Goal: Task Accomplishment & Management: Manage account settings

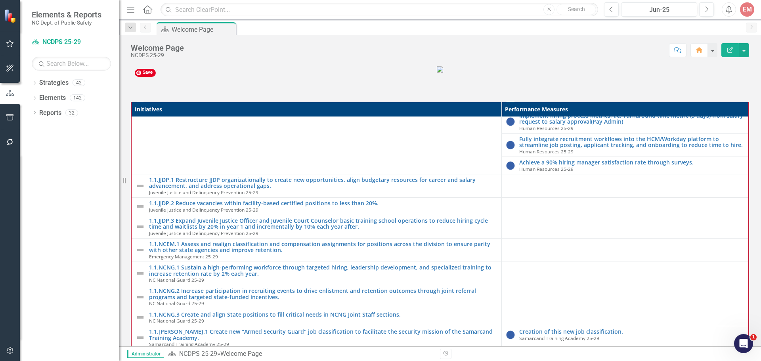
scroll to position [198, 0]
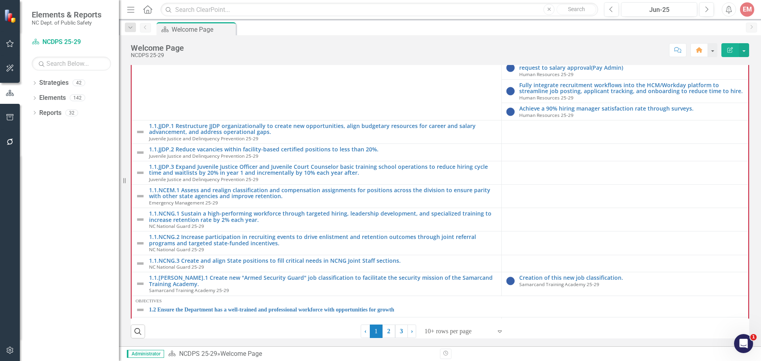
click at [33, 84] on icon "Dropdown" at bounding box center [35, 84] width 6 height 4
click at [39, 97] on icon at bounding box center [39, 98] width 2 height 4
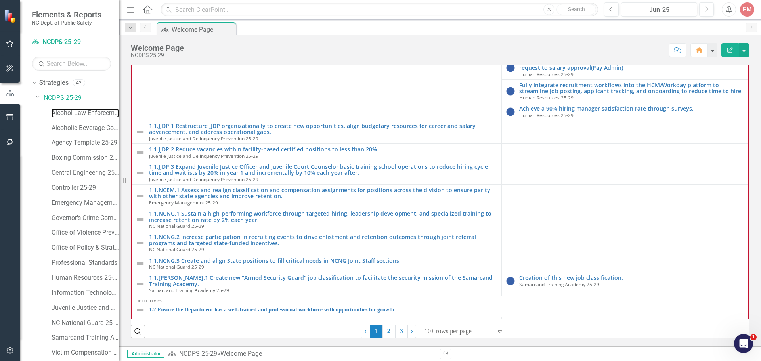
click at [58, 110] on link "Alcohol Law Enforcement 25-29" at bounding box center [85, 113] width 67 height 9
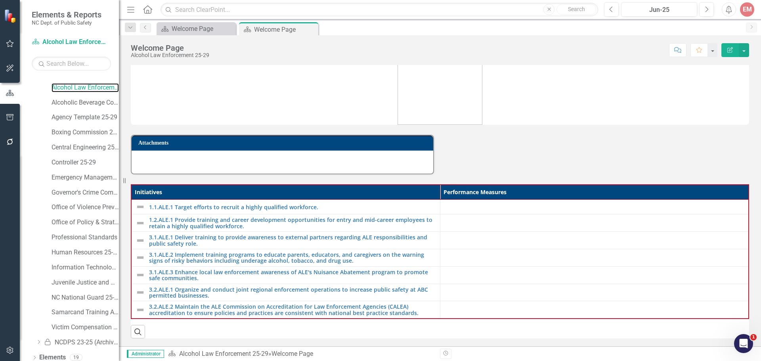
scroll to position [46, 0]
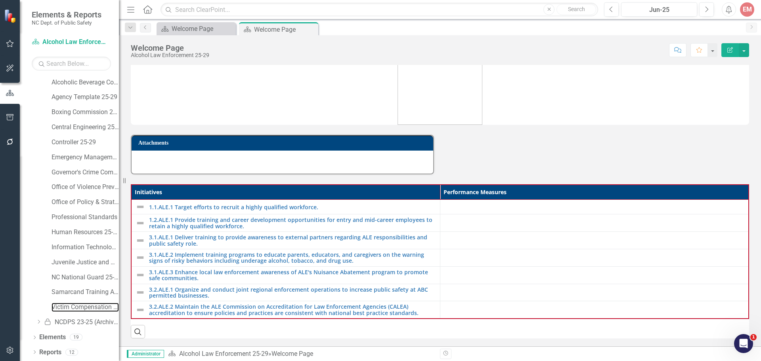
click at [88, 306] on link "Victim Compensation Services 25-29" at bounding box center [85, 307] width 67 height 9
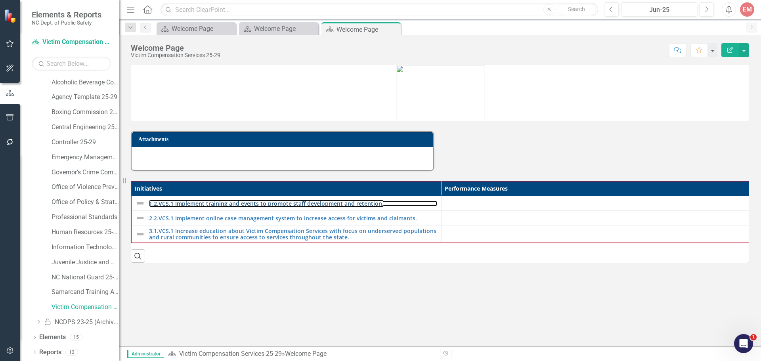
click at [351, 205] on link "1.2.VCS.1 Implement training and events to promote staff development and retent…" at bounding box center [293, 204] width 288 height 6
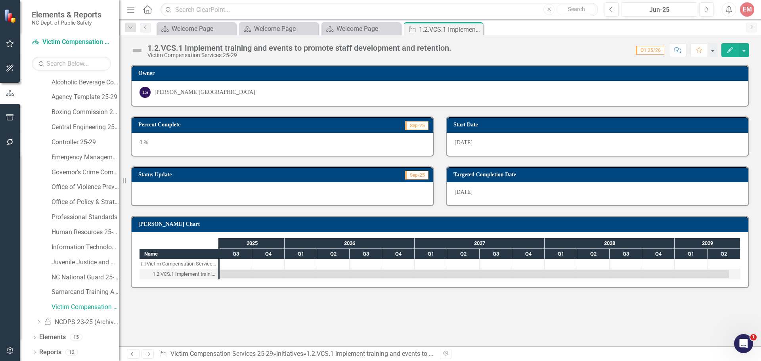
click at [733, 51] on icon "Edit" at bounding box center [730, 50] width 7 height 6
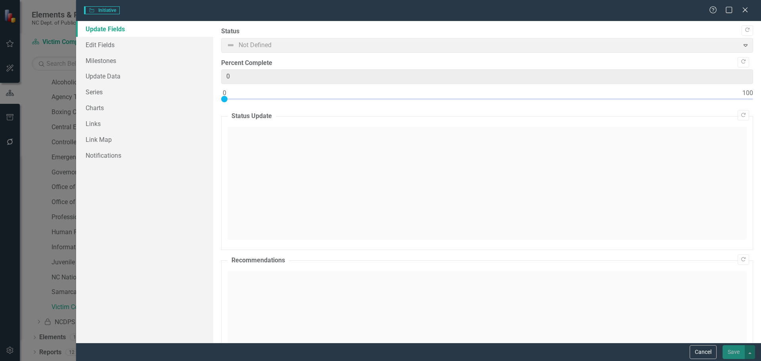
type input "0"
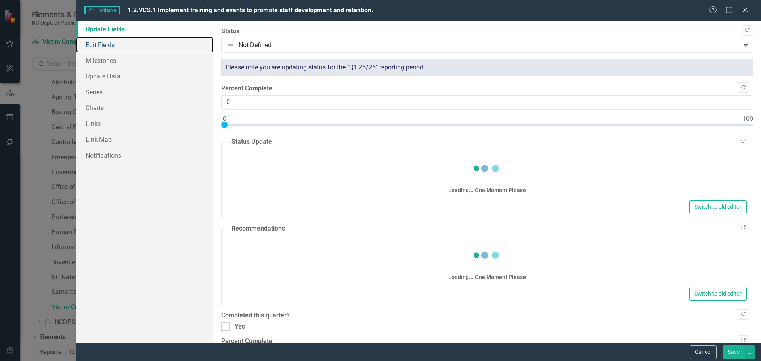
click at [111, 49] on link "Edit Fields" at bounding box center [144, 45] width 137 height 16
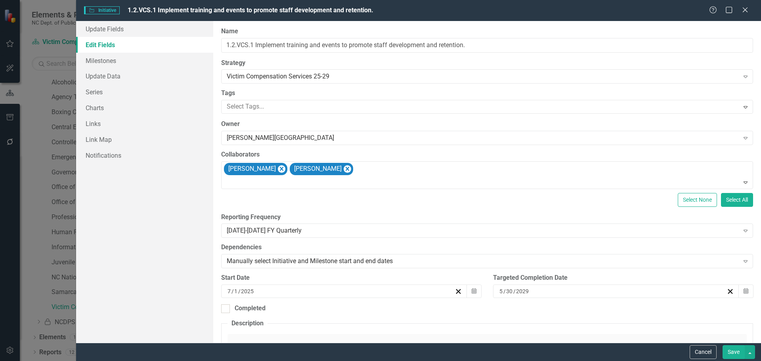
click at [287, 136] on div "[PERSON_NAME][GEOGRAPHIC_DATA]" at bounding box center [483, 138] width 513 height 9
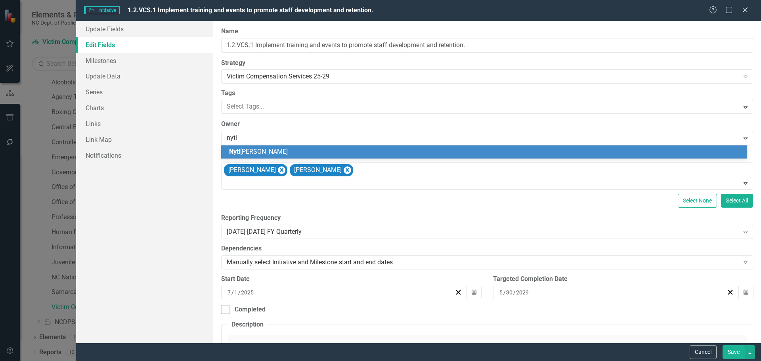
type input "nytis"
click at [272, 153] on span "Nytis [PERSON_NAME]" at bounding box center [260, 152] width 62 height 8
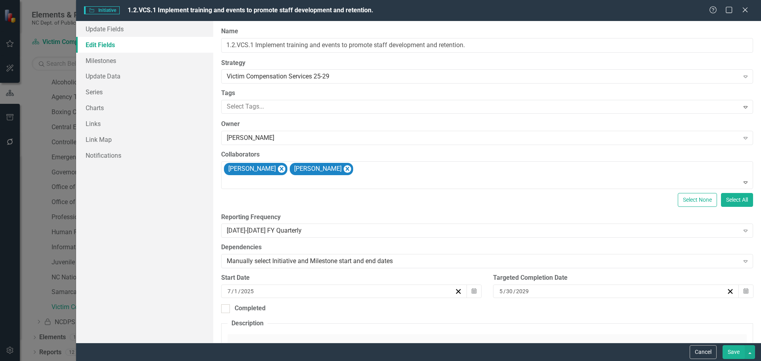
click at [343, 167] on icon "Remove Nytisha Lee-Wright" at bounding box center [347, 169] width 8 height 10
click at [735, 350] on button "Save" at bounding box center [734, 352] width 22 height 14
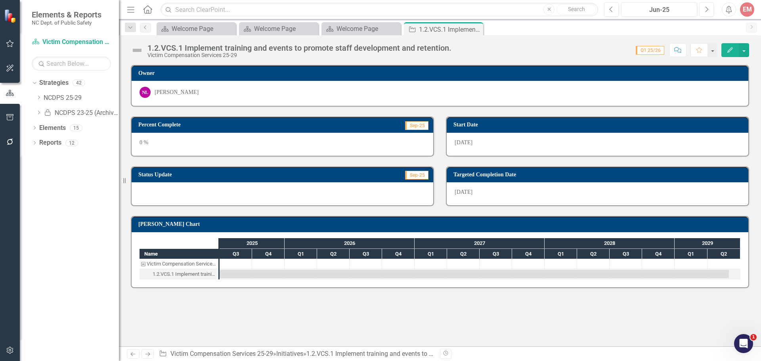
drag, startPoint x: 476, startPoint y: 27, endPoint x: 453, endPoint y: 31, distance: 23.8
click at [0, 0] on icon "Close" at bounding box center [0, 0] width 0 height 0
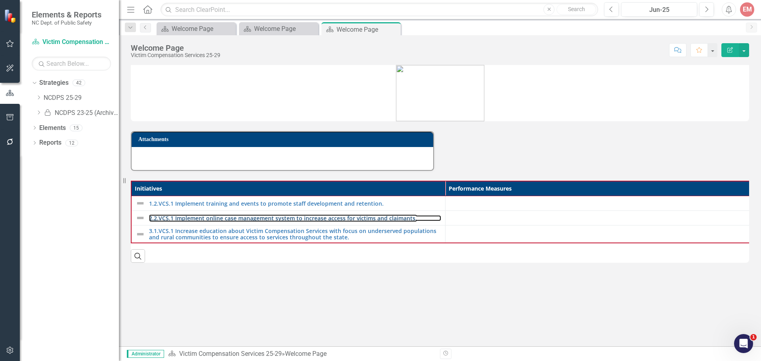
click at [216, 217] on link "2.2.VCS.1 Implement online case management system to increase access for victim…" at bounding box center [295, 218] width 292 height 6
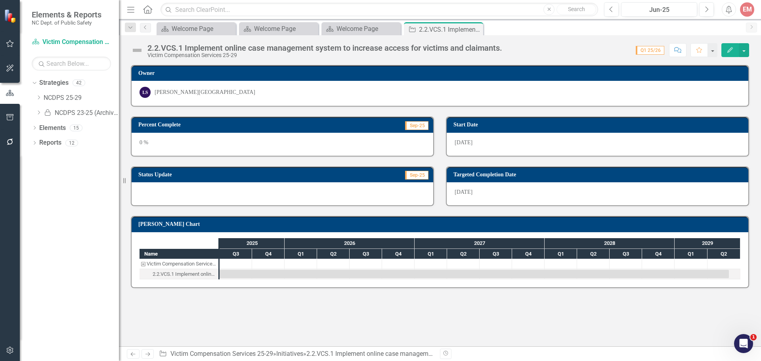
click at [729, 50] on icon "button" at bounding box center [730, 50] width 6 height 6
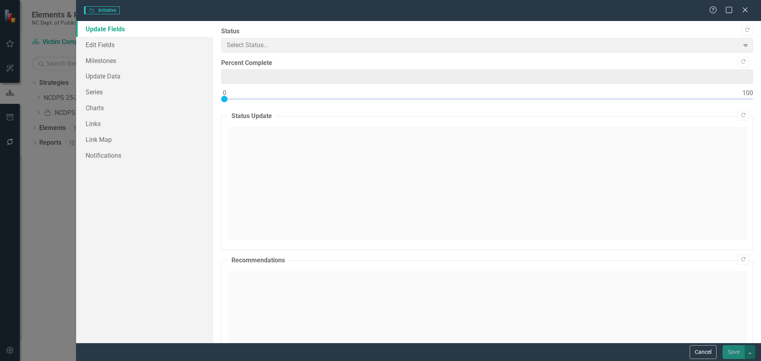
type input "0"
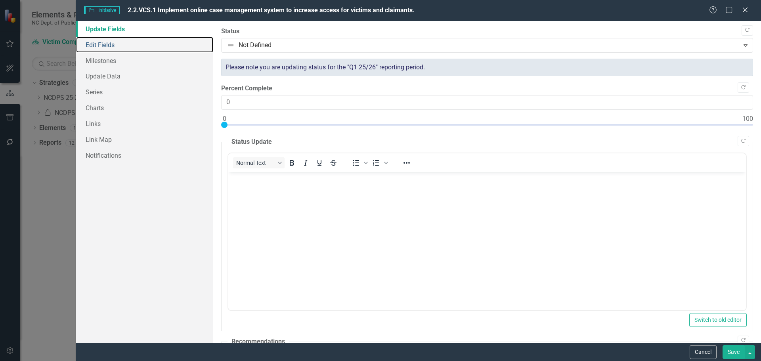
click at [115, 47] on link "Edit Fields" at bounding box center [144, 45] width 137 height 16
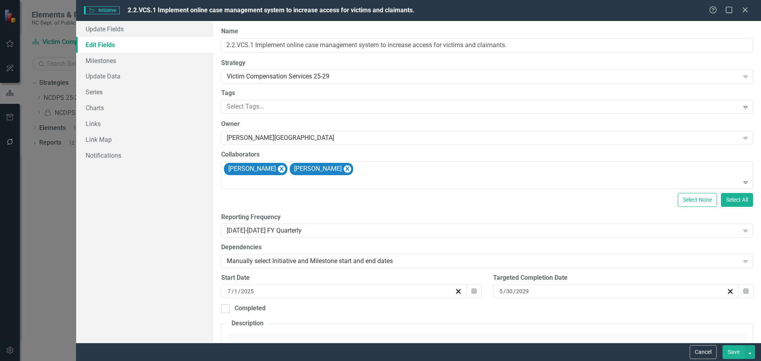
click at [303, 142] on div "[PERSON_NAME][GEOGRAPHIC_DATA]" at bounding box center [483, 138] width 513 height 9
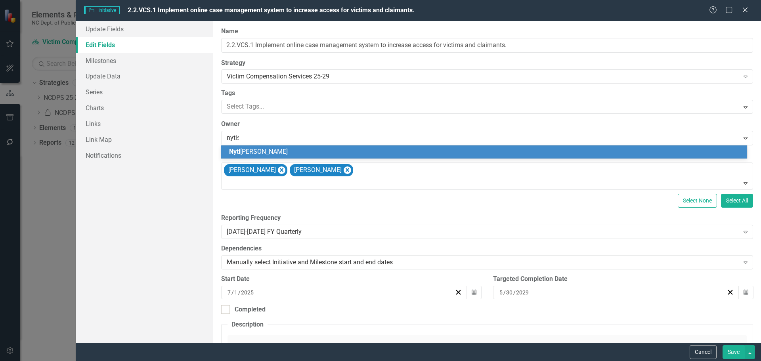
type input "nytish"
click at [295, 148] on div "Nytish a [PERSON_NAME]" at bounding box center [485, 151] width 513 height 9
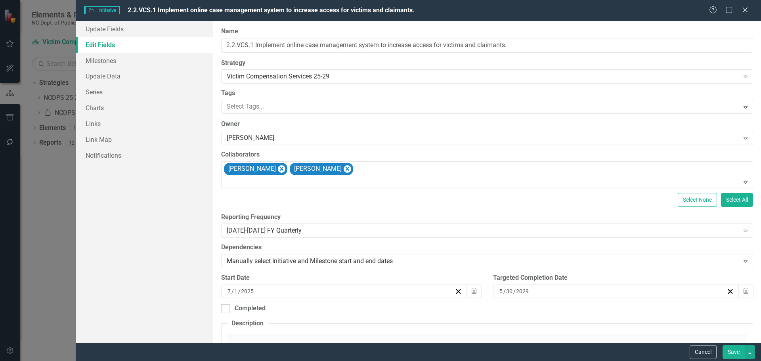
click at [343, 167] on icon "Remove Nytisha Lee-Wright" at bounding box center [347, 169] width 8 height 10
click at [737, 349] on button "Save" at bounding box center [734, 352] width 22 height 14
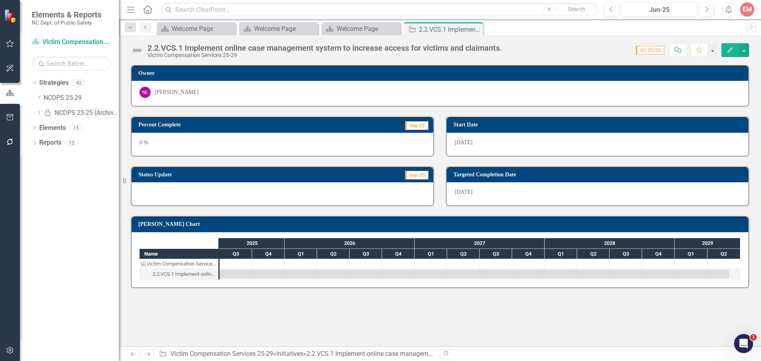
click at [0, 0] on icon "Close" at bounding box center [0, 0] width 0 height 0
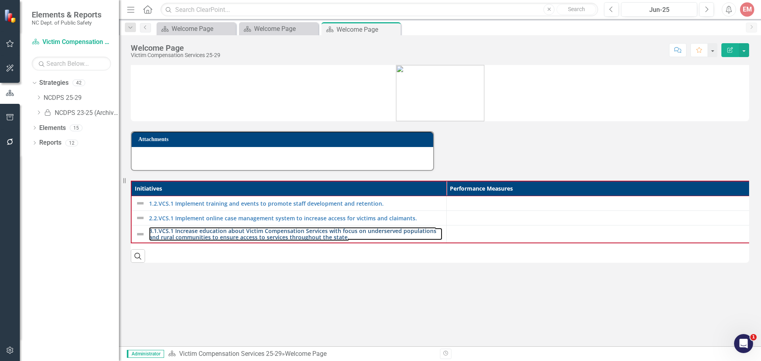
click at [228, 232] on link "3.1.VCS.1 Increase education about Victim Compensation Services with focus on u…" at bounding box center [295, 234] width 293 height 12
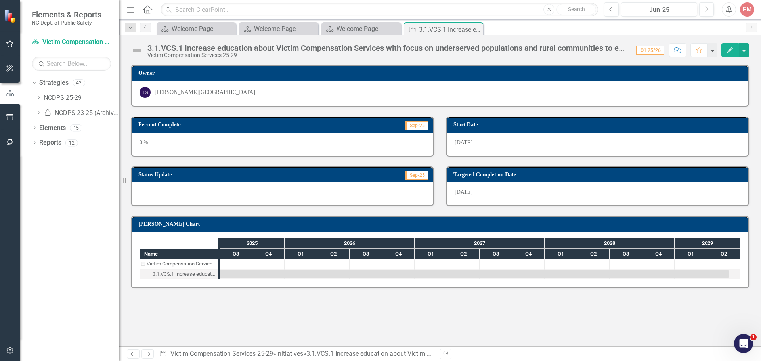
click at [729, 55] on button "Edit" at bounding box center [730, 50] width 17 height 14
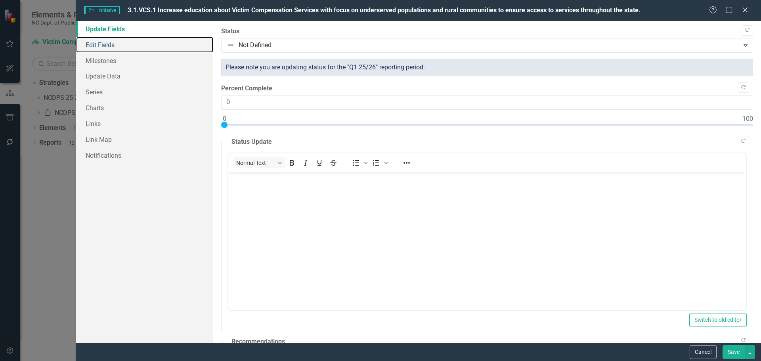
click at [105, 43] on link "Edit Fields" at bounding box center [144, 45] width 137 height 16
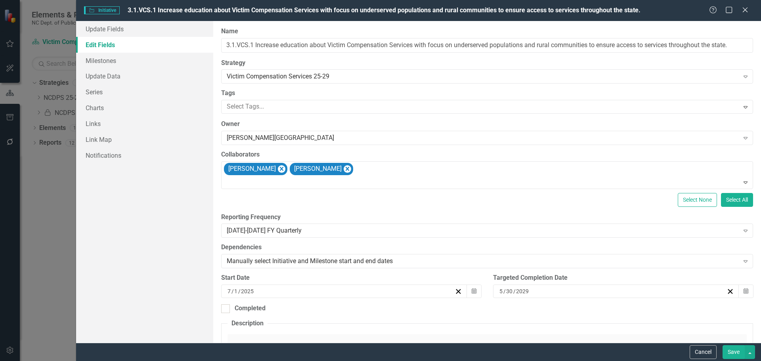
click at [290, 136] on div "[PERSON_NAME][GEOGRAPHIC_DATA]" at bounding box center [483, 138] width 513 height 9
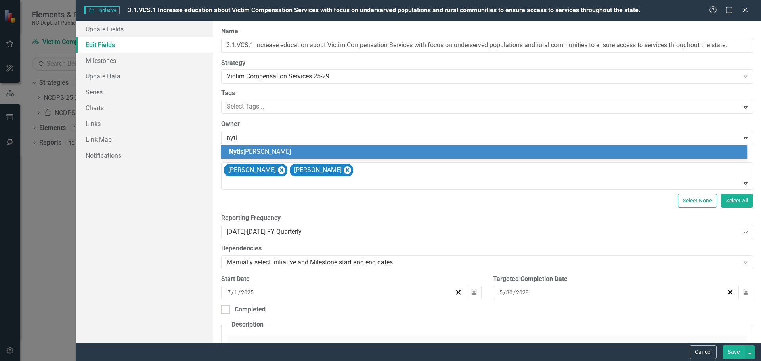
type input "nytis"
click at [271, 149] on span "Nytis [PERSON_NAME]" at bounding box center [260, 152] width 62 height 8
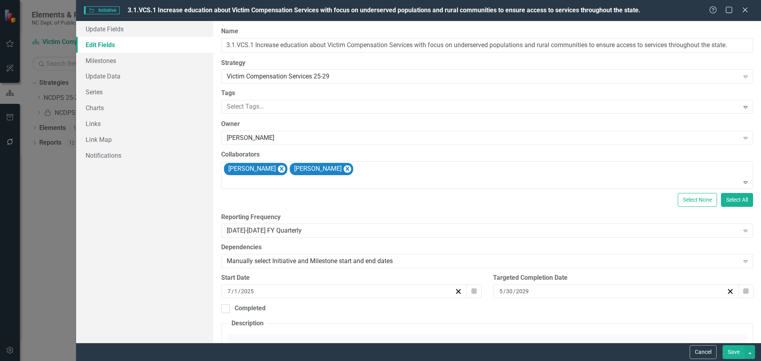
click at [346, 168] on icon "Remove Nytisha Lee-Wright" at bounding box center [348, 169] width 4 height 4
click at [733, 353] on button "Save" at bounding box center [734, 352] width 22 height 14
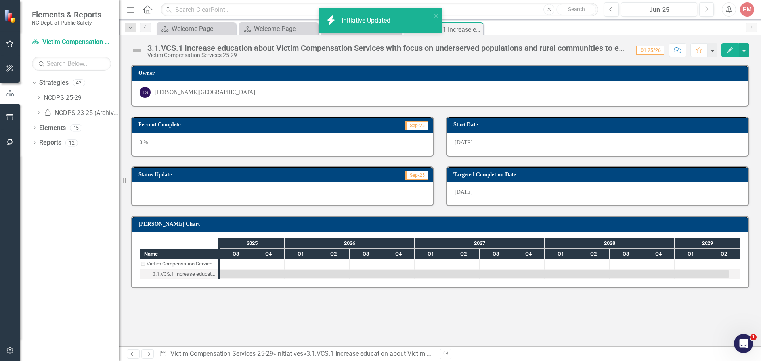
click at [0, 0] on icon "Close" at bounding box center [0, 0] width 0 height 0
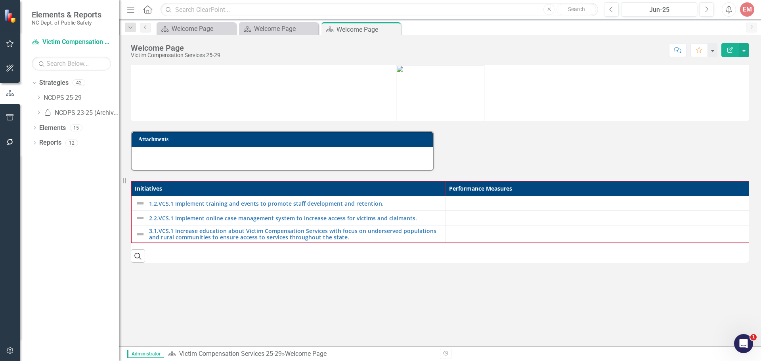
click at [0, 0] on icon at bounding box center [0, 0] width 0 height 0
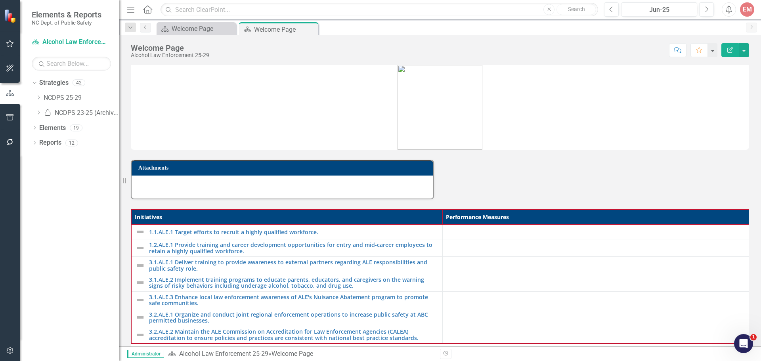
click at [339, 172] on td "Attachments" at bounding box center [283, 169] width 291 height 12
click at [729, 49] on icon "Edit Report" at bounding box center [730, 50] width 7 height 6
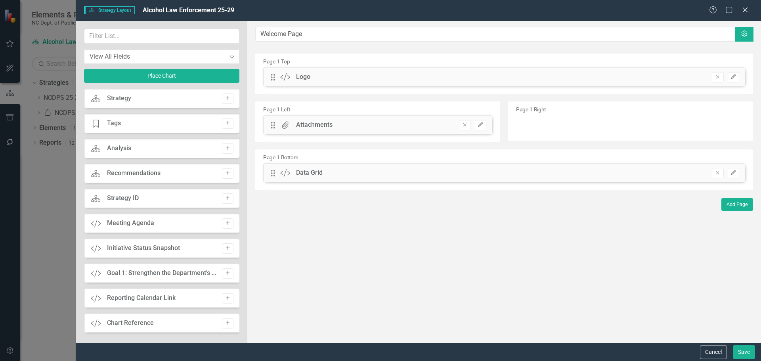
click at [469, 127] on button "Remove" at bounding box center [464, 125] width 11 height 10
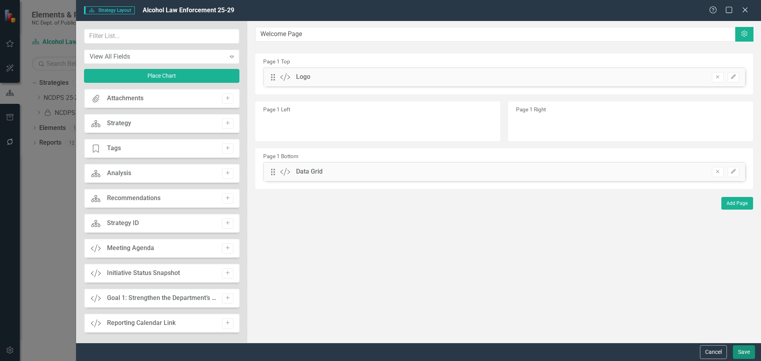
click at [747, 355] on button "Save" at bounding box center [744, 352] width 22 height 14
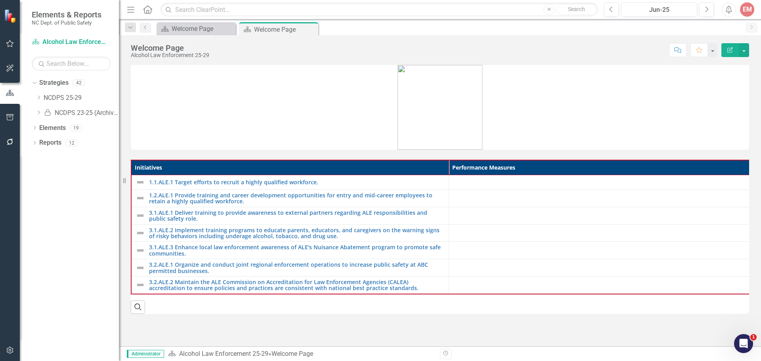
click at [729, 50] on icon "button" at bounding box center [730, 50] width 6 height 6
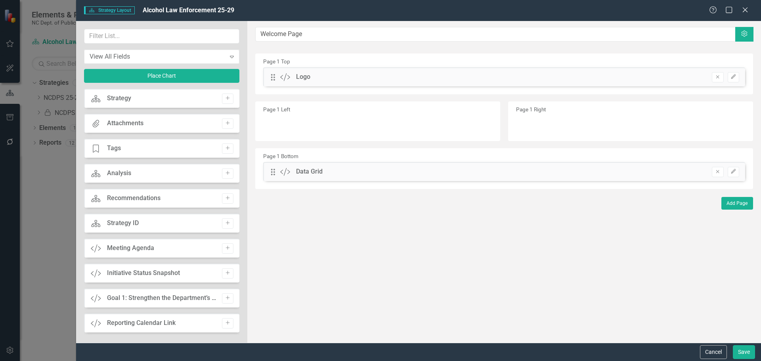
click at [734, 175] on button "Edit" at bounding box center [733, 172] width 11 height 10
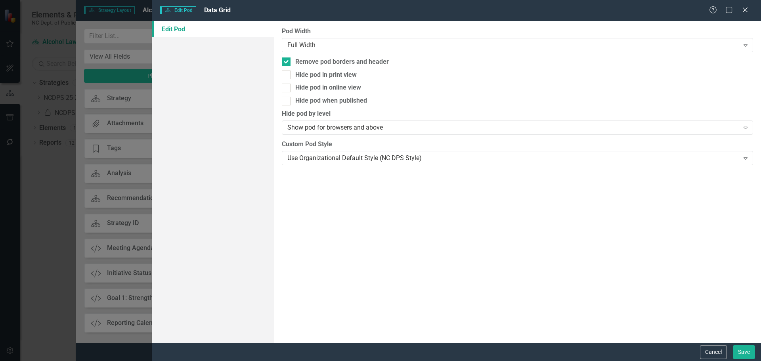
click at [742, 162] on div "Expand" at bounding box center [746, 158] width 14 height 13
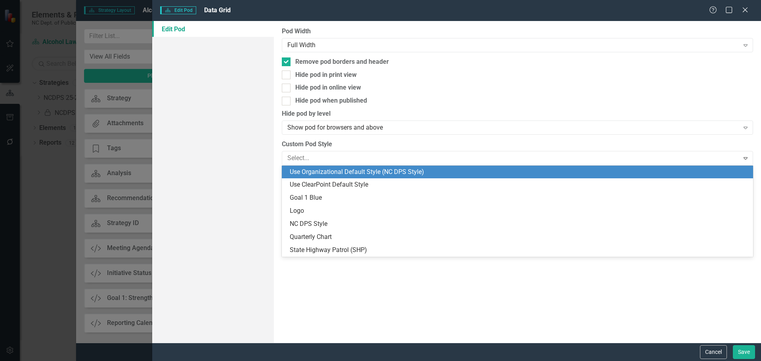
click at [748, 10] on icon "Close" at bounding box center [745, 10] width 8 height 6
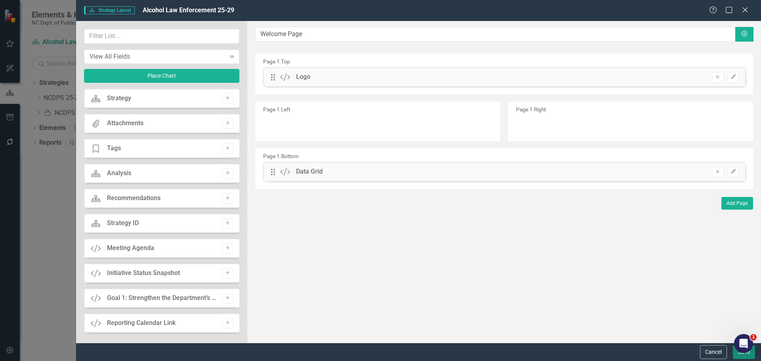
click at [737, 354] on button "Save" at bounding box center [744, 352] width 22 height 14
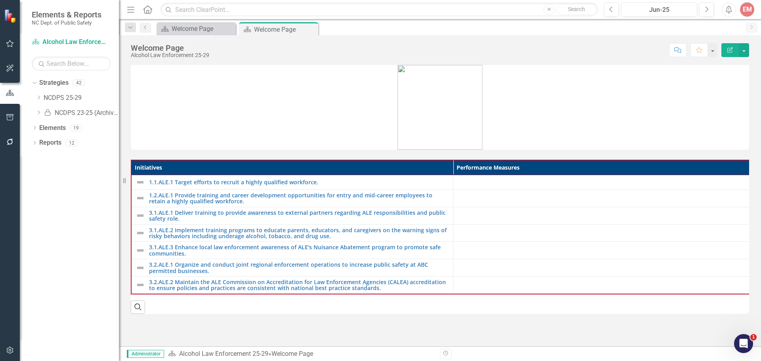
click at [39, 98] on icon "Dropdown" at bounding box center [39, 97] width 6 height 5
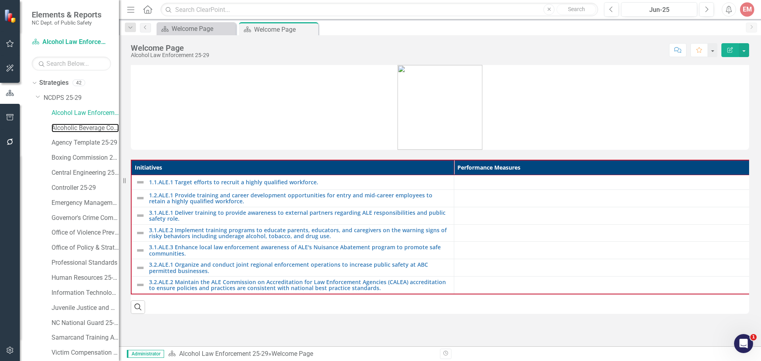
click at [63, 124] on link "Alcoholic Beverage Control 25-29" at bounding box center [85, 128] width 67 height 9
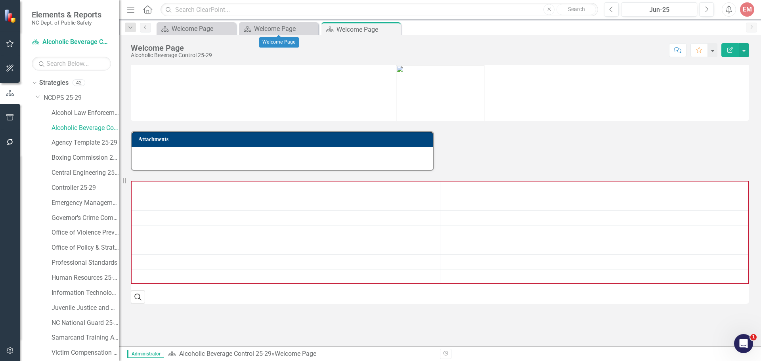
click at [0, 0] on icon "Close" at bounding box center [0, 0] width 0 height 0
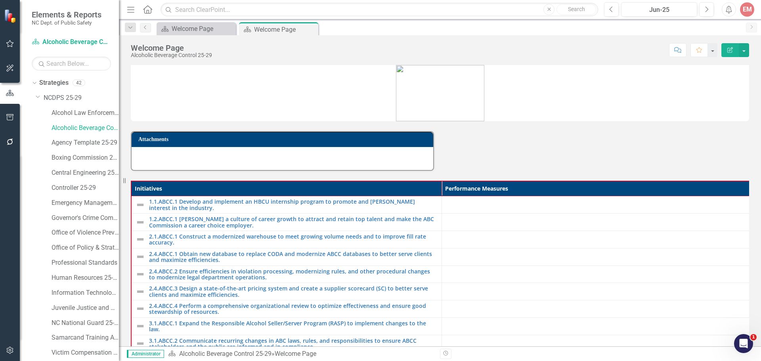
click at [729, 55] on button "Edit Report" at bounding box center [730, 50] width 17 height 14
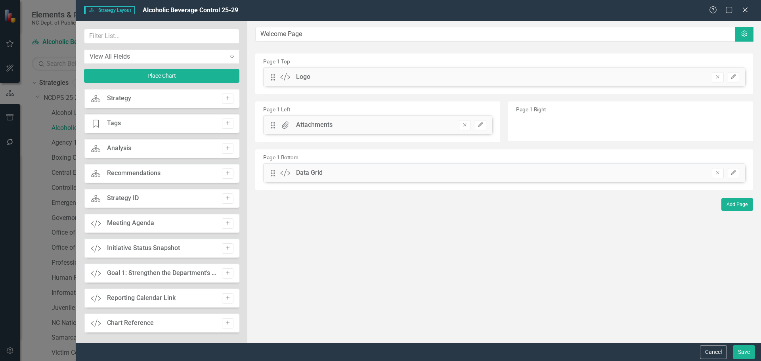
click at [466, 127] on icon "Remove" at bounding box center [465, 125] width 6 height 5
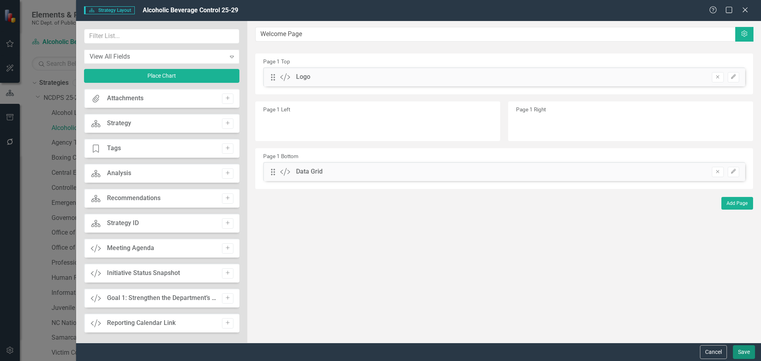
click at [741, 354] on button "Save" at bounding box center [744, 352] width 22 height 14
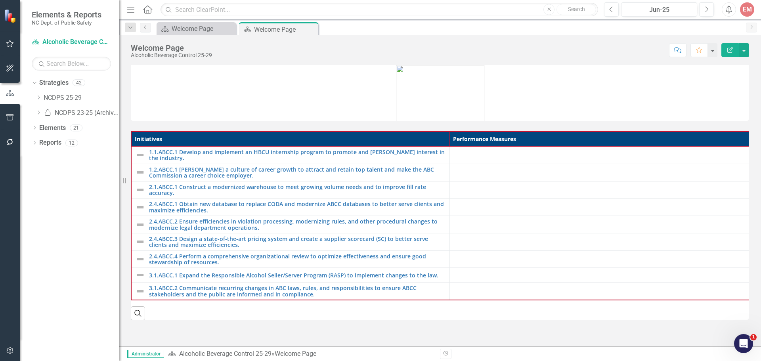
click at [0, 0] on icon "Close" at bounding box center [0, 0] width 0 height 0
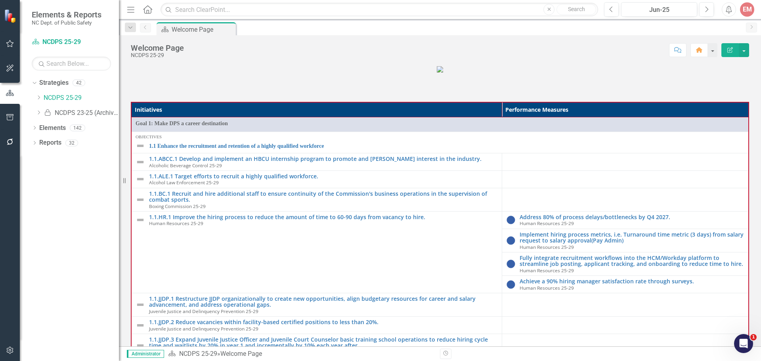
click at [38, 97] on icon "Dropdown" at bounding box center [39, 97] width 6 height 5
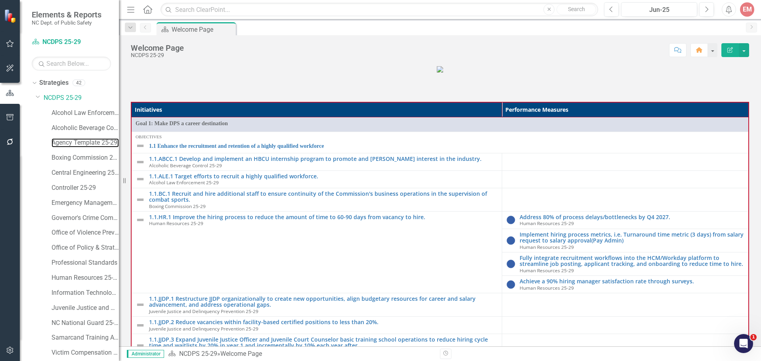
click at [64, 145] on link "Agency Template 25-29" at bounding box center [85, 142] width 67 height 9
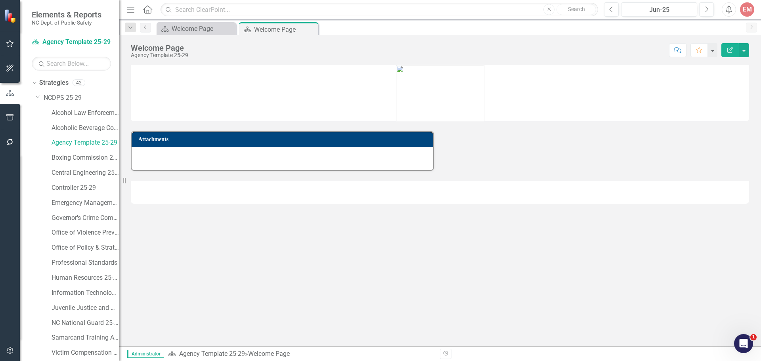
click at [733, 50] on icon "Edit Report" at bounding box center [730, 50] width 7 height 6
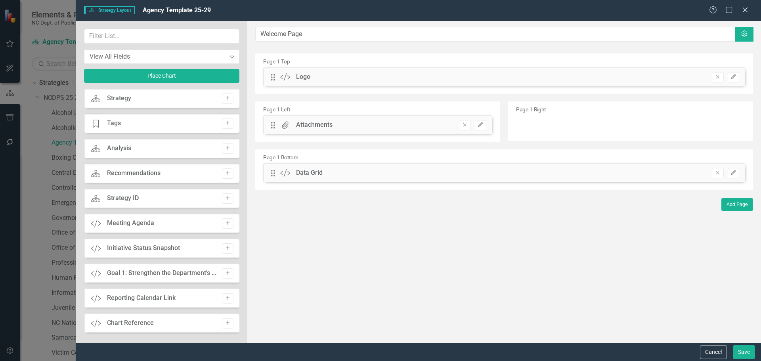
click at [463, 126] on icon "Remove" at bounding box center [465, 125] width 6 height 5
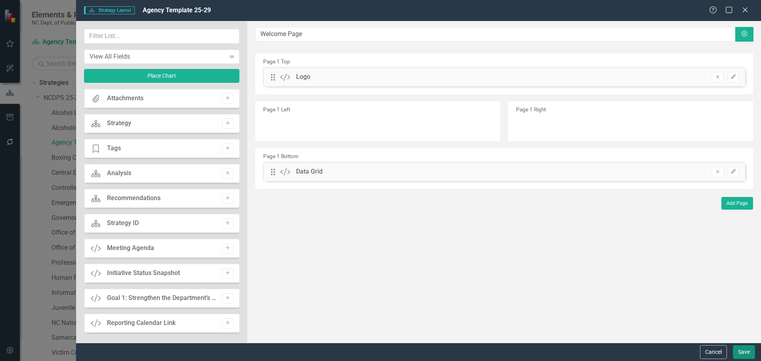
click at [747, 353] on button "Save" at bounding box center [744, 352] width 22 height 14
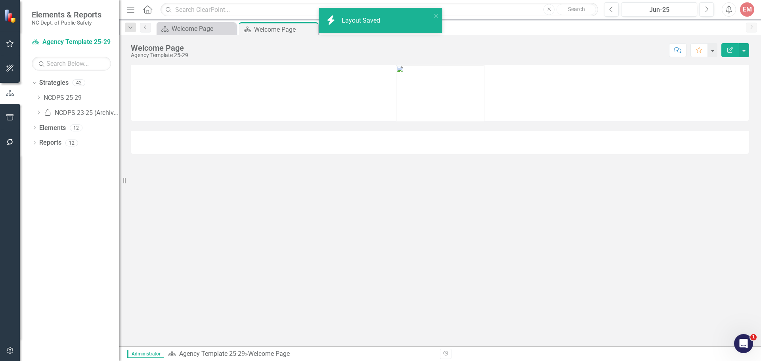
click at [0, 0] on icon at bounding box center [0, 0] width 0 height 0
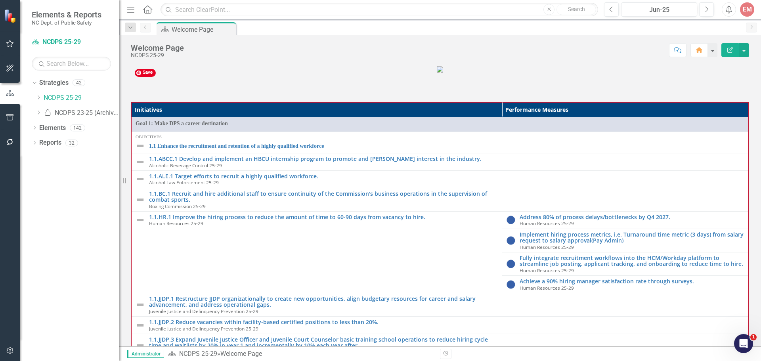
click at [36, 96] on icon "Dropdown" at bounding box center [39, 97] width 6 height 5
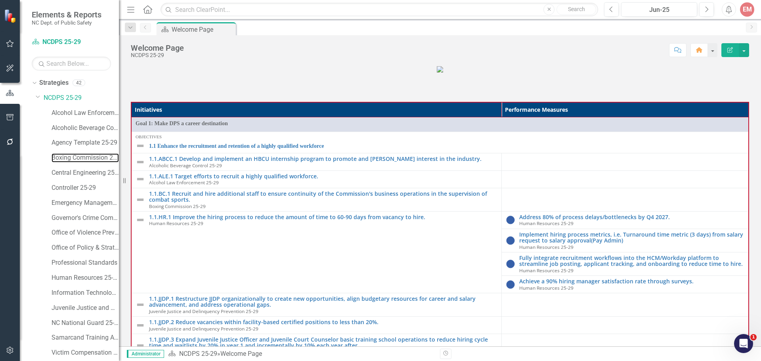
click at [59, 161] on link "Boxing Commission 25-29" at bounding box center [85, 157] width 67 height 9
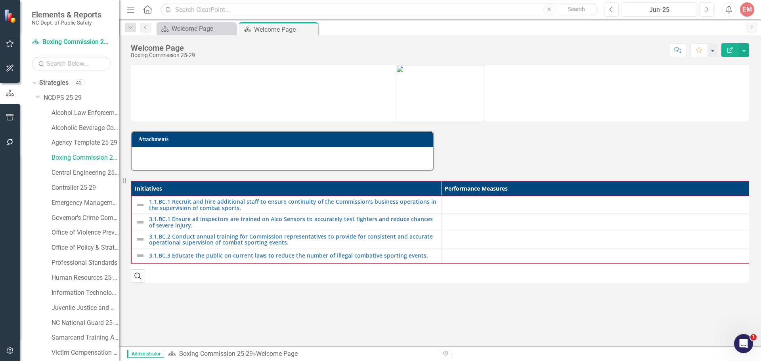
click at [733, 54] on button "Edit Report" at bounding box center [730, 50] width 17 height 14
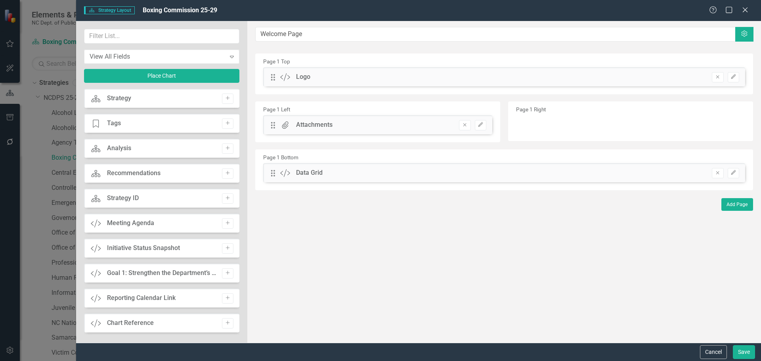
click at [468, 128] on button "Remove" at bounding box center [464, 125] width 11 height 10
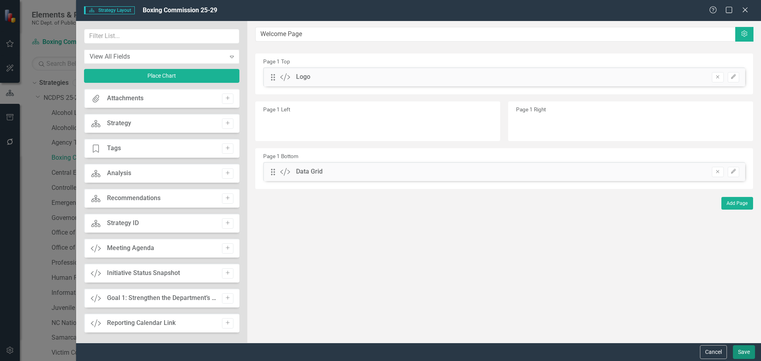
click at [741, 351] on button "Save" at bounding box center [744, 352] width 22 height 14
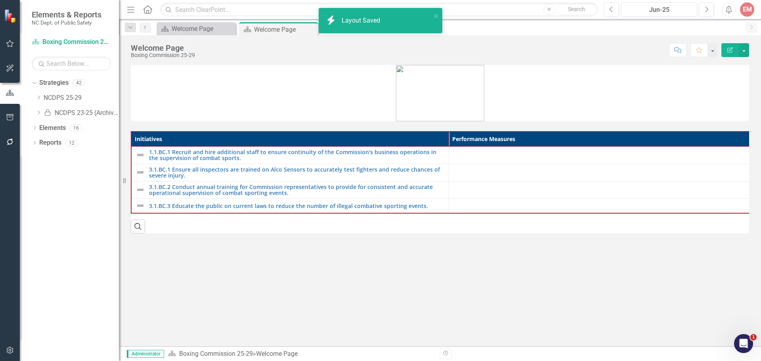
click at [0, 0] on icon "Close" at bounding box center [0, 0] width 0 height 0
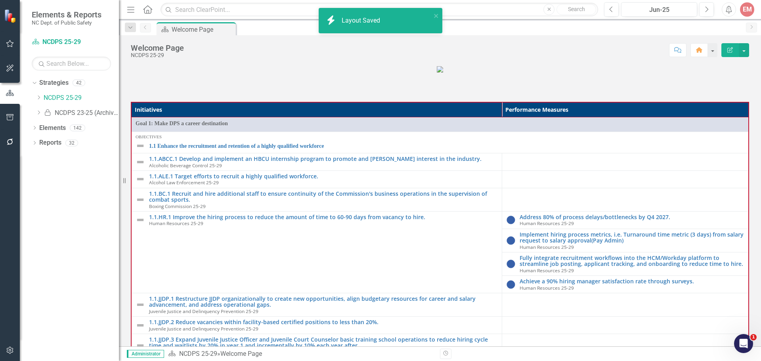
click at [39, 98] on icon "Dropdown" at bounding box center [39, 97] width 6 height 5
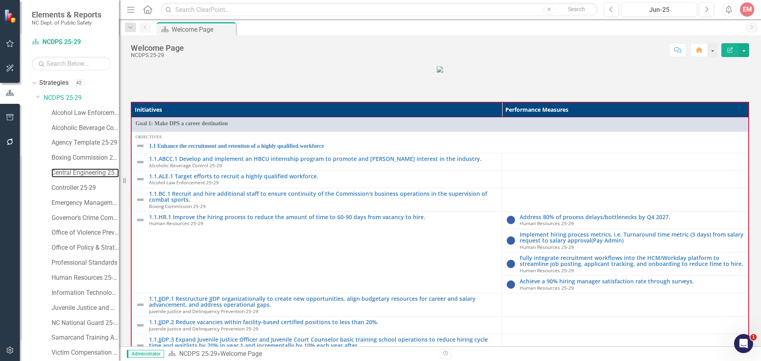
click at [67, 171] on link "Central Engineering 25-29" at bounding box center [85, 172] width 67 height 9
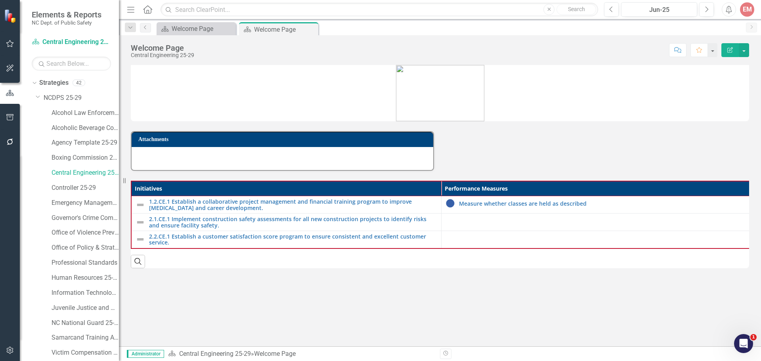
click at [734, 52] on button "Edit Report" at bounding box center [730, 50] width 17 height 14
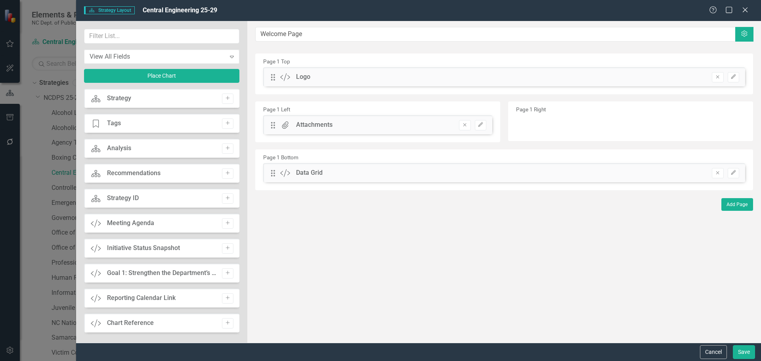
click at [465, 126] on icon "Remove" at bounding box center [465, 125] width 6 height 5
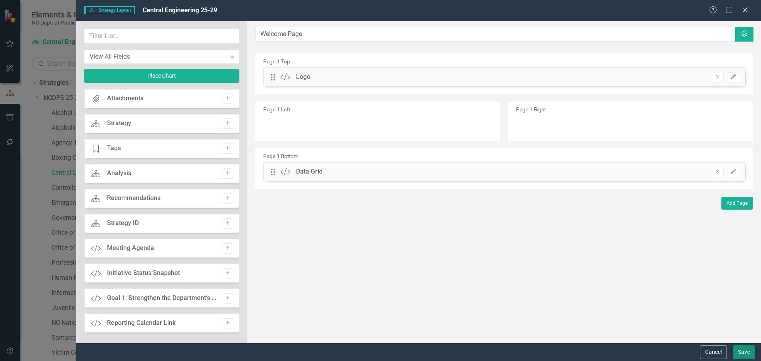
click at [742, 353] on button "Save" at bounding box center [744, 352] width 22 height 14
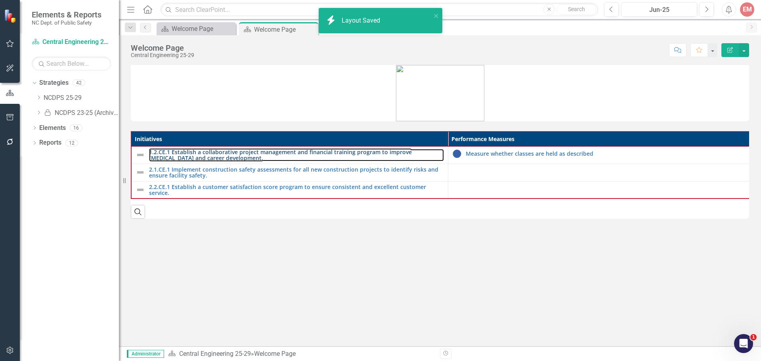
click at [390, 154] on link "1.2.CE.1 Establish a collaborative project management and financial training pr…" at bounding box center [296, 155] width 295 height 12
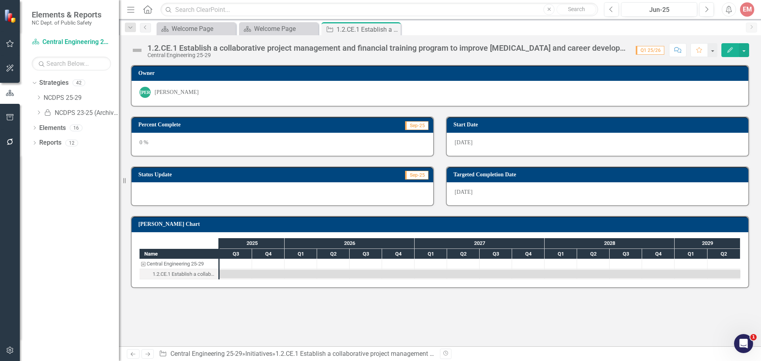
click at [729, 50] on icon "Edit" at bounding box center [730, 50] width 7 height 6
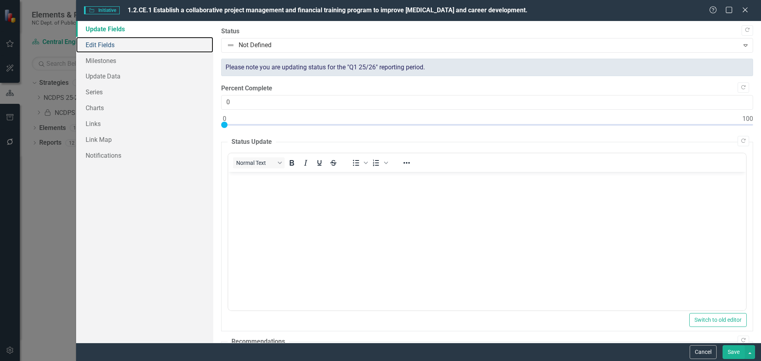
click at [89, 43] on link "Edit Fields" at bounding box center [144, 45] width 137 height 16
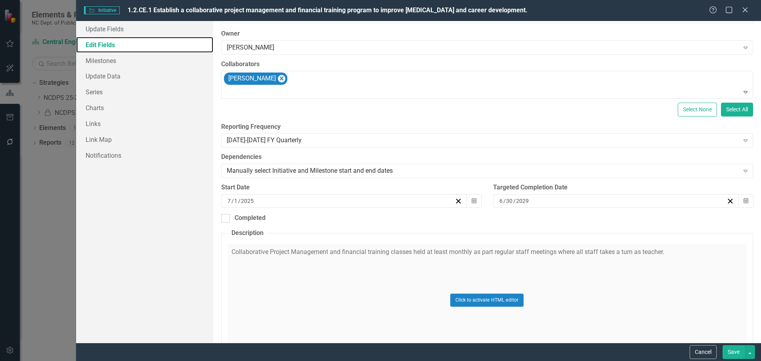
scroll to position [21, 0]
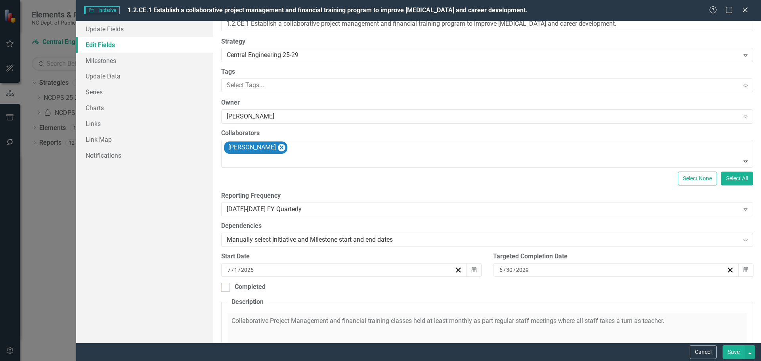
click at [744, 12] on icon "Close" at bounding box center [745, 10] width 8 height 6
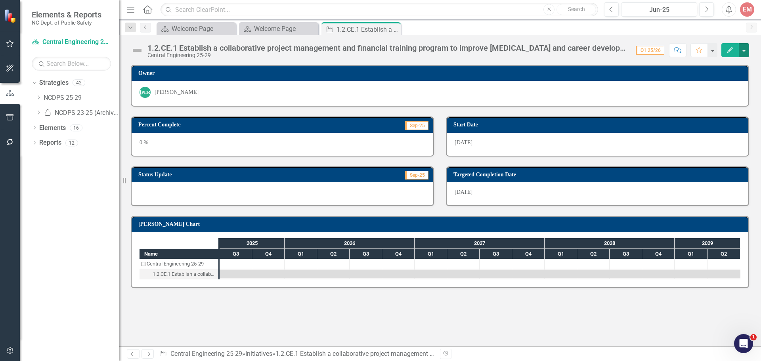
click at [744, 46] on button "button" at bounding box center [744, 50] width 10 height 14
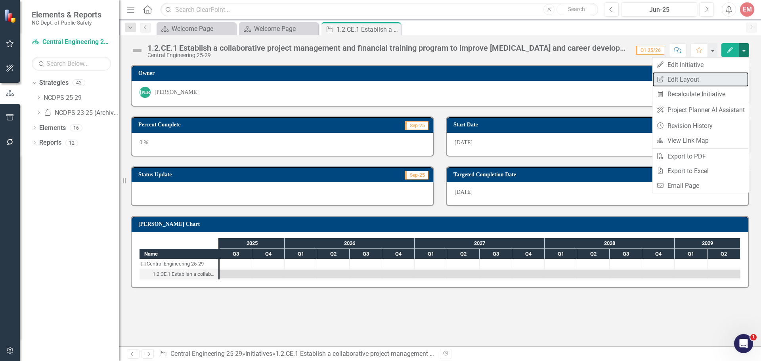
click at [688, 77] on link "Edit Report Edit Layout" at bounding box center [701, 79] width 96 height 15
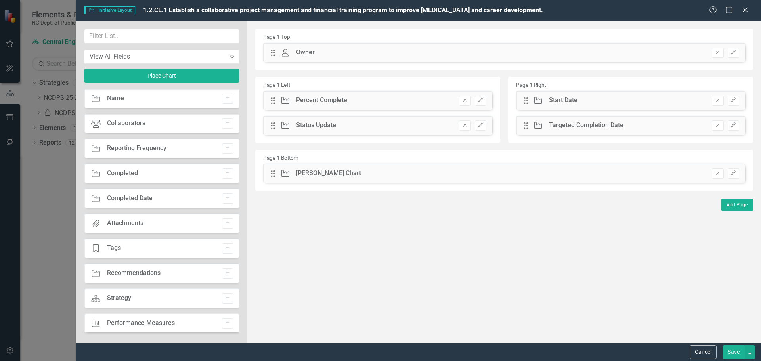
click at [228, 323] on button "Add" at bounding box center [227, 323] width 11 height 10
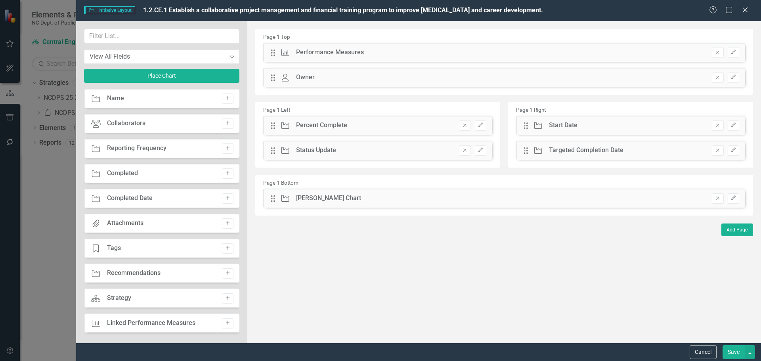
click at [348, 52] on div "Performance Measures" at bounding box center [330, 52] width 68 height 9
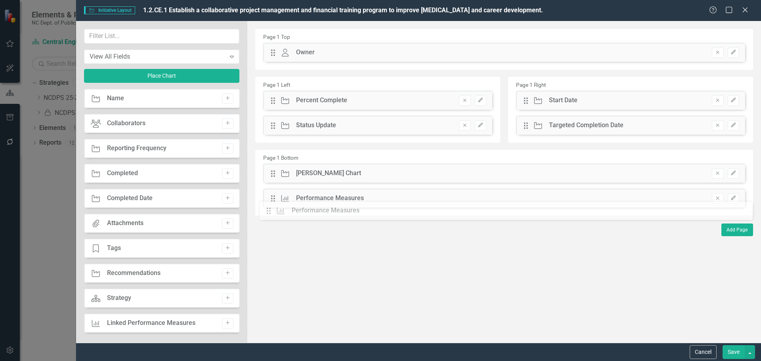
drag, startPoint x: 274, startPoint y: 55, endPoint x: 276, endPoint y: 213, distance: 158.2
click at [728, 352] on button "Save" at bounding box center [734, 352] width 22 height 14
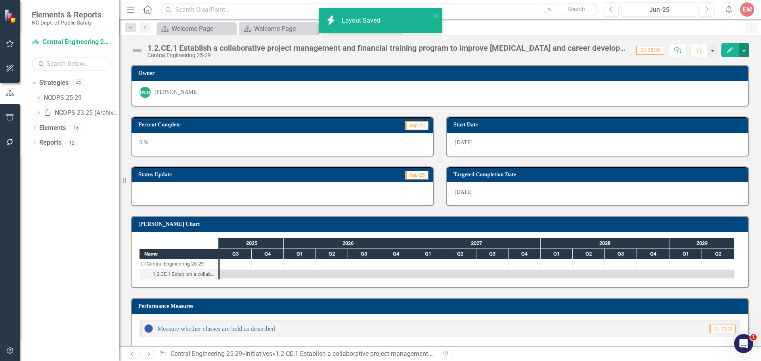
scroll to position [11, 0]
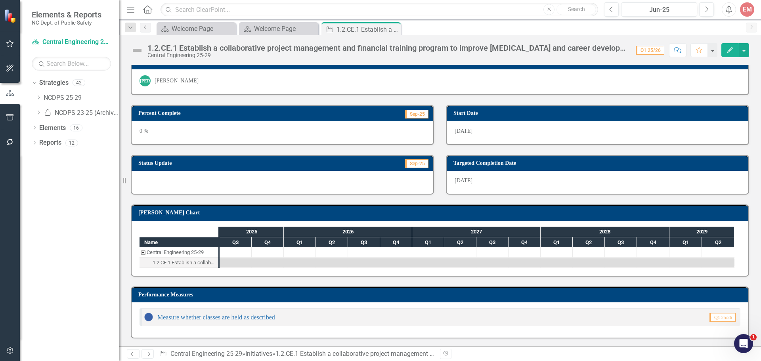
click at [0, 0] on icon "Close" at bounding box center [0, 0] width 0 height 0
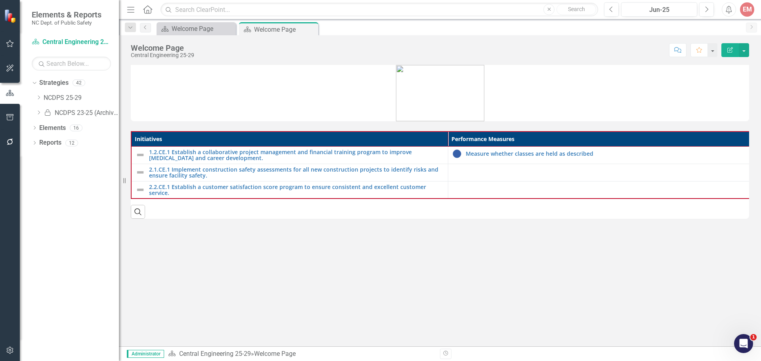
click at [0, 0] on icon "Close" at bounding box center [0, 0] width 0 height 0
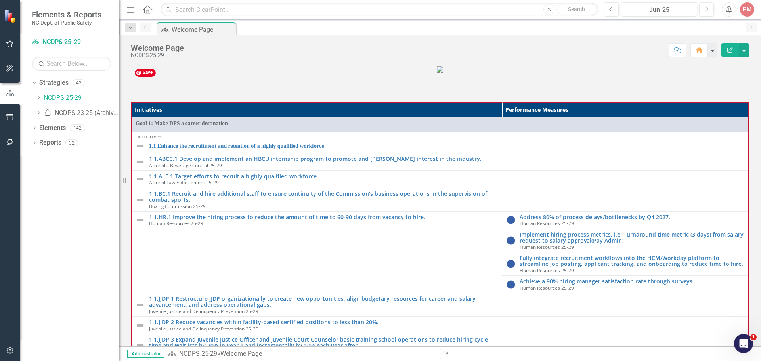
click at [37, 99] on icon "Dropdown" at bounding box center [39, 97] width 6 height 5
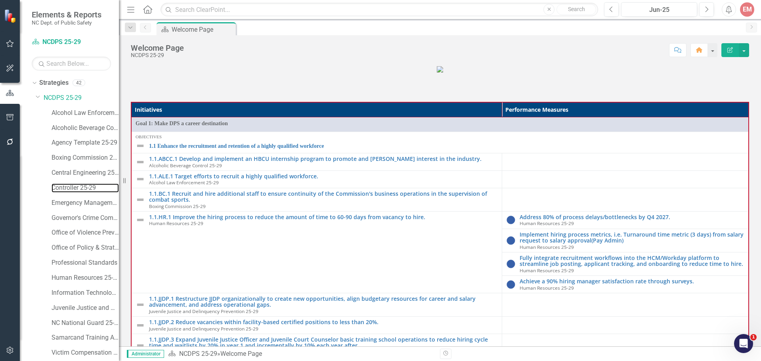
click at [64, 187] on link "Controller 25-29" at bounding box center [85, 188] width 67 height 9
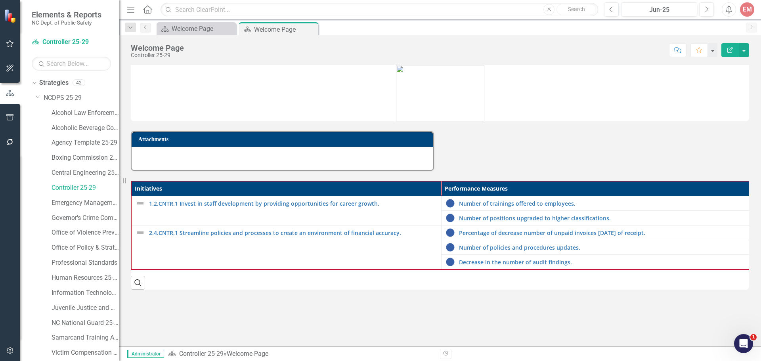
click at [732, 50] on icon "Edit Report" at bounding box center [730, 50] width 7 height 6
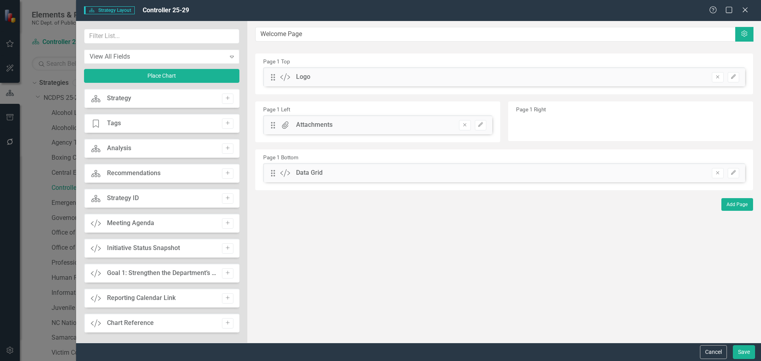
click at [467, 126] on icon "Remove" at bounding box center [465, 125] width 6 height 5
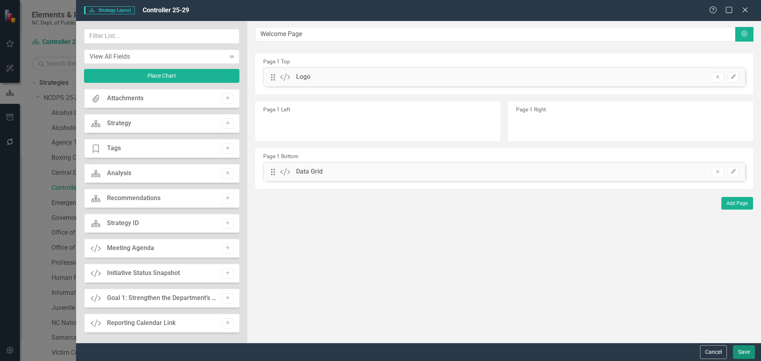
click at [747, 352] on button "Save" at bounding box center [744, 352] width 22 height 14
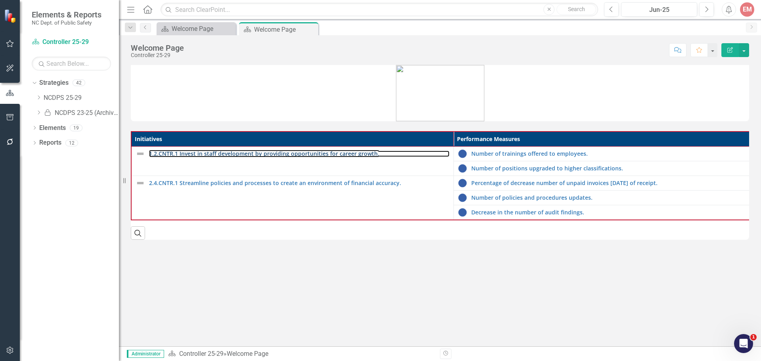
click at [345, 154] on link "1.2.CNTR.1 Invest in staff development by providing opportunities for career gr…" at bounding box center [299, 154] width 301 height 6
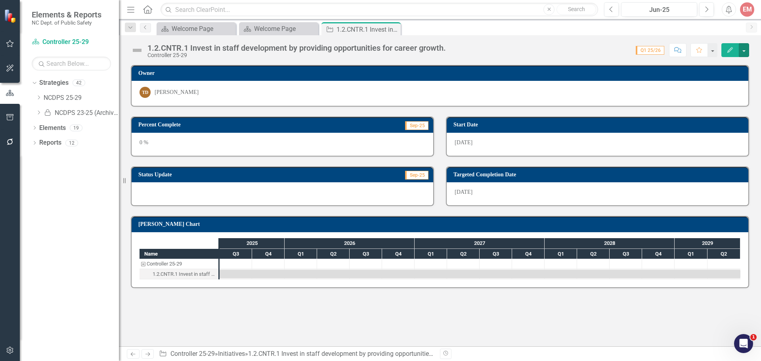
click at [747, 47] on button "button" at bounding box center [744, 50] width 10 height 14
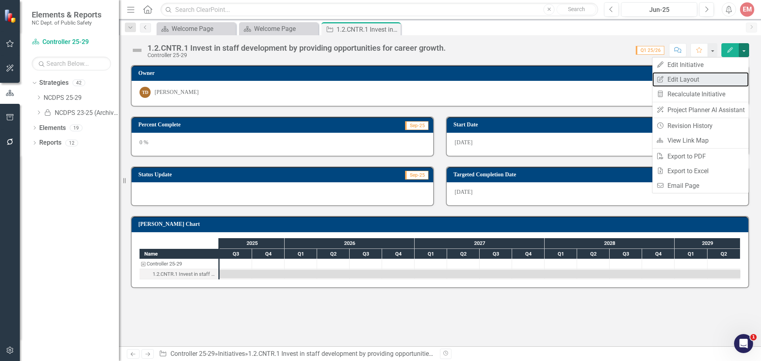
click at [694, 83] on link "Edit Report Edit Layout" at bounding box center [701, 79] width 96 height 15
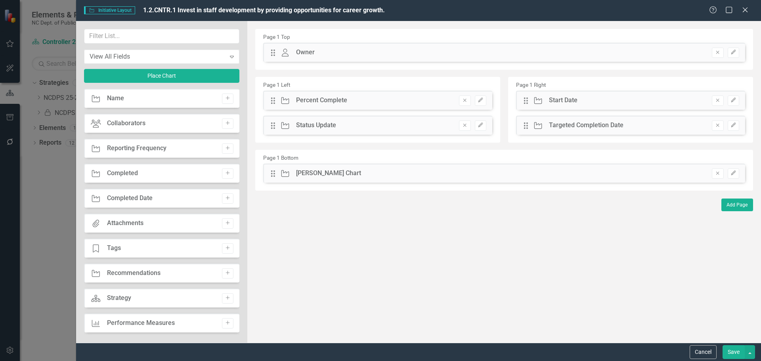
click at [222, 322] on button "Add" at bounding box center [227, 323] width 11 height 10
drag, startPoint x: 273, startPoint y: 56, endPoint x: 279, endPoint y: 228, distance: 173.0
click at [738, 354] on button "Save" at bounding box center [734, 352] width 22 height 14
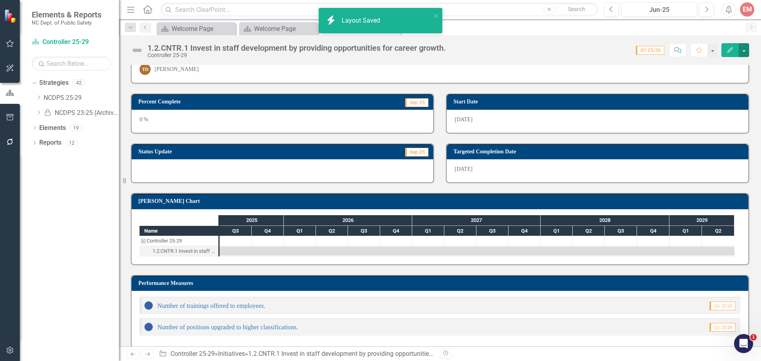
scroll to position [33, 0]
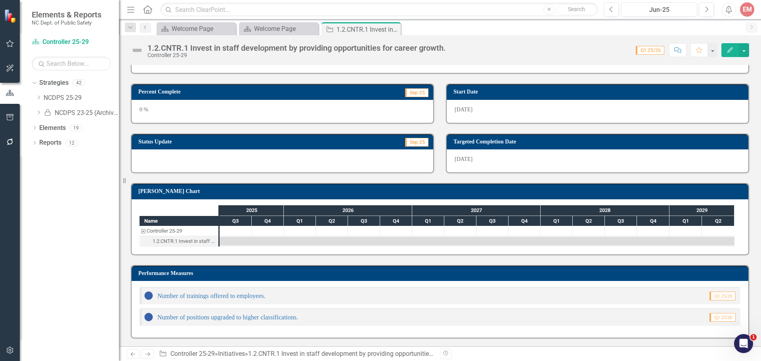
drag, startPoint x: 394, startPoint y: 29, endPoint x: 377, endPoint y: 34, distance: 17.2
click at [0, 0] on icon "Close" at bounding box center [0, 0] width 0 height 0
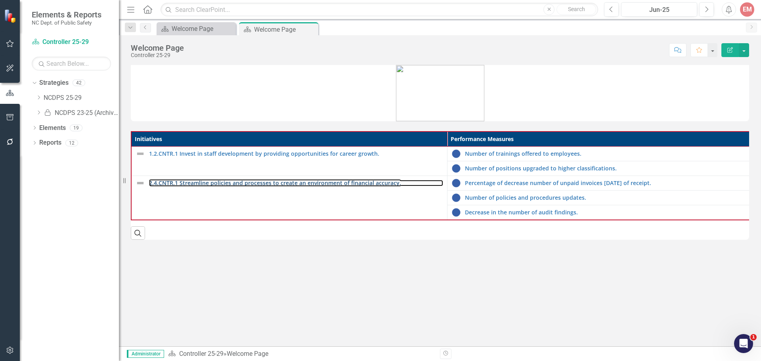
click at [249, 182] on link "2.4.CNTR.1 Streamline policies and processes to create an environment of financ…" at bounding box center [296, 183] width 294 height 6
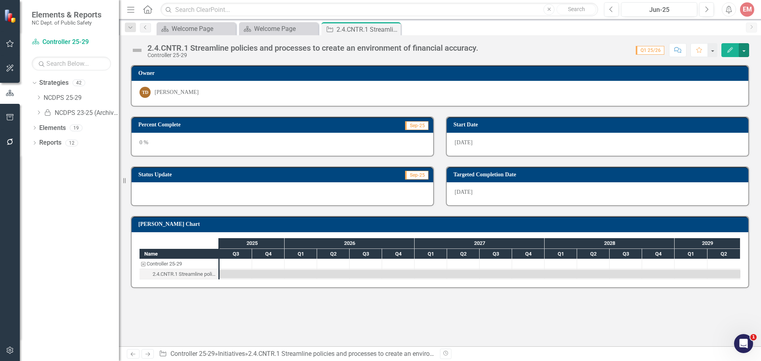
click at [743, 50] on button "button" at bounding box center [744, 50] width 10 height 14
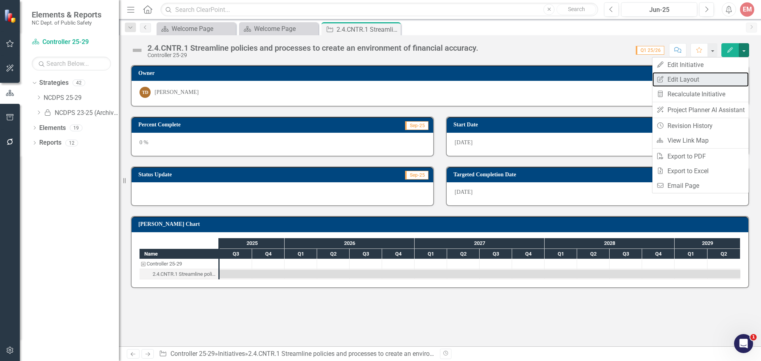
click at [692, 78] on link "Edit Report Edit Layout" at bounding box center [701, 79] width 96 height 15
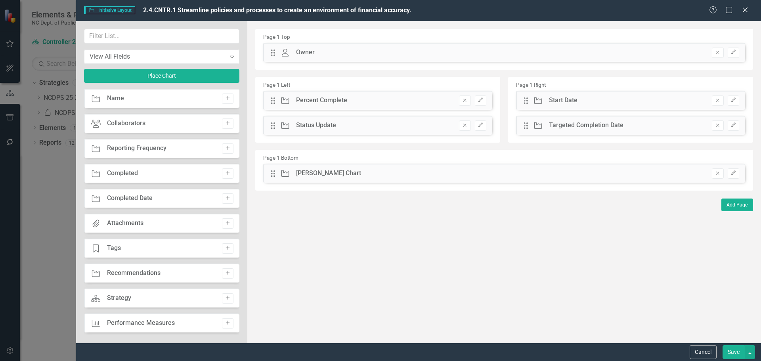
click at [225, 322] on icon "Add" at bounding box center [228, 323] width 6 height 5
drag, startPoint x: 274, startPoint y: 54, endPoint x: 275, endPoint y: 212, distance: 159.0
click at [734, 351] on button "Save" at bounding box center [734, 352] width 22 height 14
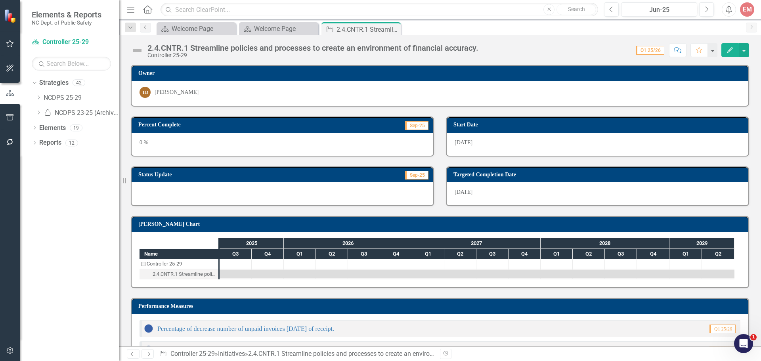
click at [0, 0] on icon "Close" at bounding box center [0, 0] width 0 height 0
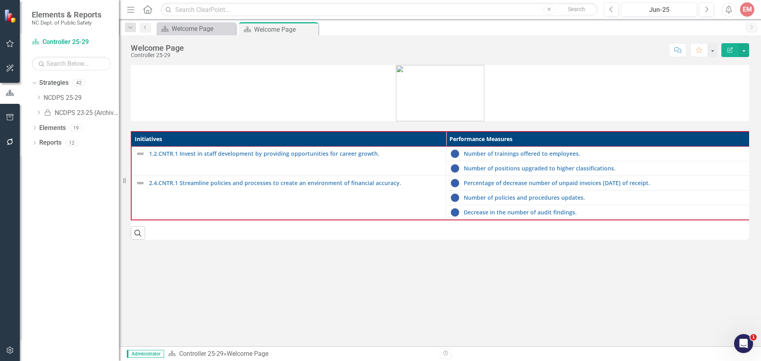
click at [0, 0] on icon "Close" at bounding box center [0, 0] width 0 height 0
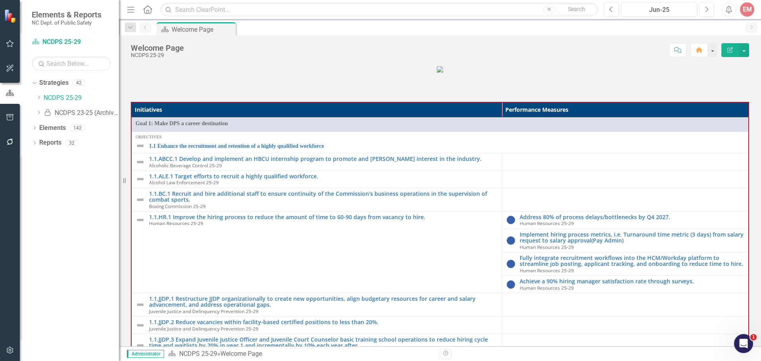
click at [37, 96] on icon "Dropdown" at bounding box center [39, 97] width 6 height 5
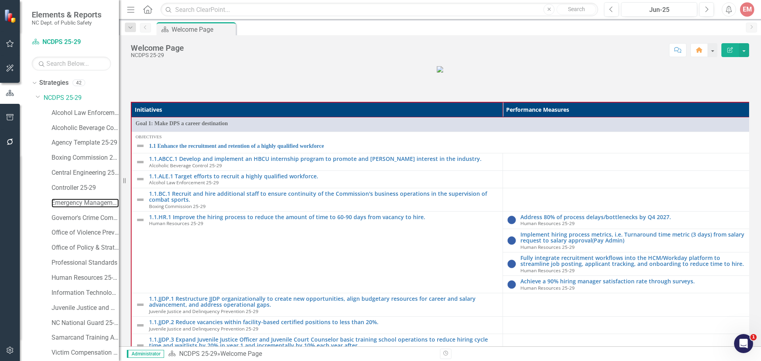
click at [74, 205] on link "Emergency Management 25-29" at bounding box center [85, 203] width 67 height 9
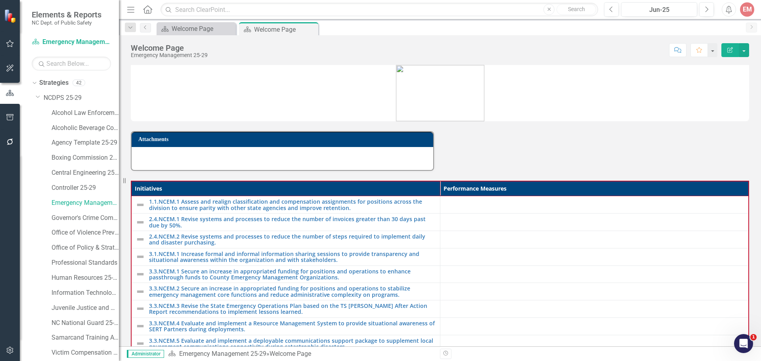
click at [732, 54] on button "Edit Report" at bounding box center [730, 50] width 17 height 14
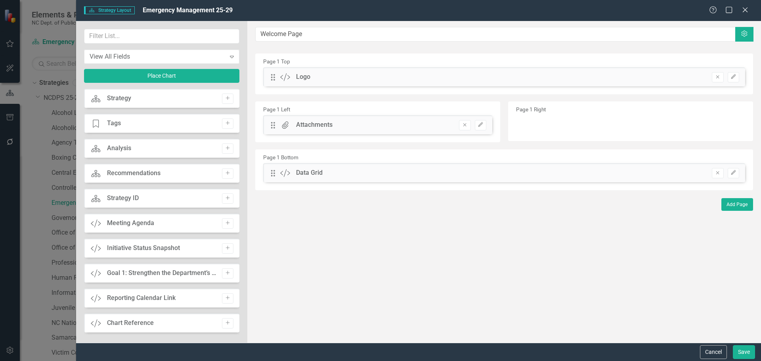
click at [461, 124] on button "Remove" at bounding box center [464, 125] width 11 height 10
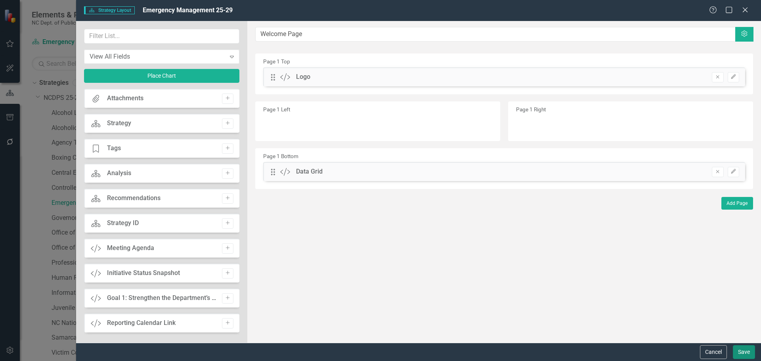
click at [741, 350] on button "Save" at bounding box center [744, 352] width 22 height 14
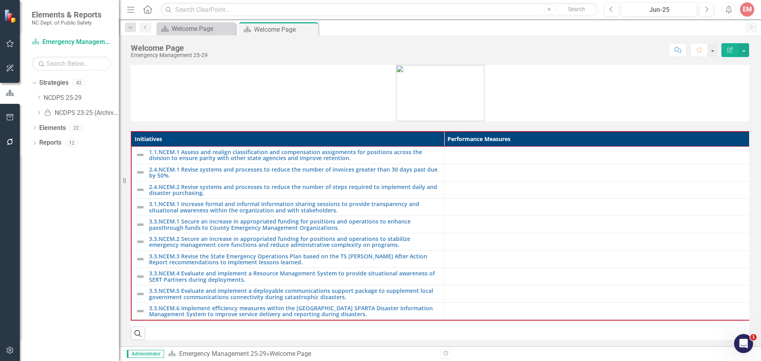
click at [0, 0] on icon "Close" at bounding box center [0, 0] width 0 height 0
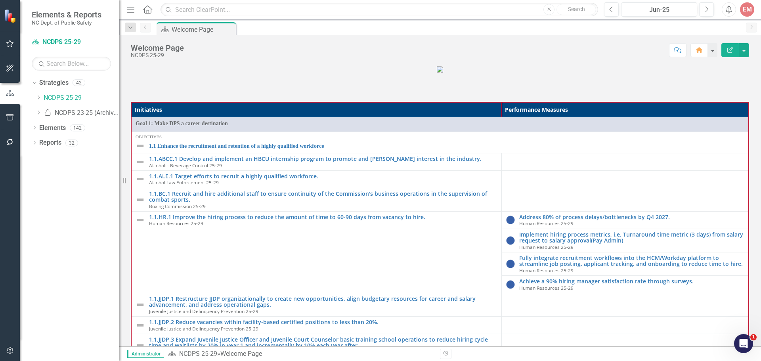
click at [40, 100] on div "Dropdown" at bounding box center [39, 98] width 6 height 7
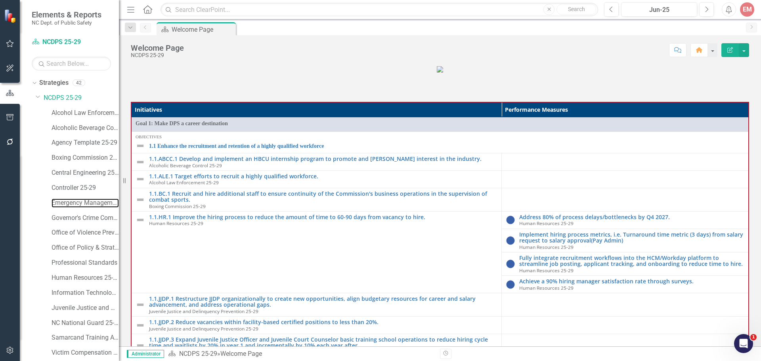
click at [82, 203] on link "Emergency Management 25-29" at bounding box center [85, 203] width 67 height 9
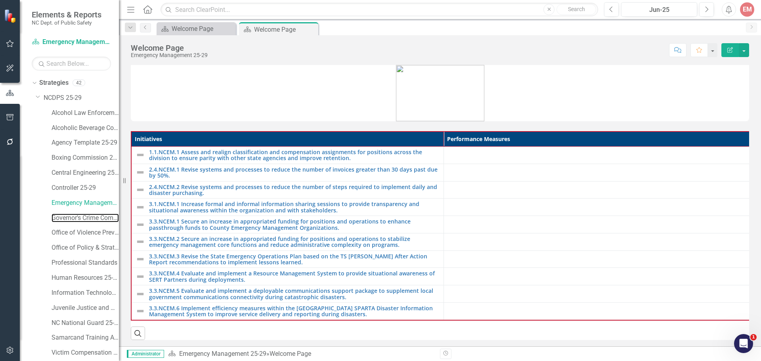
click at [71, 220] on link "Governor's Crime Commission 25-29" at bounding box center [85, 218] width 67 height 9
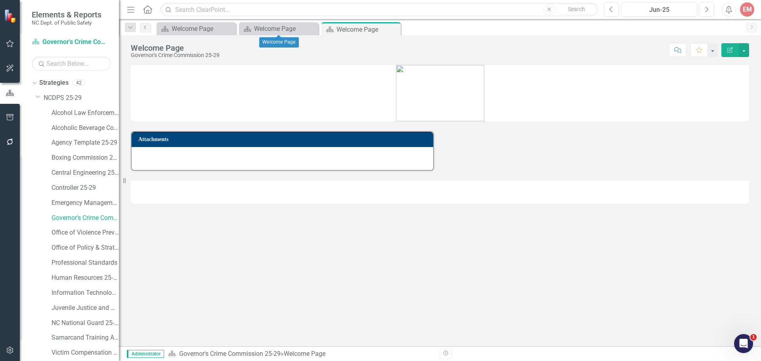
click at [0, 0] on icon "Close" at bounding box center [0, 0] width 0 height 0
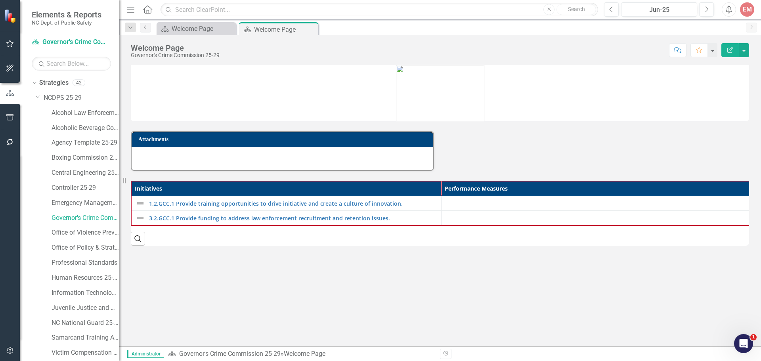
click at [728, 53] on button "Edit Report" at bounding box center [730, 50] width 17 height 14
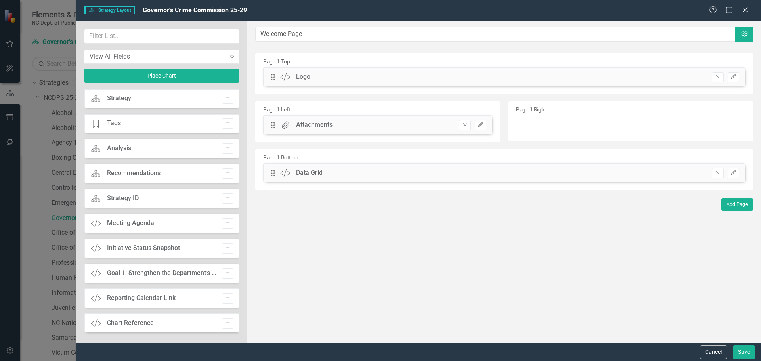
click at [466, 126] on icon "button" at bounding box center [464, 124] width 3 height 3
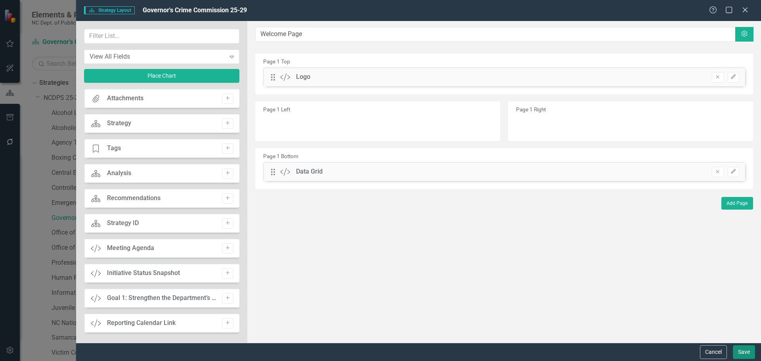
click at [743, 350] on button "Save" at bounding box center [744, 352] width 22 height 14
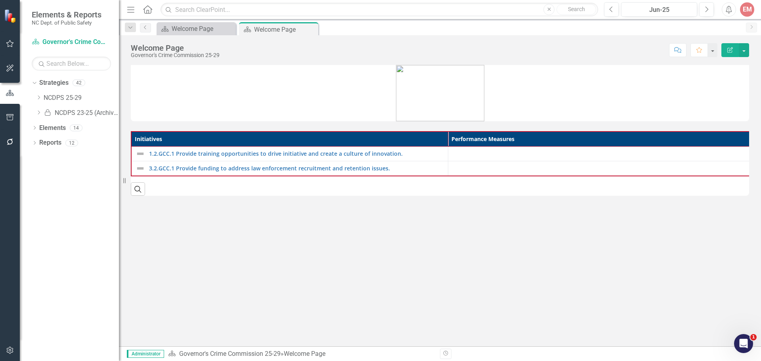
drag, startPoint x: 312, startPoint y: 29, endPoint x: 271, endPoint y: 38, distance: 42.7
click at [0, 0] on icon "Close" at bounding box center [0, 0] width 0 height 0
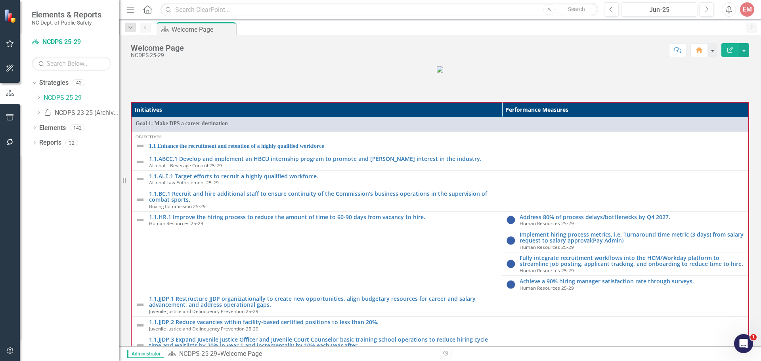
click at [39, 93] on div "Dropdown NCDPS 25-29" at bounding box center [77, 98] width 83 height 13
click at [40, 97] on icon at bounding box center [39, 98] width 2 height 4
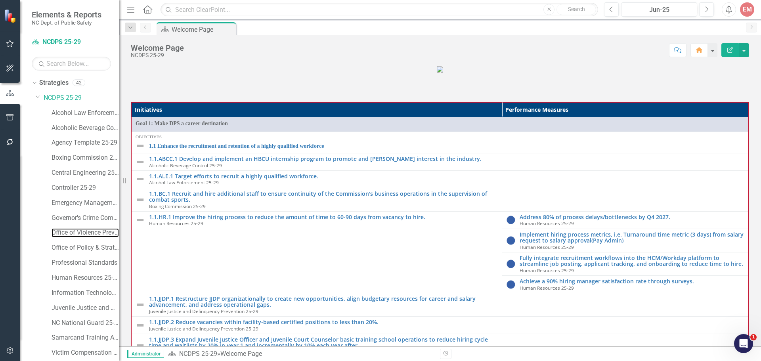
click at [68, 231] on link "Office of Violence Prevention" at bounding box center [85, 232] width 67 height 9
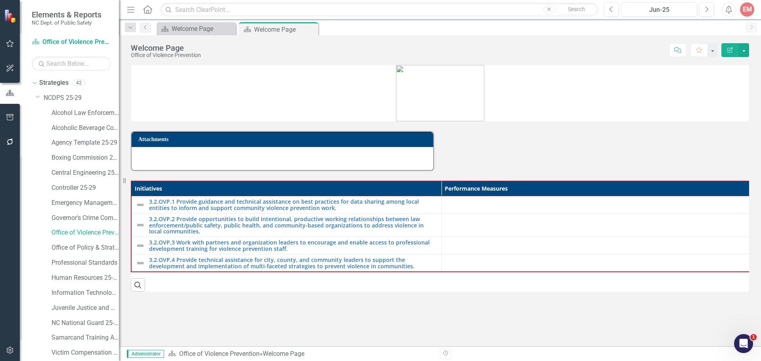
click at [728, 53] on button "Edit Report" at bounding box center [730, 50] width 17 height 14
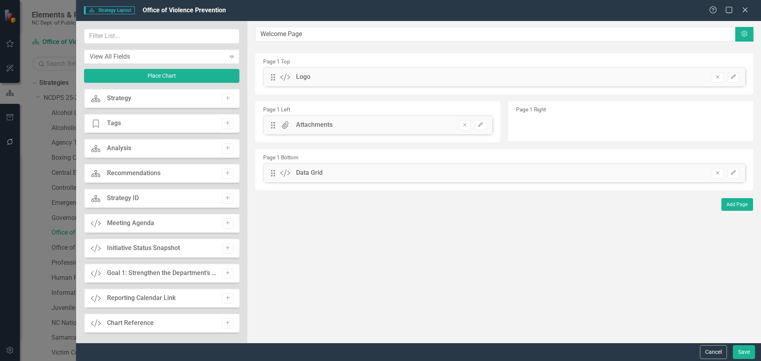
click at [466, 128] on button "Remove" at bounding box center [464, 125] width 11 height 10
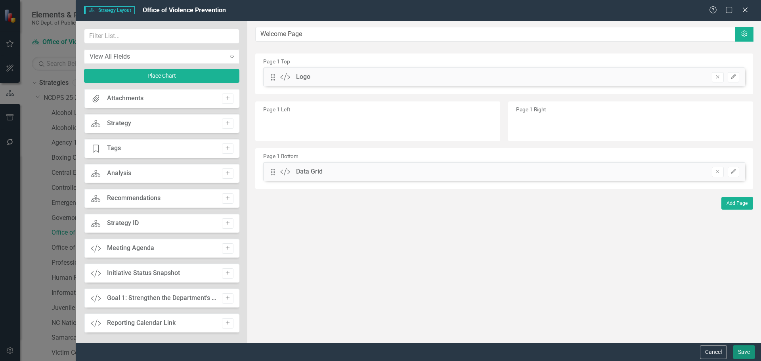
click at [743, 352] on button "Save" at bounding box center [744, 352] width 22 height 14
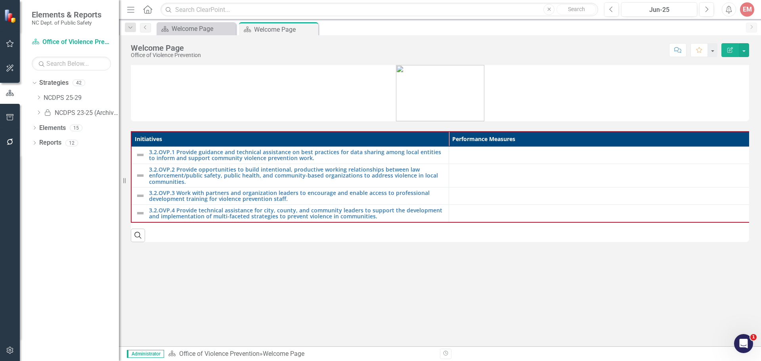
drag, startPoint x: 312, startPoint y: 30, endPoint x: 22, endPoint y: 96, distance: 298.0
click at [0, 0] on icon "Close" at bounding box center [0, 0] width 0 height 0
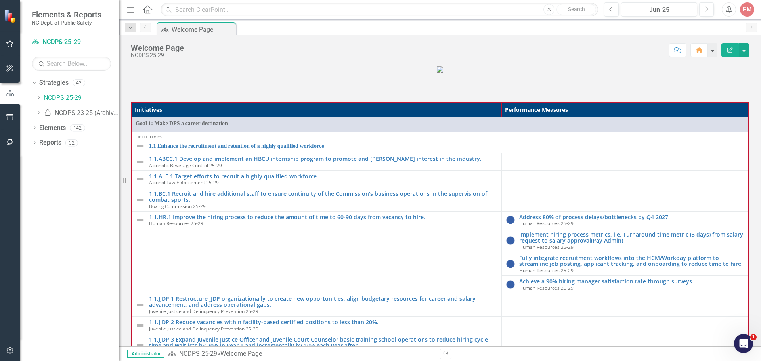
click at [39, 96] on icon "Dropdown" at bounding box center [39, 97] width 6 height 5
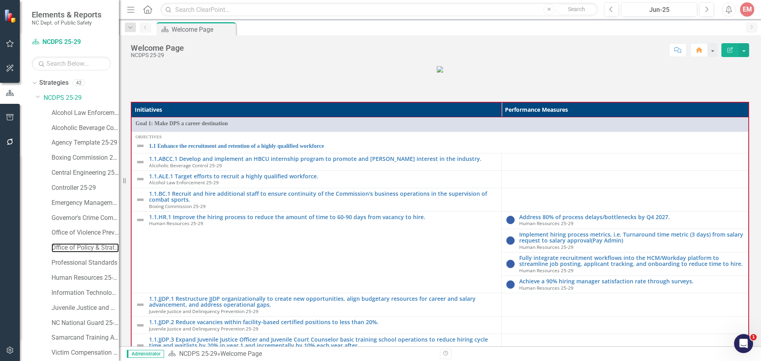
click at [74, 245] on link "Office of Policy & Strategic Planning" at bounding box center [85, 247] width 67 height 9
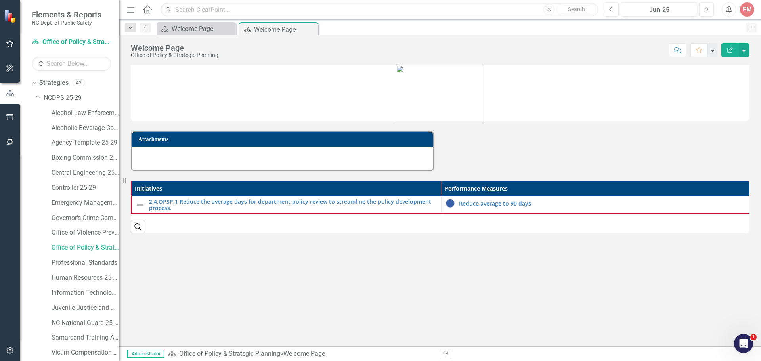
click at [728, 50] on icon "Edit Report" at bounding box center [730, 50] width 7 height 6
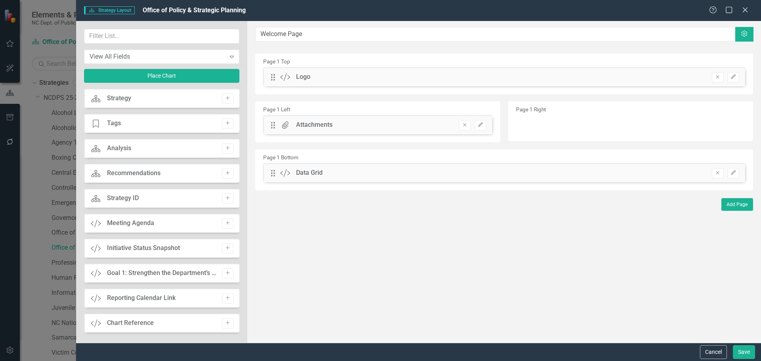
click at [462, 123] on icon "Remove" at bounding box center [465, 125] width 6 height 5
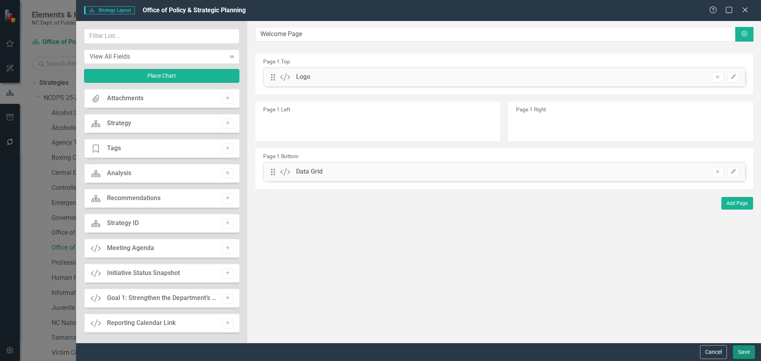
click at [739, 352] on button "Save" at bounding box center [744, 352] width 22 height 14
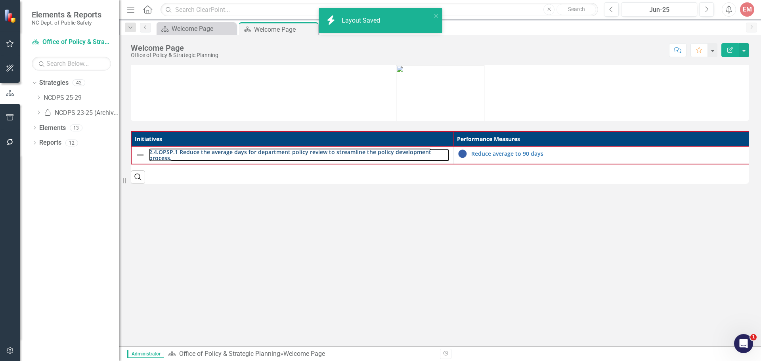
click at [374, 157] on link "2.4.OPSP.1 Reduce the average days for department policy review to streamline t…" at bounding box center [299, 155] width 301 height 12
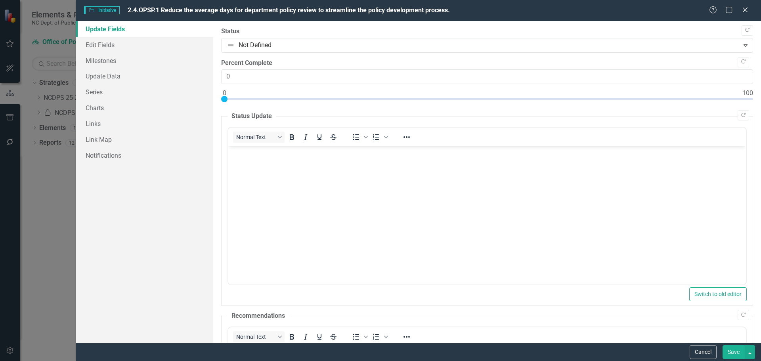
click at [743, 7] on icon "Close" at bounding box center [745, 10] width 8 height 6
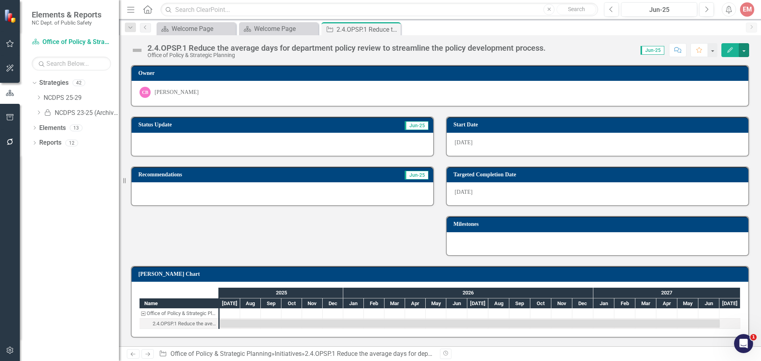
click at [744, 54] on button "button" at bounding box center [744, 50] width 10 height 14
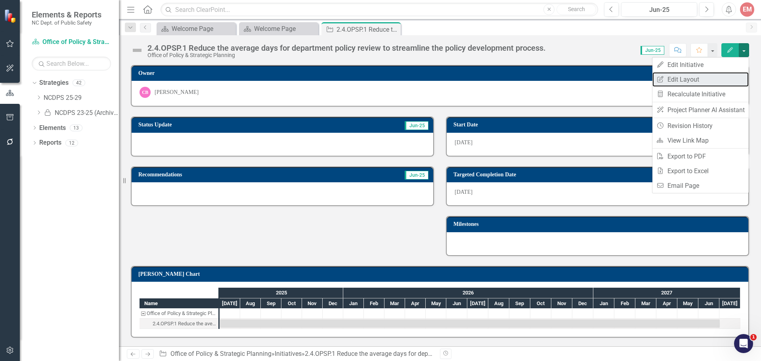
click at [690, 81] on link "Edit Report Edit Layout" at bounding box center [701, 79] width 96 height 15
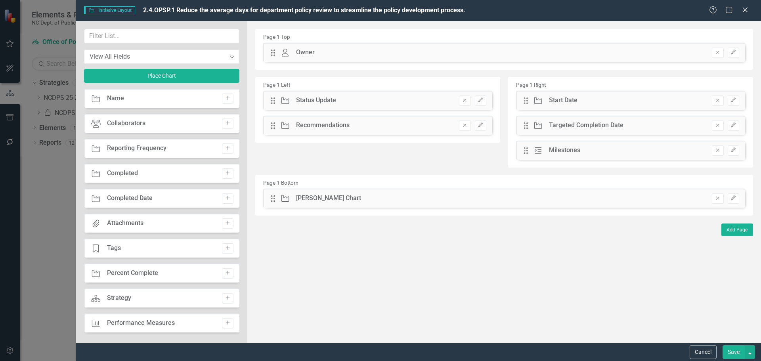
click at [227, 326] on button "Add" at bounding box center [227, 323] width 11 height 10
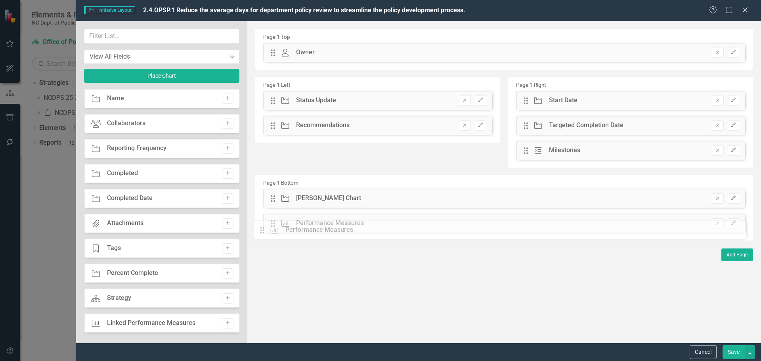
drag, startPoint x: 273, startPoint y: 53, endPoint x: 268, endPoint y: 230, distance: 177.7
click at [741, 356] on button "Save" at bounding box center [734, 352] width 22 height 14
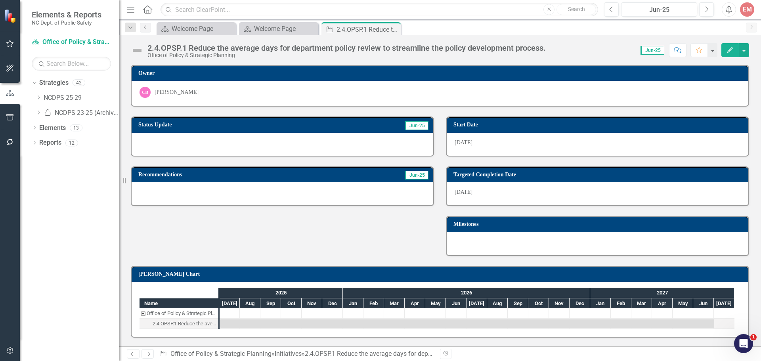
click at [0, 0] on icon "Close" at bounding box center [0, 0] width 0 height 0
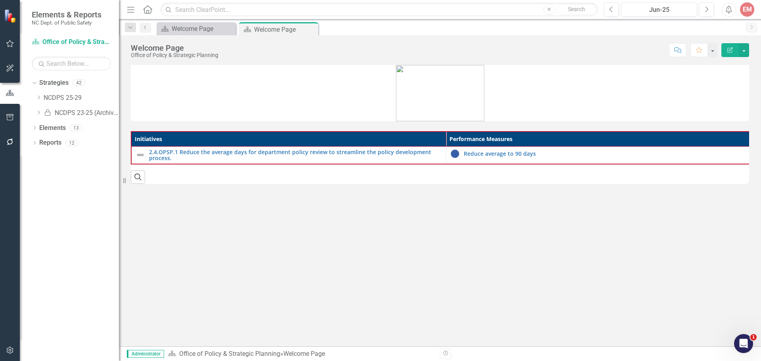
click at [0, 0] on icon "Close" at bounding box center [0, 0] width 0 height 0
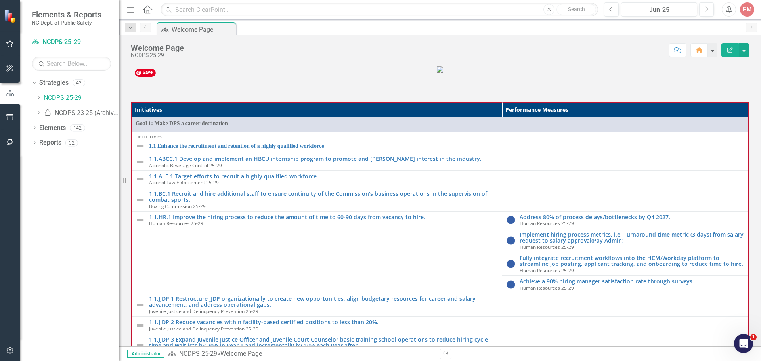
click at [38, 93] on div "Dropdown NCDPS 25-29" at bounding box center [77, 98] width 83 height 13
click at [39, 98] on icon "Dropdown" at bounding box center [39, 97] width 6 height 5
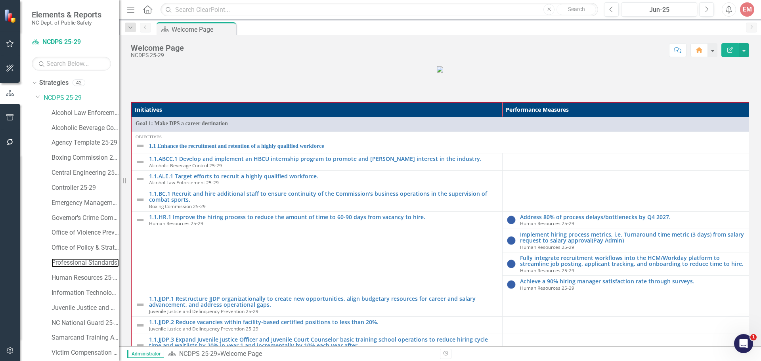
click at [83, 265] on link "Professional Standards" at bounding box center [85, 262] width 67 height 9
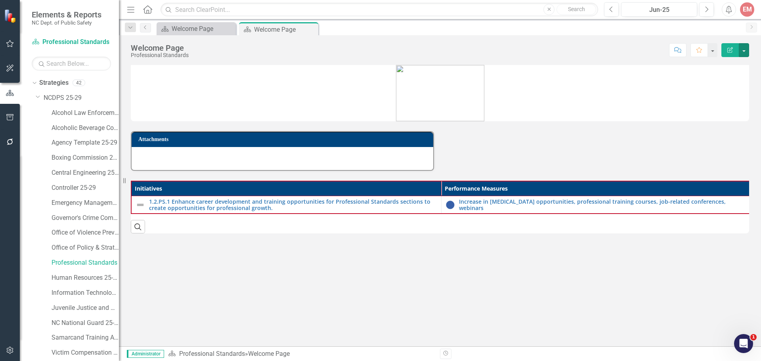
click at [743, 51] on button "button" at bounding box center [744, 50] width 10 height 14
click at [727, 50] on icon "Edit Report" at bounding box center [730, 50] width 7 height 6
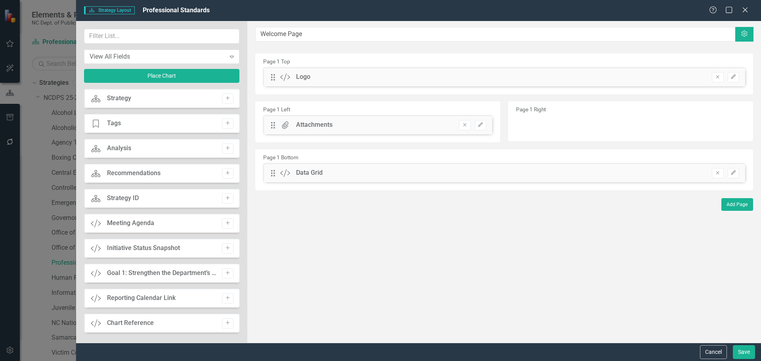
click at [468, 126] on button "Remove" at bounding box center [464, 125] width 11 height 10
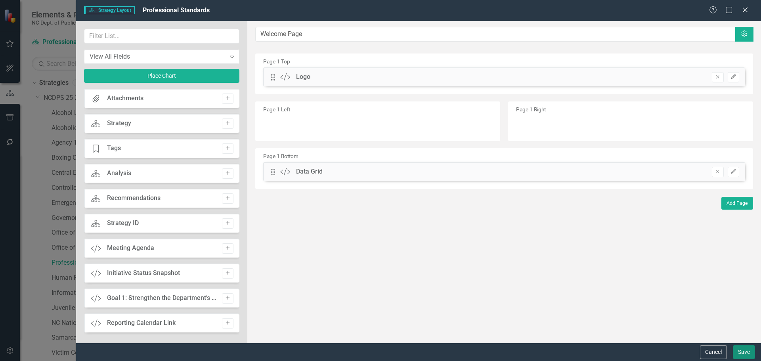
click at [746, 352] on button "Save" at bounding box center [744, 352] width 22 height 14
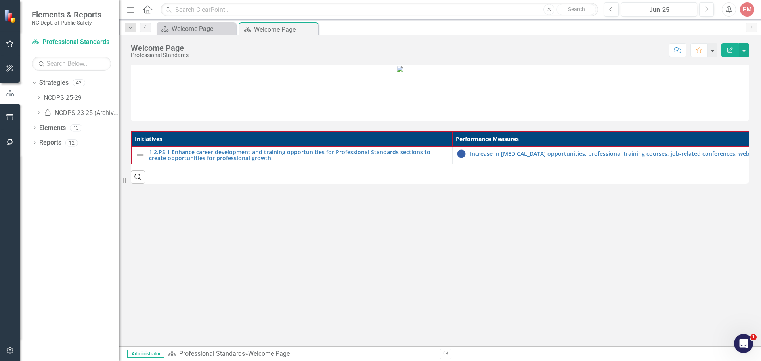
click at [389, 147] on td "1.2.PS.1 Enhance career development and training opportunities for Professional…" at bounding box center [291, 155] width 321 height 17
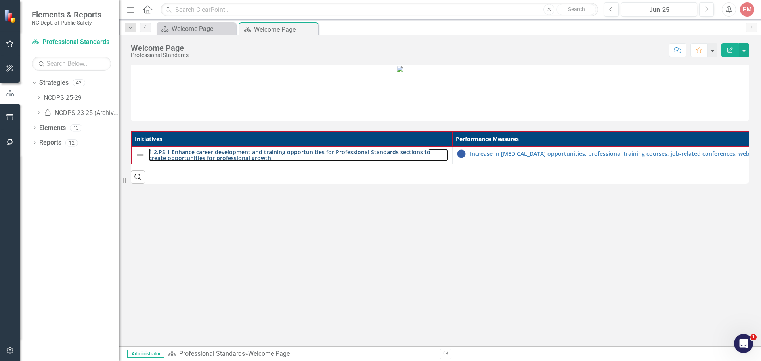
click at [387, 151] on link "1.2.PS.1 Enhance career development and training opportunities for Professional…" at bounding box center [298, 155] width 299 height 12
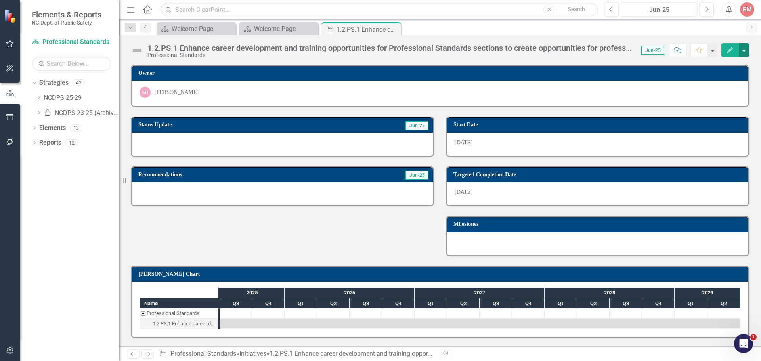
click at [745, 47] on button "button" at bounding box center [744, 50] width 10 height 14
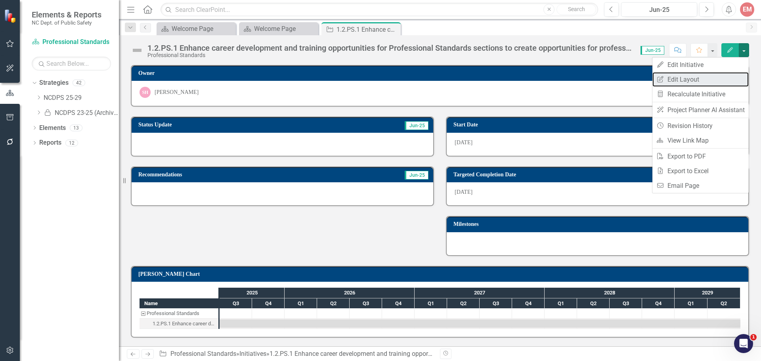
click at [681, 82] on link "Edit Report Edit Layout" at bounding box center [701, 79] width 96 height 15
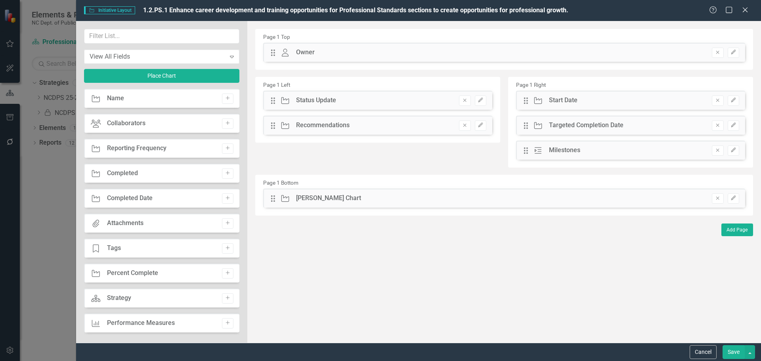
click at [229, 323] on button "Add" at bounding box center [227, 323] width 11 height 10
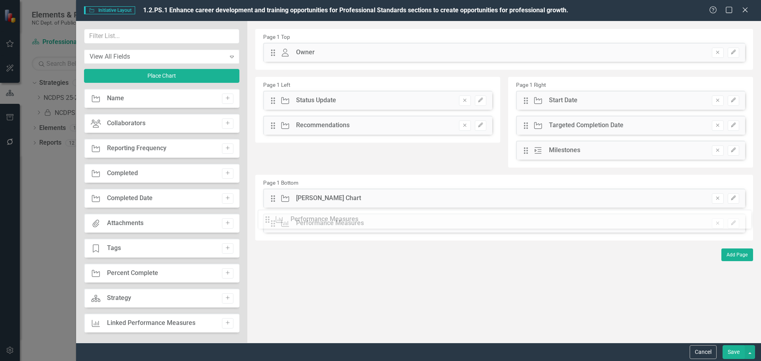
drag, startPoint x: 273, startPoint y: 54, endPoint x: 273, endPoint y: 221, distance: 166.9
click at [736, 350] on button "Save" at bounding box center [734, 352] width 22 height 14
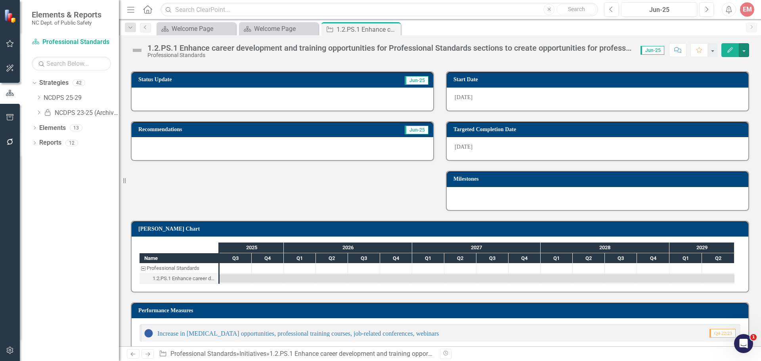
scroll to position [61, 0]
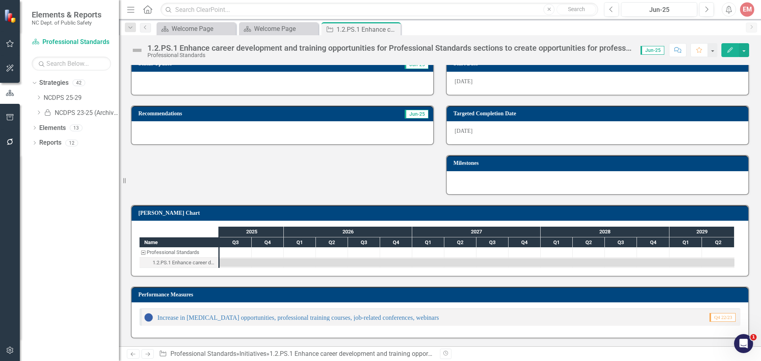
click at [0, 0] on icon "Close" at bounding box center [0, 0] width 0 height 0
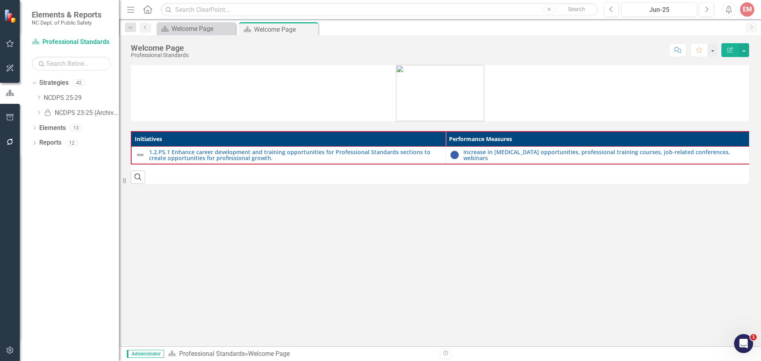
click at [0, 0] on div "Close" at bounding box center [0, 0] width 0 height 0
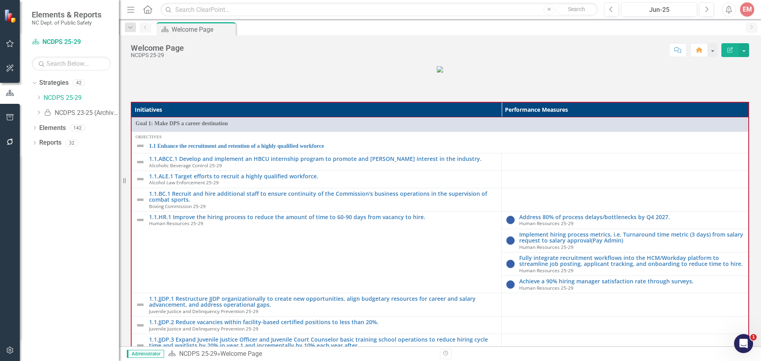
click at [40, 96] on icon "Dropdown" at bounding box center [39, 97] width 6 height 5
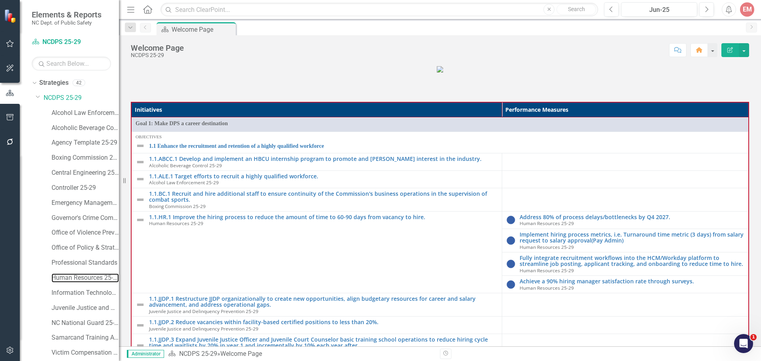
click at [78, 279] on link "Human Resources 25-29" at bounding box center [85, 278] width 67 height 9
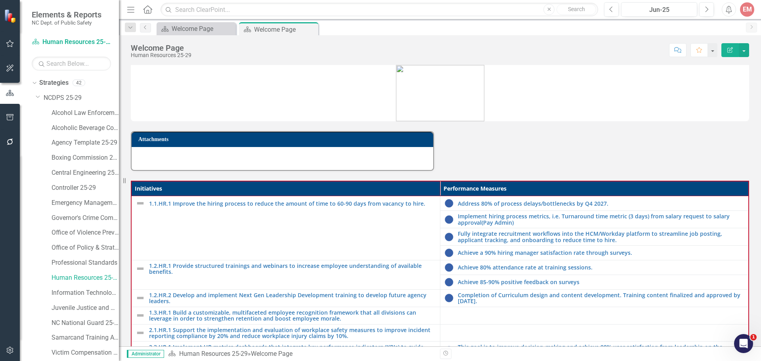
click at [732, 48] on icon "Edit Report" at bounding box center [730, 50] width 7 height 6
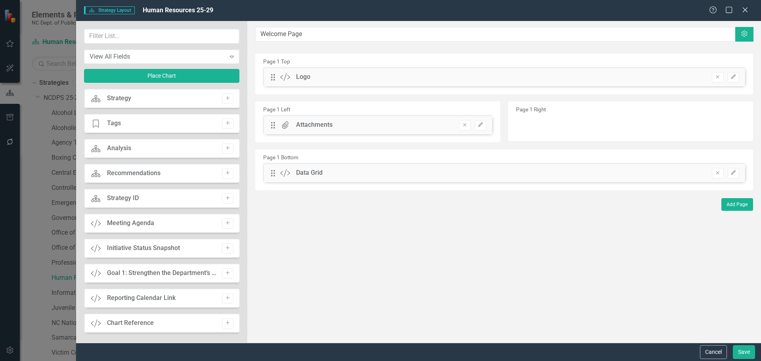
click at [462, 126] on icon "Remove" at bounding box center [465, 125] width 6 height 5
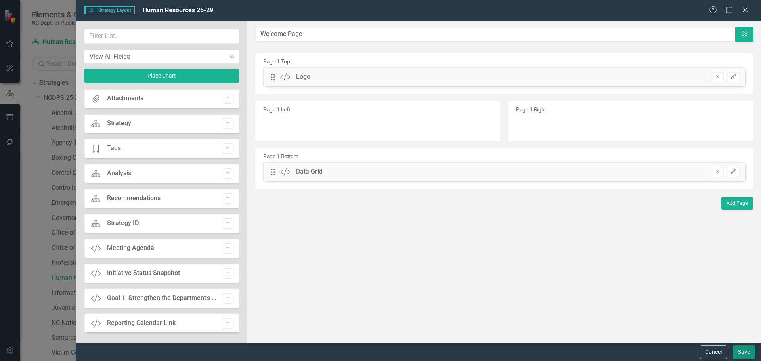
click at [742, 354] on button "Save" at bounding box center [744, 352] width 22 height 14
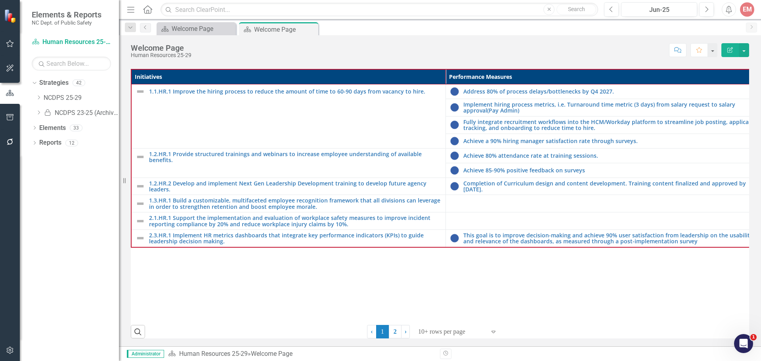
scroll to position [23, 0]
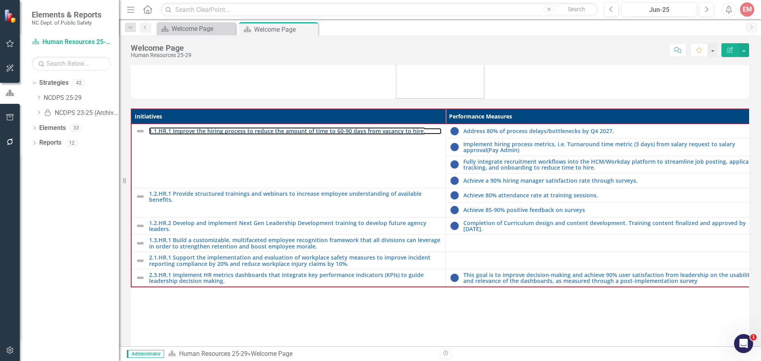
click at [174, 130] on link "1.1.HR.1 Improve the hiring process to reduce the amount of time to 60-90 days …" at bounding box center [295, 131] width 293 height 6
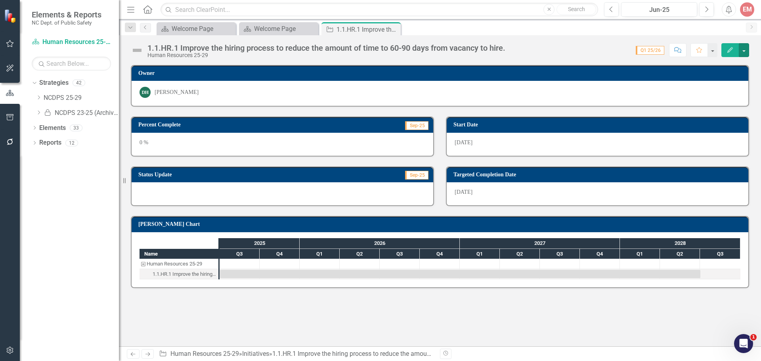
click at [743, 51] on button "button" at bounding box center [744, 50] width 10 height 14
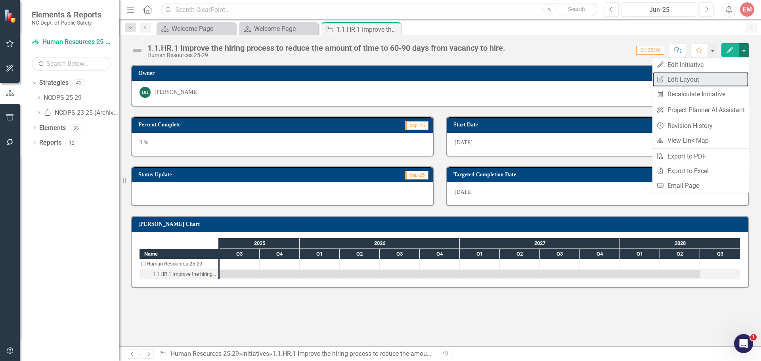
click at [713, 78] on link "Edit Report Edit Layout" at bounding box center [701, 79] width 96 height 15
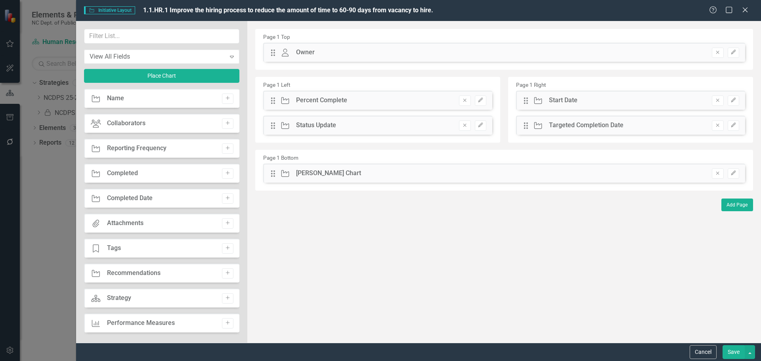
click at [225, 323] on icon "Add" at bounding box center [228, 323] width 6 height 5
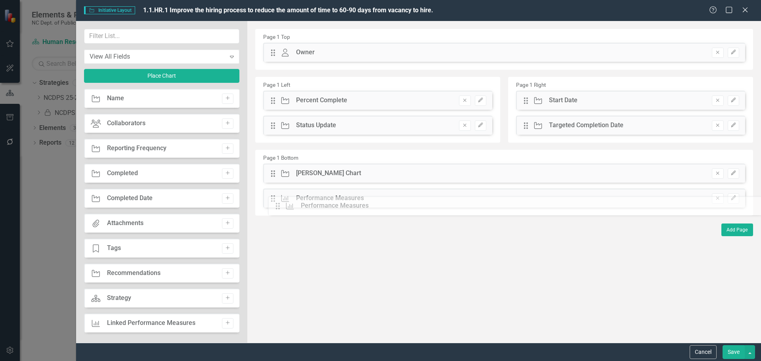
drag, startPoint x: 271, startPoint y: 52, endPoint x: 281, endPoint y: 206, distance: 153.8
click at [738, 350] on button "Save" at bounding box center [734, 352] width 22 height 14
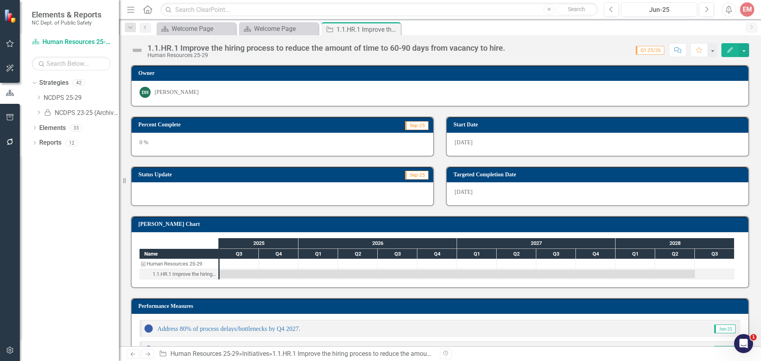
click at [0, 0] on icon "Close" at bounding box center [0, 0] width 0 height 0
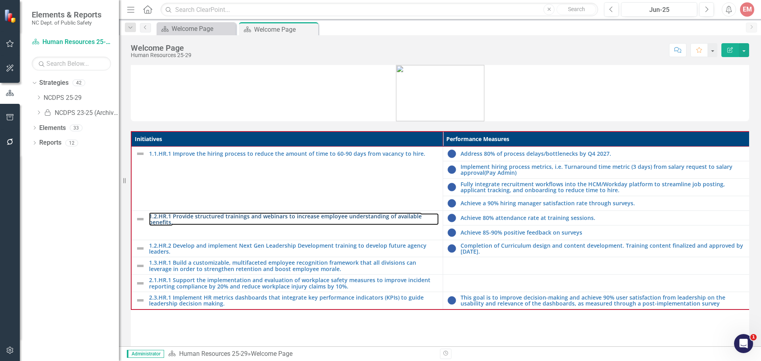
click at [318, 217] on link "1.2.HR.1 Provide structured trainings and webinars to increase employee underst…" at bounding box center [294, 219] width 290 height 12
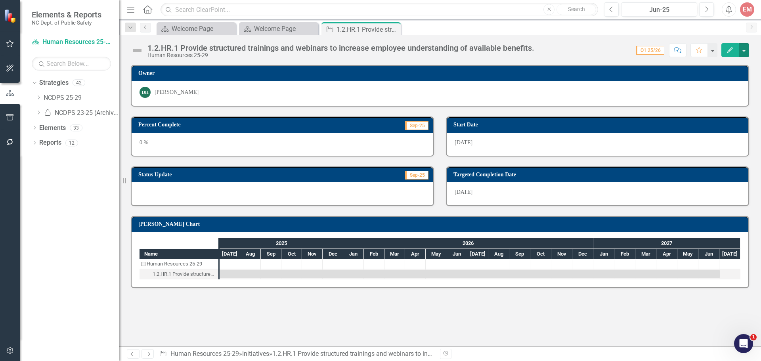
click at [742, 49] on button "button" at bounding box center [744, 50] width 10 height 14
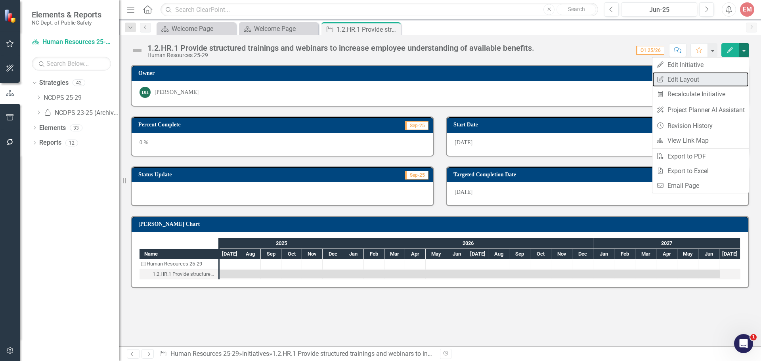
click at [729, 80] on link "Edit Report Edit Layout" at bounding box center [701, 79] width 96 height 15
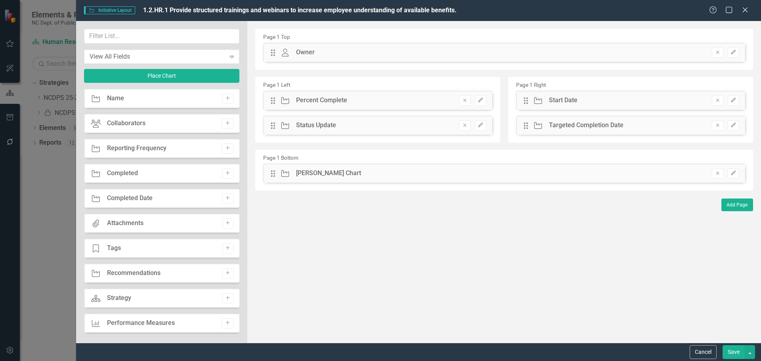
drag, startPoint x: 221, startPoint y: 322, endPoint x: 306, endPoint y: 230, distance: 125.1
click at [306, 230] on div "View All Fields Expand Place Chart Initiative Name Add Collaborators Collaborat…" at bounding box center [418, 182] width 685 height 322
click at [223, 326] on button "Add" at bounding box center [227, 323] width 11 height 10
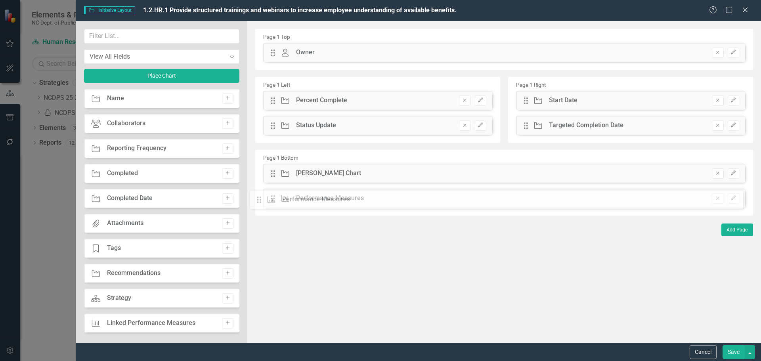
drag, startPoint x: 274, startPoint y: 53, endPoint x: 266, endPoint y: 200, distance: 147.3
click at [730, 350] on button "Save" at bounding box center [734, 352] width 22 height 14
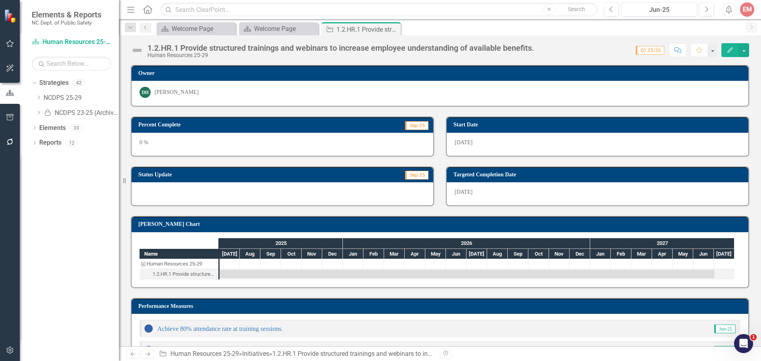
click at [0, 0] on icon "Close" at bounding box center [0, 0] width 0 height 0
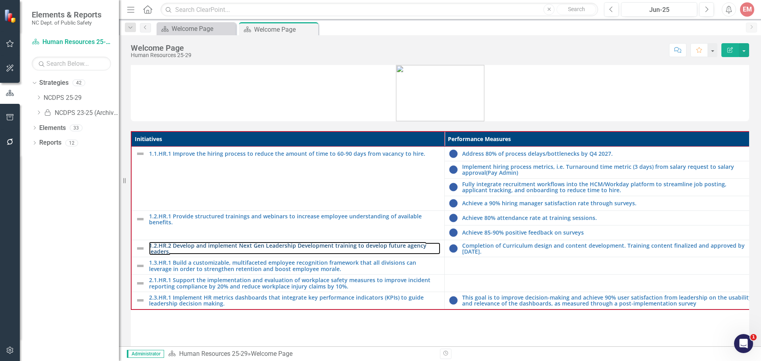
click at [241, 249] on link "1.2.HR.2 Develop and implement Next Gen Leadership Development training to deve…" at bounding box center [294, 249] width 291 height 12
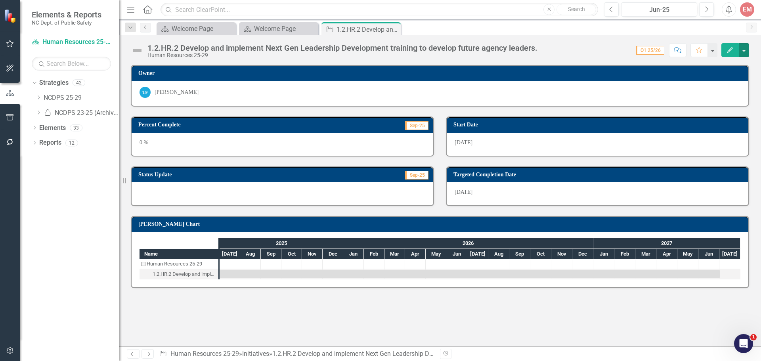
click at [747, 52] on button "button" at bounding box center [744, 50] width 10 height 14
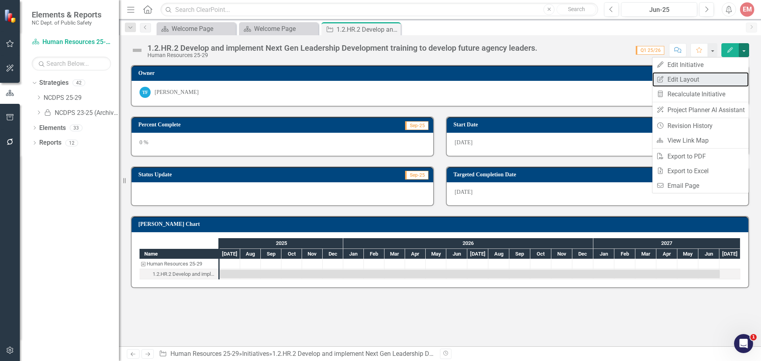
click at [710, 79] on link "Edit Report Edit Layout" at bounding box center [701, 79] width 96 height 15
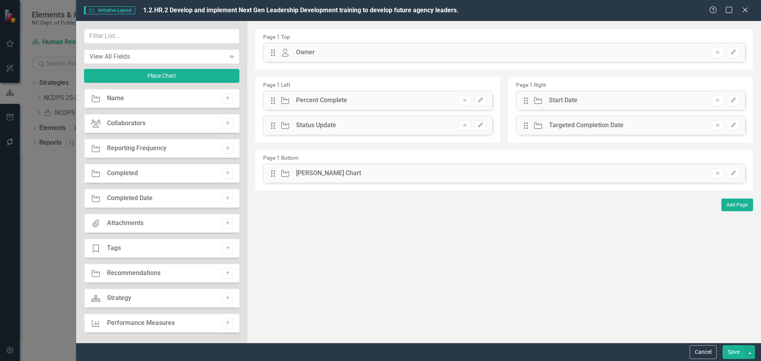
click at [227, 320] on button "Add" at bounding box center [227, 323] width 11 height 10
drag, startPoint x: 273, startPoint y: 90, endPoint x: 269, endPoint y: 213, distance: 122.6
click at [735, 352] on button "Save" at bounding box center [734, 352] width 22 height 14
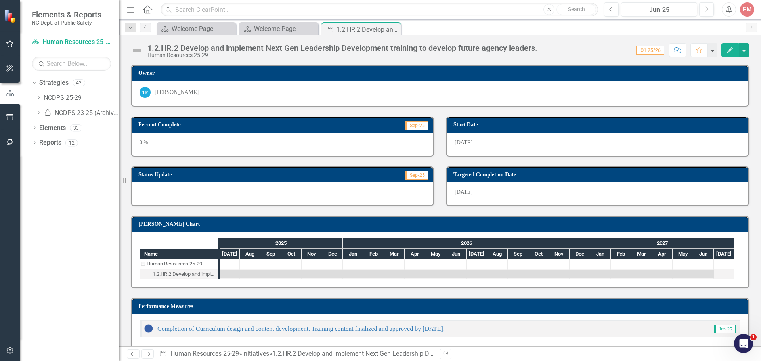
click at [0, 0] on icon "Close" at bounding box center [0, 0] width 0 height 0
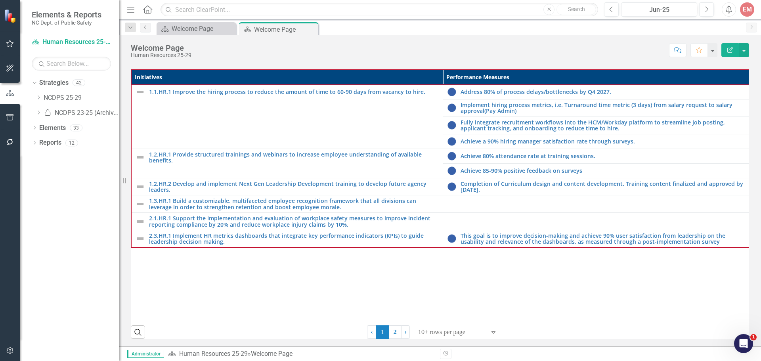
scroll to position [62, 0]
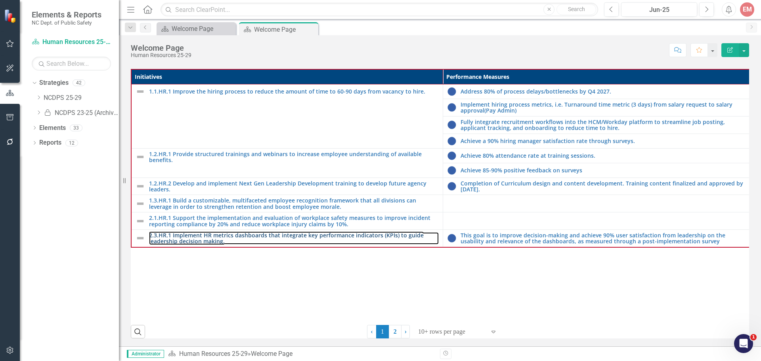
click at [350, 236] on link "2.3.HR.1 Implement HR metrics dashboards that integrate key performance indicat…" at bounding box center [294, 238] width 290 height 12
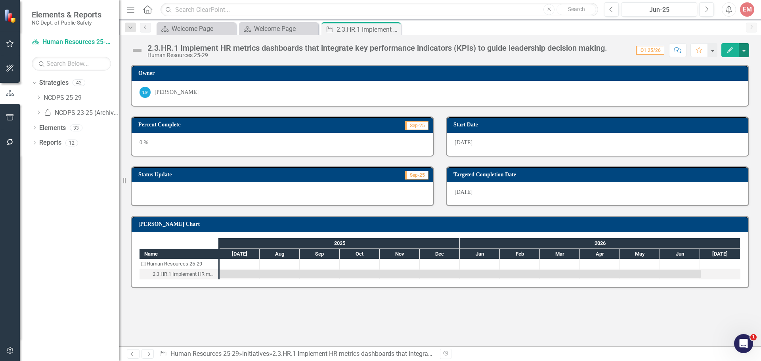
click at [745, 52] on button "button" at bounding box center [744, 50] width 10 height 14
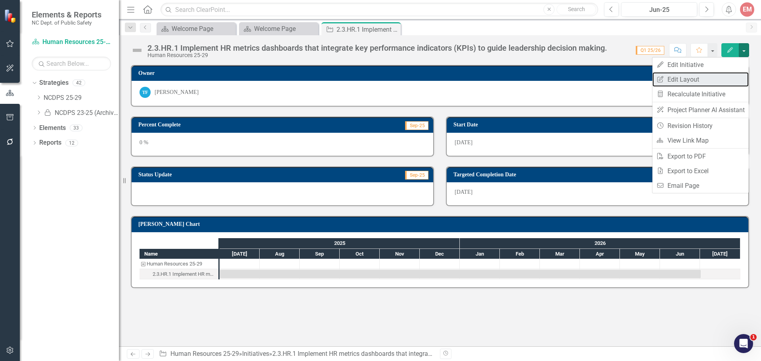
click at [686, 82] on link "Edit Report Edit Layout" at bounding box center [701, 79] width 96 height 15
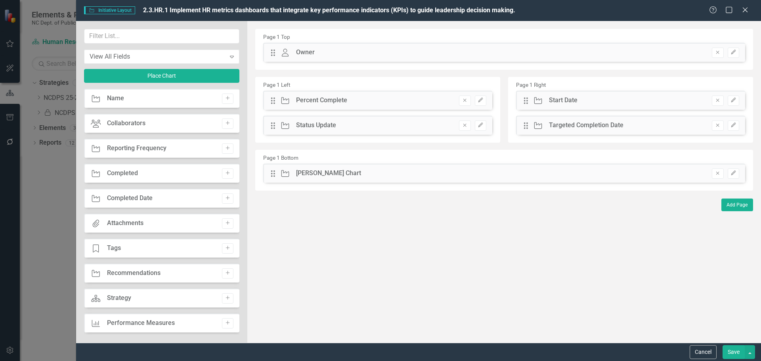
click at [222, 322] on button "Add" at bounding box center [227, 323] width 11 height 10
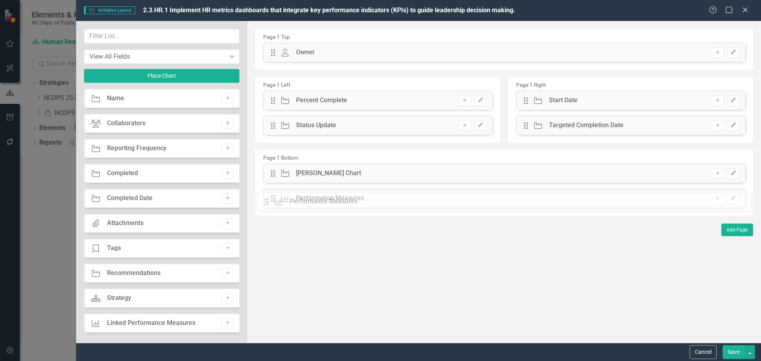
drag, startPoint x: 274, startPoint y: 53, endPoint x: 273, endPoint y: 202, distance: 149.1
click at [734, 349] on button "Save" at bounding box center [734, 352] width 22 height 14
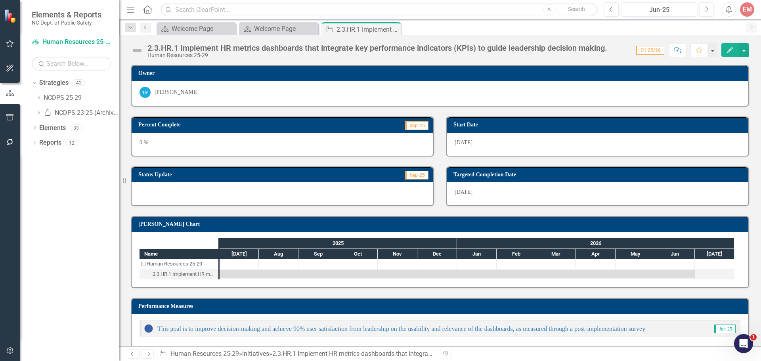
click at [0, 0] on icon "Close" at bounding box center [0, 0] width 0 height 0
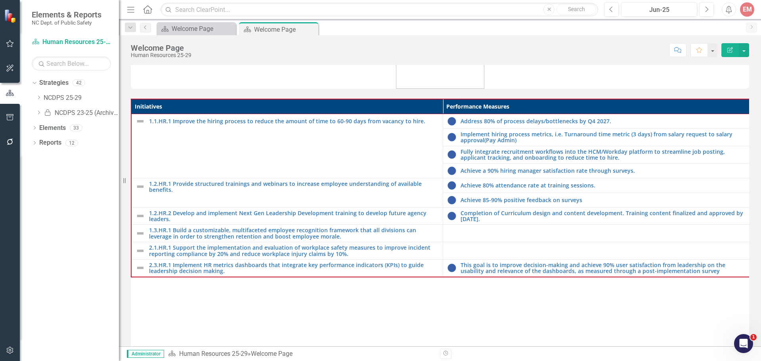
scroll to position [62, 0]
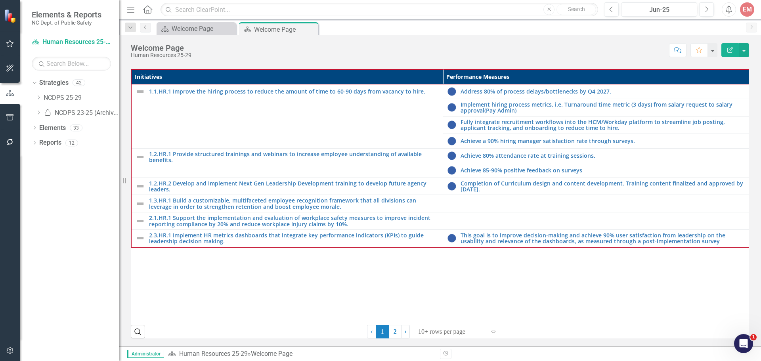
click at [390, 332] on link "2" at bounding box center [395, 331] width 13 height 13
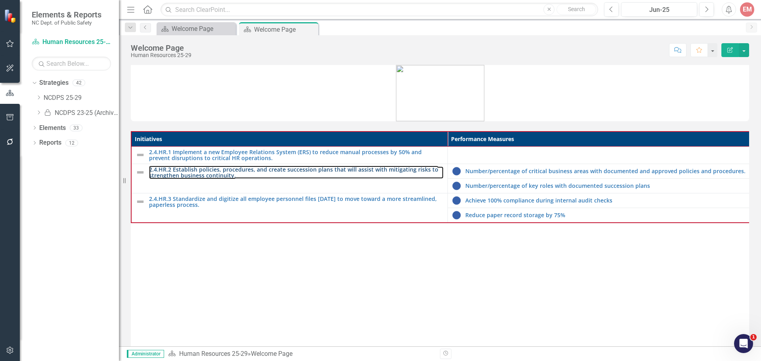
click at [299, 174] on link "2.4.HR.2 Establish policies, procedures, and create succession plans that will …" at bounding box center [296, 173] width 295 height 12
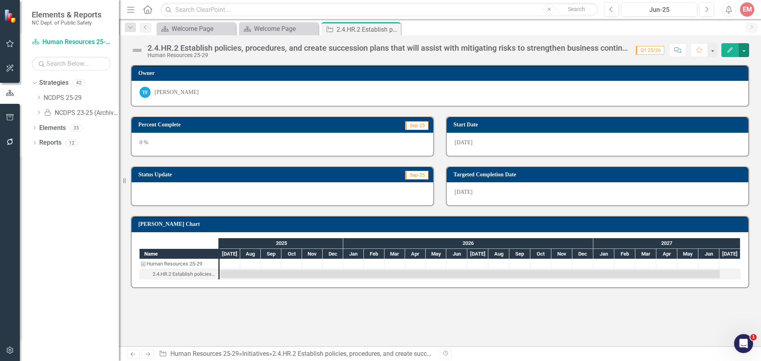
click at [742, 52] on button "button" at bounding box center [744, 50] width 10 height 14
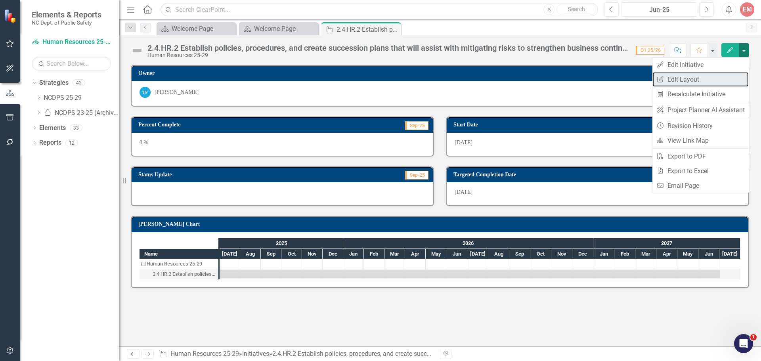
click at [689, 81] on link "Edit Report Edit Layout" at bounding box center [701, 79] width 96 height 15
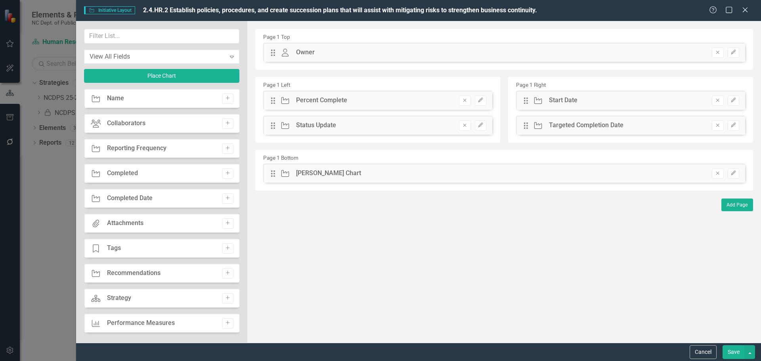
click at [225, 322] on icon "Add" at bounding box center [228, 323] width 6 height 5
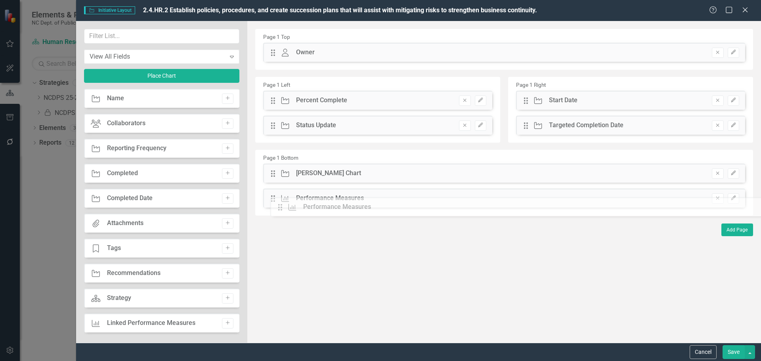
drag, startPoint x: 274, startPoint y: 51, endPoint x: 287, endPoint y: 206, distance: 155.2
click at [739, 355] on button "Save" at bounding box center [734, 352] width 22 height 14
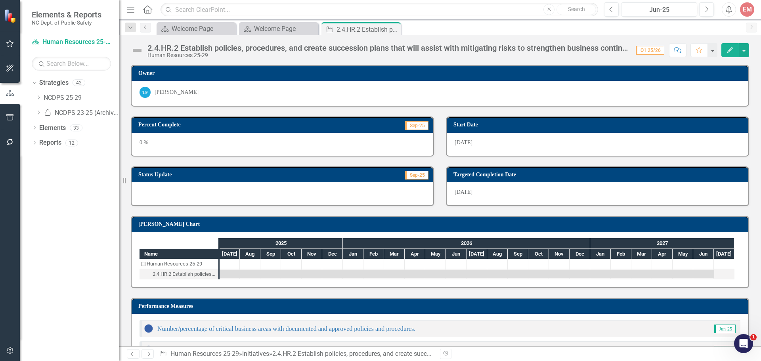
click at [0, 0] on icon "Close" at bounding box center [0, 0] width 0 height 0
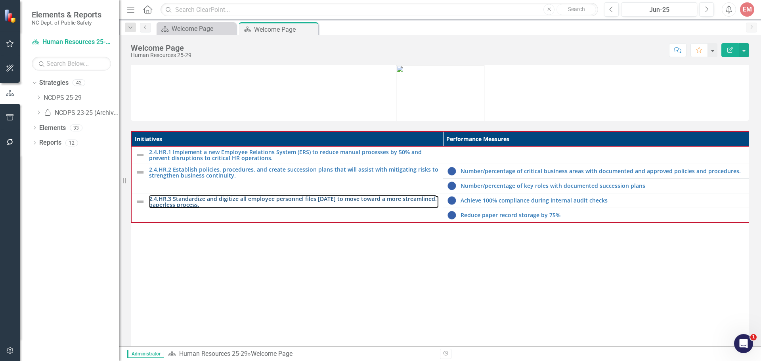
click at [287, 198] on link "2.4.HR.3 Standardize and digitize all employee personnel files [DATE] to move t…" at bounding box center [294, 202] width 290 height 12
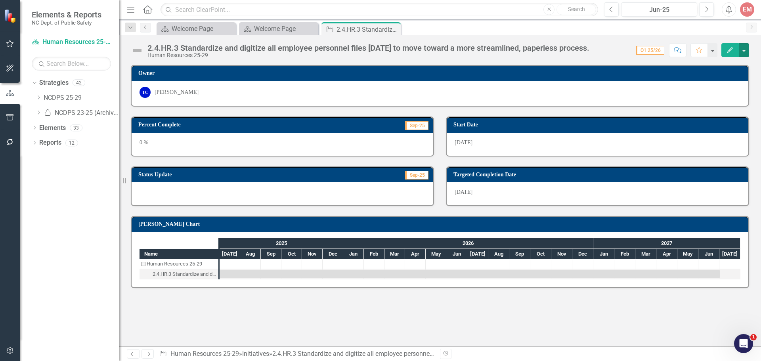
click at [748, 52] on button "button" at bounding box center [744, 50] width 10 height 14
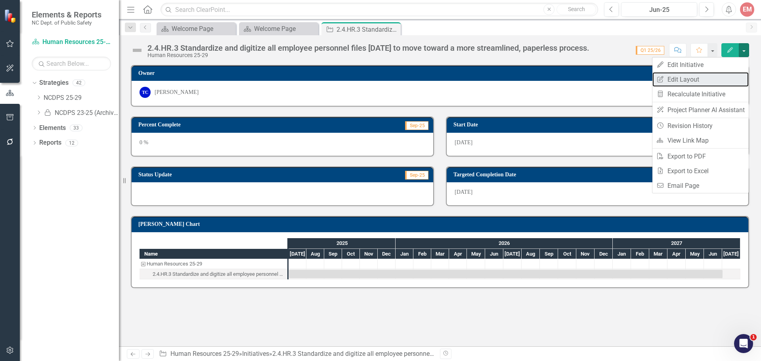
click at [693, 84] on link "Edit Report Edit Layout" at bounding box center [701, 79] width 96 height 15
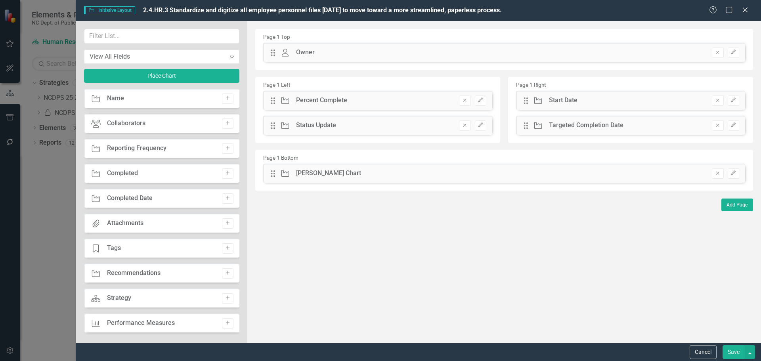
click at [225, 321] on icon "Add" at bounding box center [228, 323] width 6 height 5
drag, startPoint x: 275, startPoint y: 52, endPoint x: 279, endPoint y: 213, distance: 161.0
click at [737, 350] on button "Save" at bounding box center [734, 352] width 22 height 14
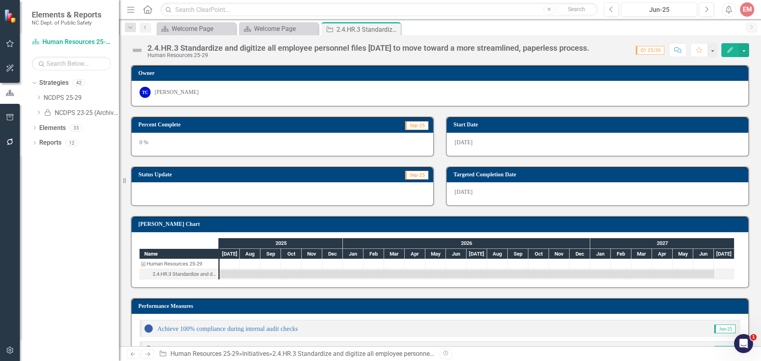
click at [0, 0] on icon "Close" at bounding box center [0, 0] width 0 height 0
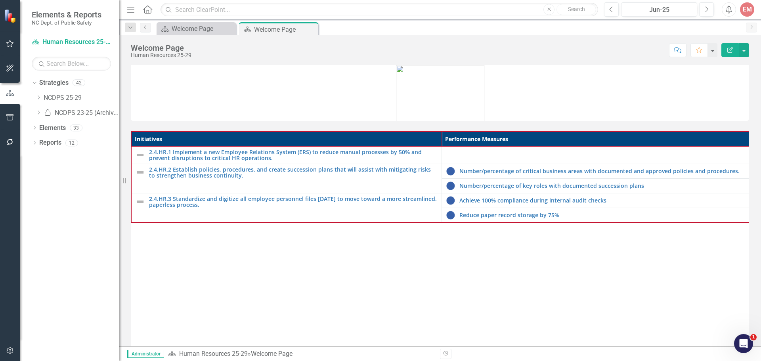
click at [0, 0] on icon "Close" at bounding box center [0, 0] width 0 height 0
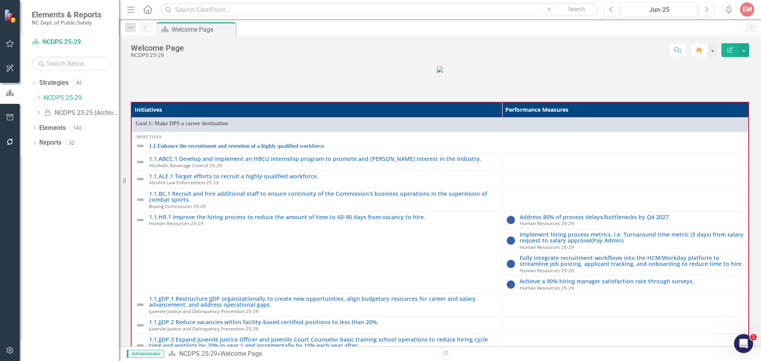
click at [37, 95] on div "Dropdown" at bounding box center [39, 98] width 6 height 7
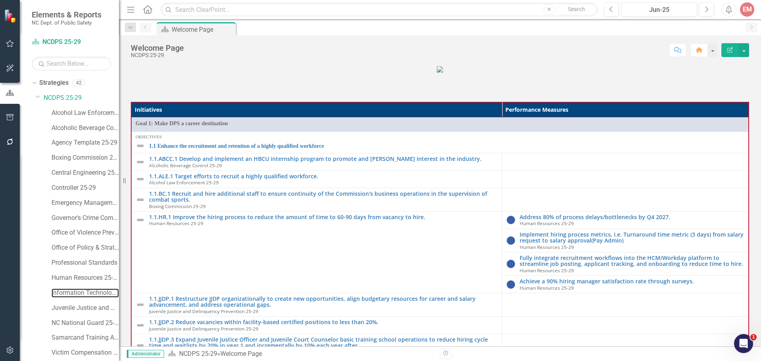
click at [63, 291] on link "Information Technology 25-29" at bounding box center [85, 293] width 67 height 9
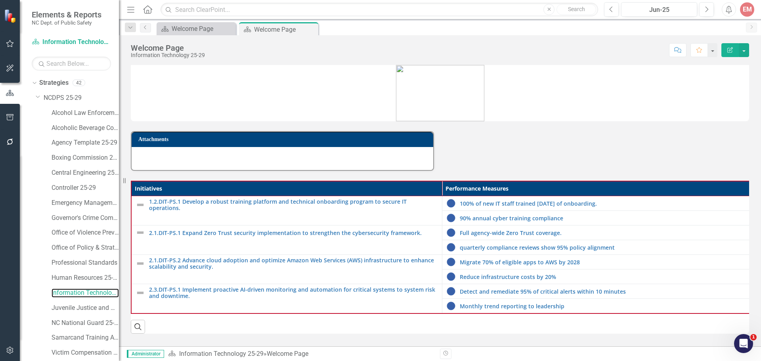
scroll to position [1, 0]
click at [736, 52] on button "Edit Report" at bounding box center [730, 50] width 17 height 14
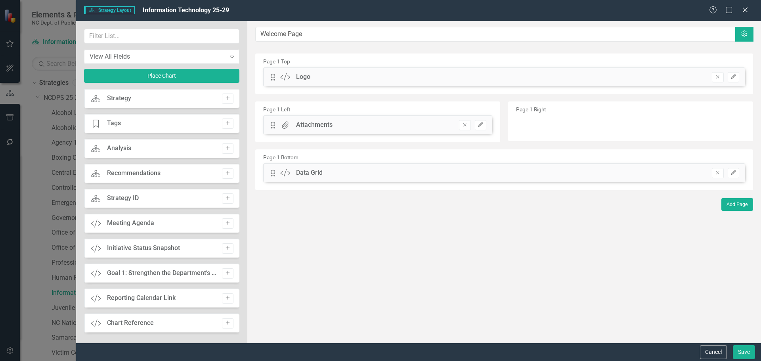
click at [467, 126] on icon "Remove" at bounding box center [465, 125] width 6 height 5
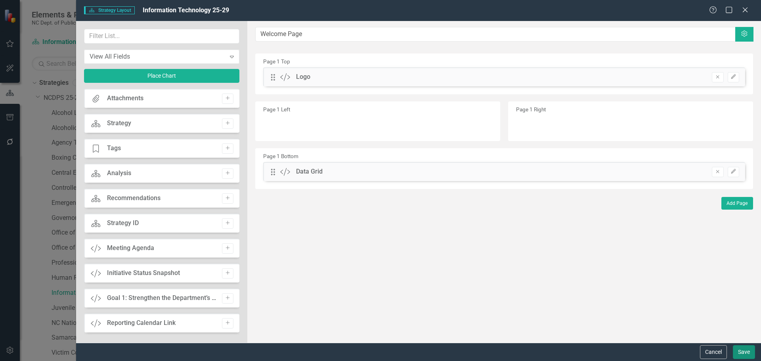
click at [741, 349] on button "Save" at bounding box center [744, 352] width 22 height 14
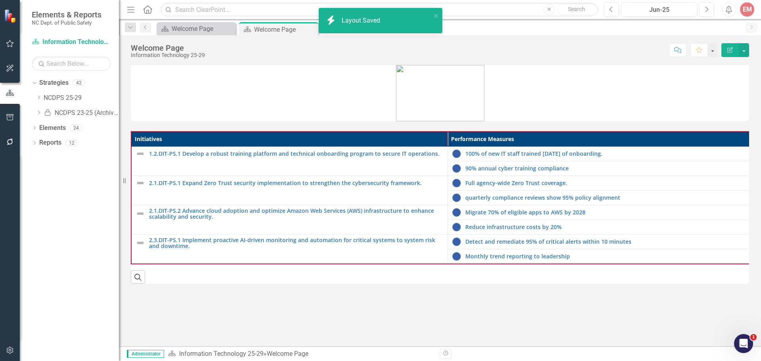
scroll to position [0, 0]
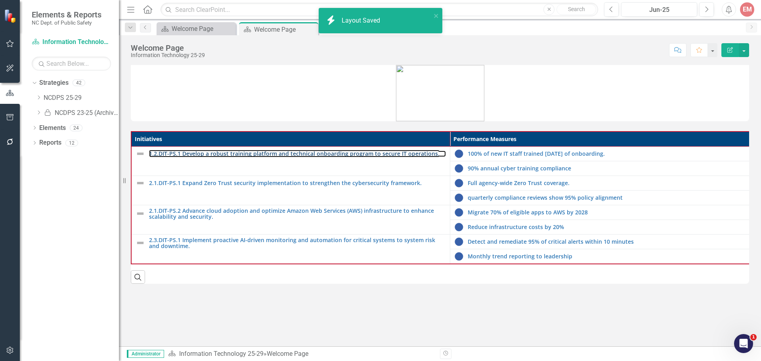
click at [376, 155] on link "1.2.DIT-PS.1 Develop a robust training platform and technical onboarding progra…" at bounding box center [297, 154] width 297 height 6
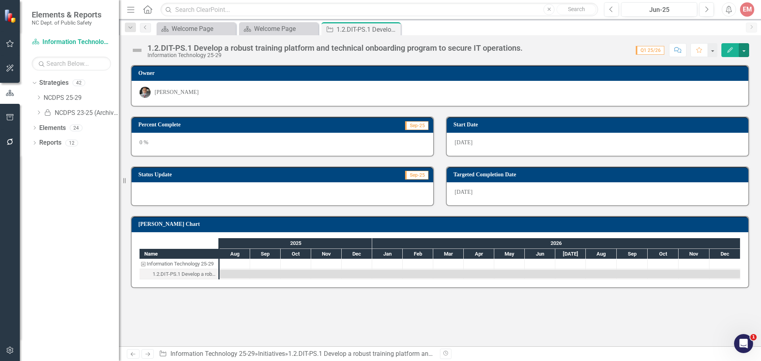
click at [748, 50] on button "button" at bounding box center [744, 50] width 10 height 14
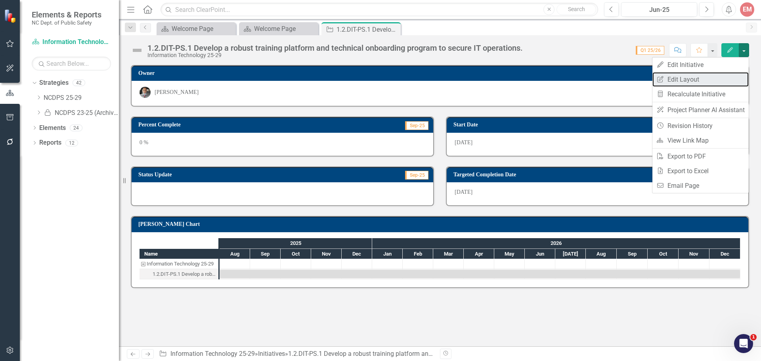
click at [687, 79] on link "Edit Report Edit Layout" at bounding box center [701, 79] width 96 height 15
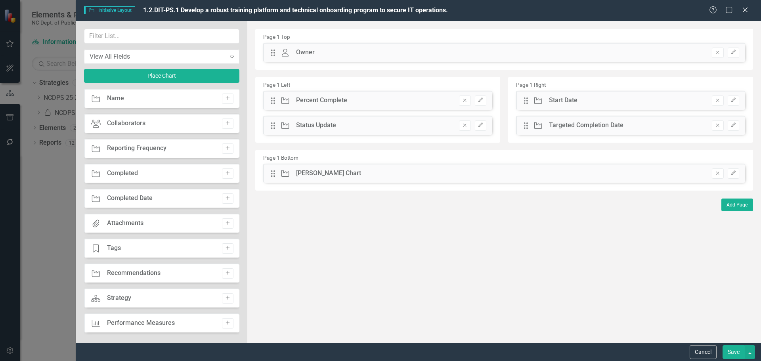
click at [227, 325] on icon "Add" at bounding box center [228, 323] width 6 height 5
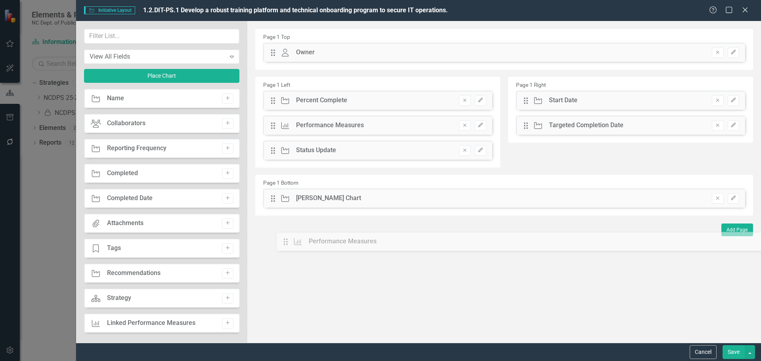
drag, startPoint x: 272, startPoint y: 54, endPoint x: 290, endPoint y: 242, distance: 189.2
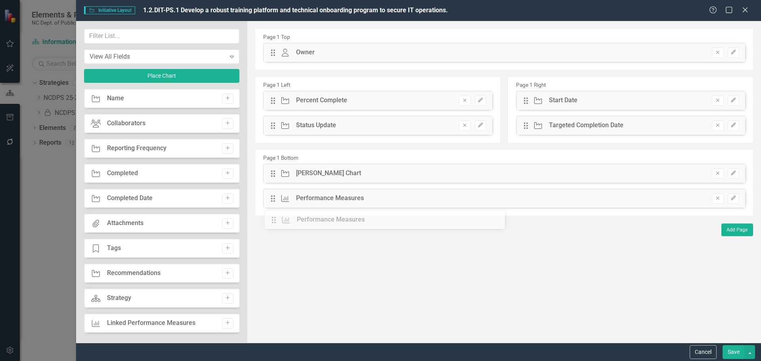
drag, startPoint x: 271, startPoint y: 126, endPoint x: 278, endPoint y: 220, distance: 94.6
click at [742, 353] on button "Save" at bounding box center [734, 352] width 22 height 14
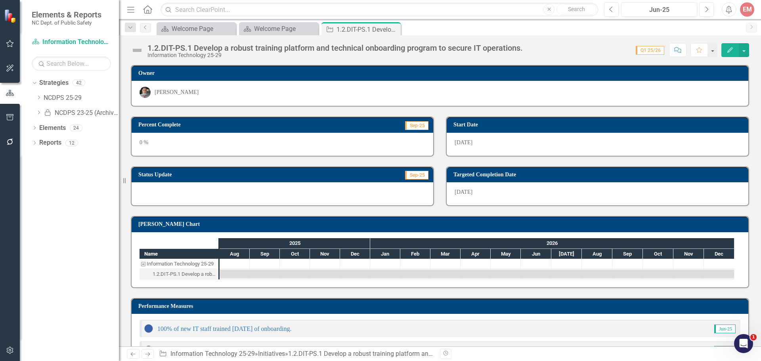
click at [0, 0] on icon "Close" at bounding box center [0, 0] width 0 height 0
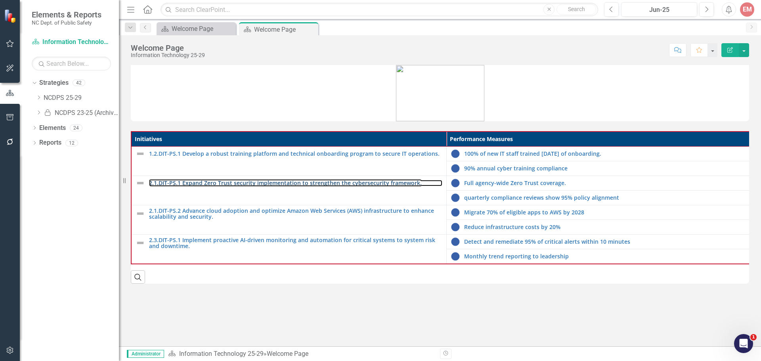
click at [275, 184] on link "2.1.DIT-PS.1 Expand Zero Trust security implementation to strengthen the cybers…" at bounding box center [295, 183] width 293 height 6
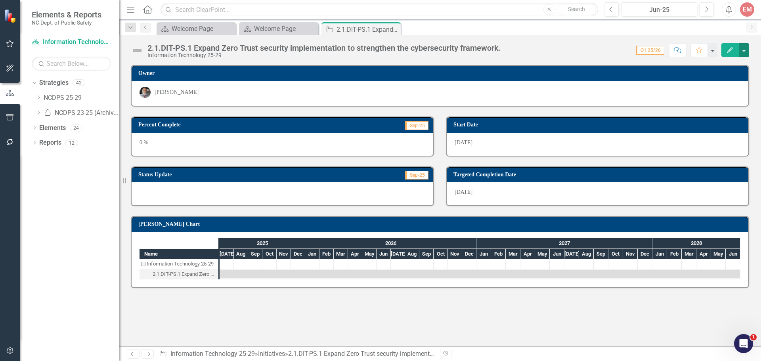
click at [747, 52] on button "button" at bounding box center [744, 50] width 10 height 14
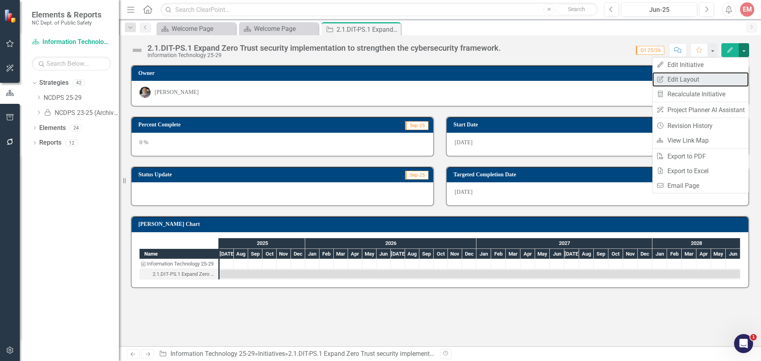
click at [717, 77] on link "Edit Report Edit Layout" at bounding box center [701, 79] width 96 height 15
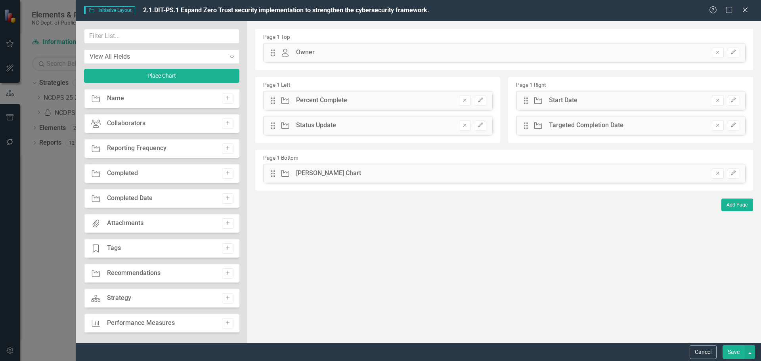
click at [226, 323] on icon "Add" at bounding box center [228, 323] width 6 height 5
drag, startPoint x: 276, startPoint y: 54, endPoint x: 266, endPoint y: 213, distance: 158.9
click at [727, 352] on button "Save" at bounding box center [734, 352] width 22 height 14
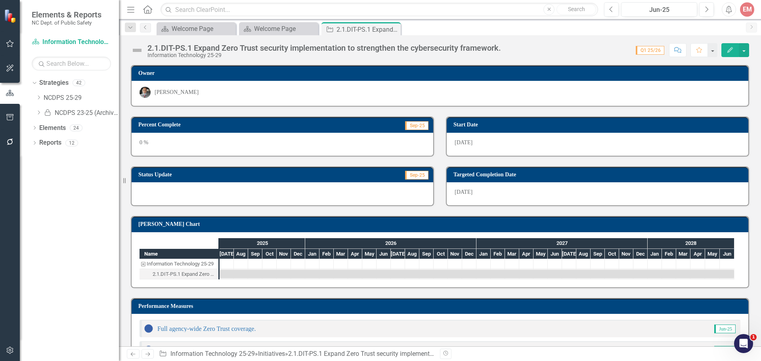
click at [0, 0] on icon at bounding box center [0, 0] width 0 height 0
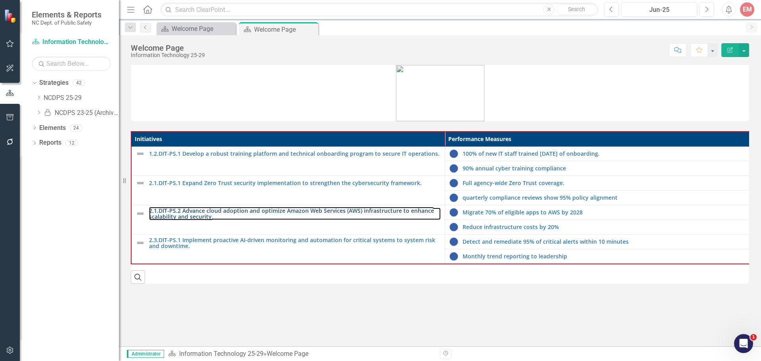
click at [241, 210] on link "2.1.DIT-PS.2 Advance cloud adoption and optimize Amazon Web Services (AWS) infr…" at bounding box center [295, 214] width 292 height 12
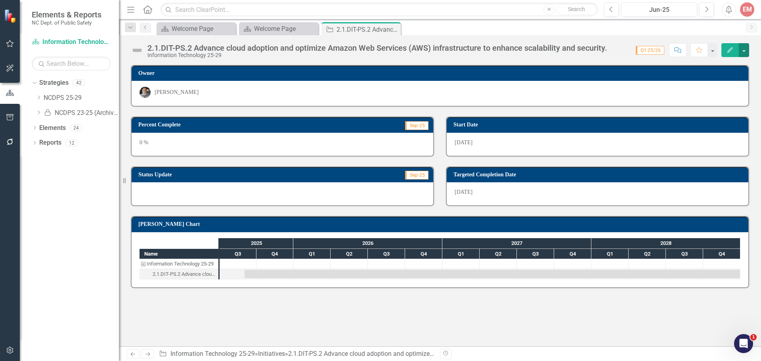
click at [745, 51] on button "button" at bounding box center [744, 50] width 10 height 14
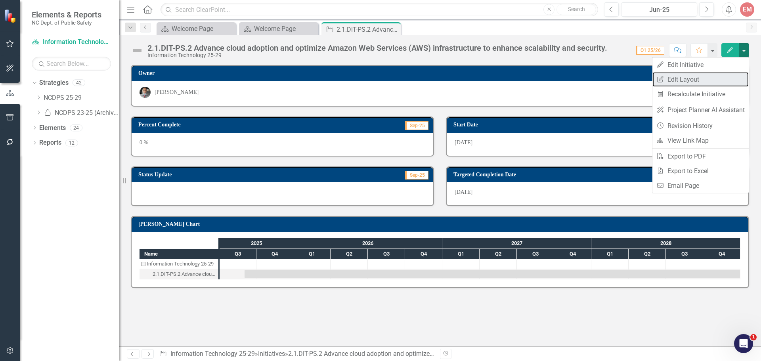
click at [693, 81] on link "Edit Report Edit Layout" at bounding box center [701, 79] width 96 height 15
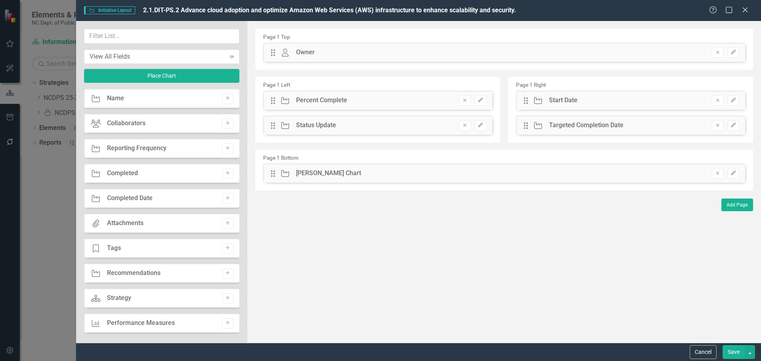
click at [225, 322] on icon "Add" at bounding box center [228, 323] width 6 height 5
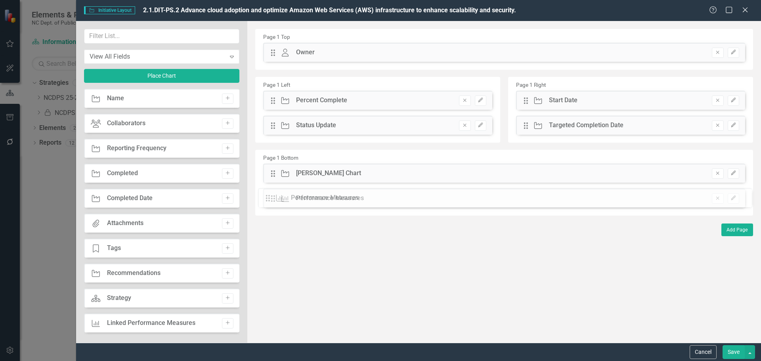
drag, startPoint x: 273, startPoint y: 51, endPoint x: 274, endPoint y: 197, distance: 146.3
click at [733, 353] on button "Save" at bounding box center [734, 352] width 22 height 14
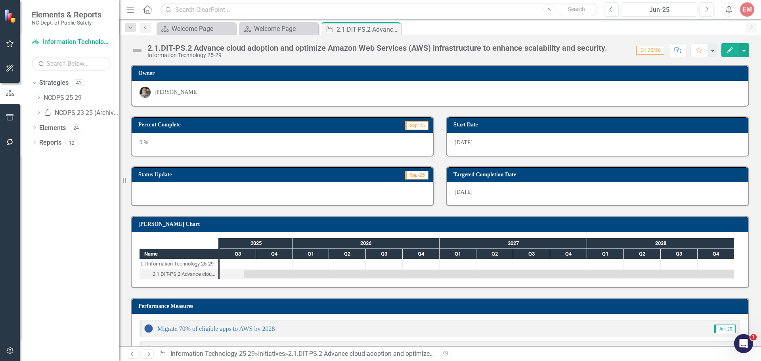
click at [0, 0] on icon "Close" at bounding box center [0, 0] width 0 height 0
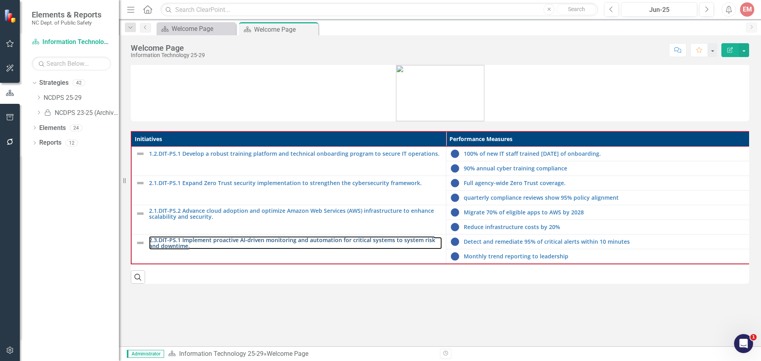
click at [263, 237] on link "2.3.DIT-PS.1 Implement proactive AI-driven monitoring and automation for critic…" at bounding box center [295, 243] width 293 height 12
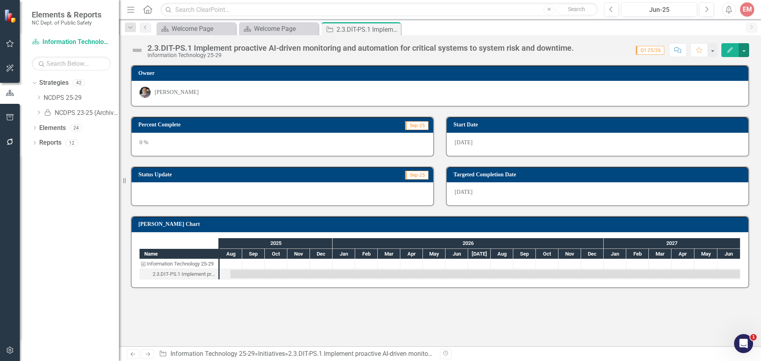
click at [744, 52] on button "button" at bounding box center [744, 50] width 10 height 14
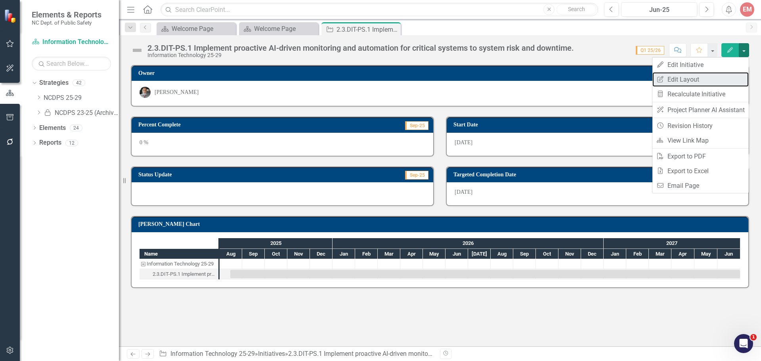
click at [697, 79] on link "Edit Report Edit Layout" at bounding box center [701, 79] width 96 height 15
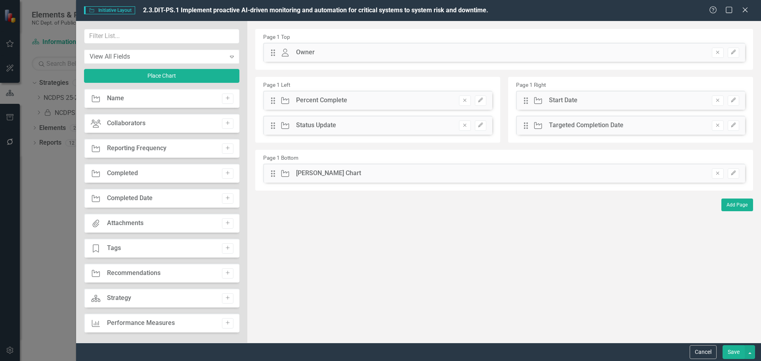
click at [225, 325] on icon "Add" at bounding box center [228, 323] width 6 height 5
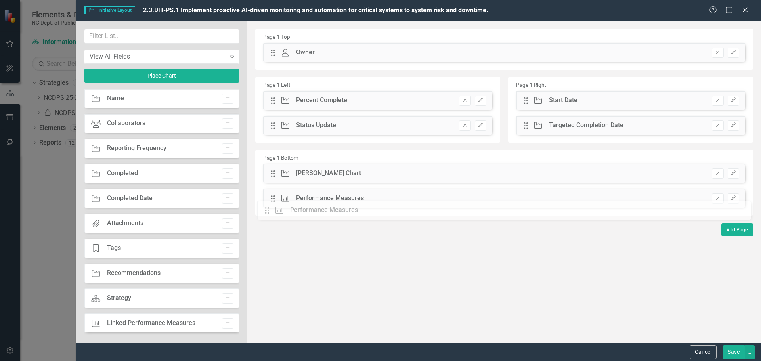
drag, startPoint x: 274, startPoint y: 54, endPoint x: 274, endPoint y: 211, distance: 157.8
click at [733, 352] on button "Save" at bounding box center [734, 352] width 22 height 14
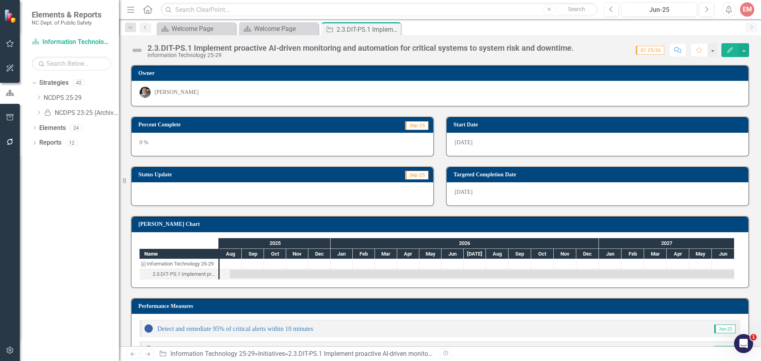
click at [0, 0] on icon "Close" at bounding box center [0, 0] width 0 height 0
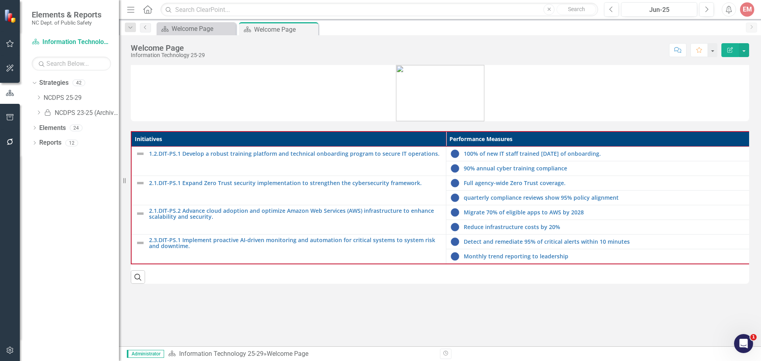
click at [0, 0] on icon at bounding box center [0, 0] width 0 height 0
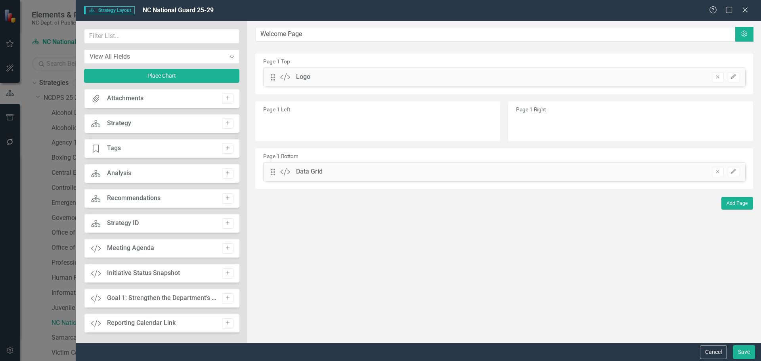
click at [746, 353] on button "Save" at bounding box center [744, 352] width 22 height 14
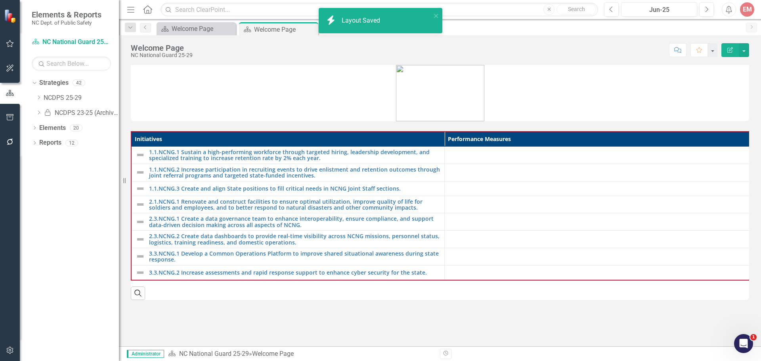
click at [36, 95] on icon "Dropdown" at bounding box center [39, 97] width 6 height 5
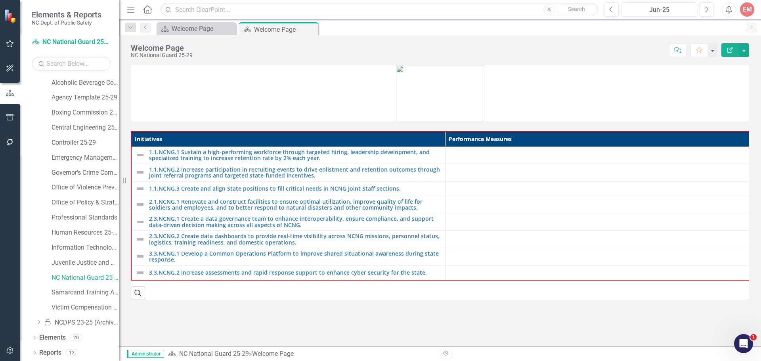
scroll to position [46, 0]
click at [75, 291] on link "Samarcand Training Academy 25-29" at bounding box center [85, 292] width 67 height 9
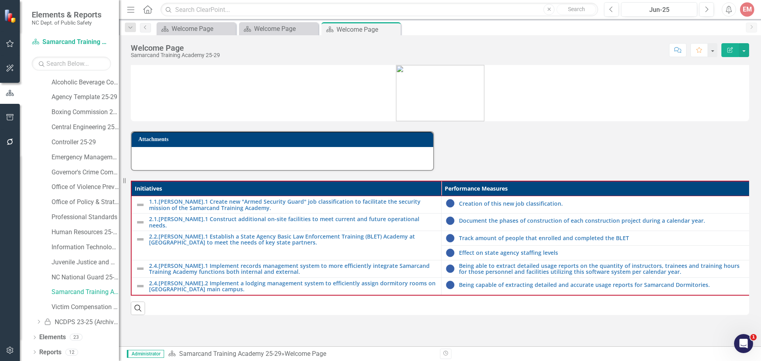
click at [732, 52] on icon "Edit Report" at bounding box center [730, 50] width 7 height 6
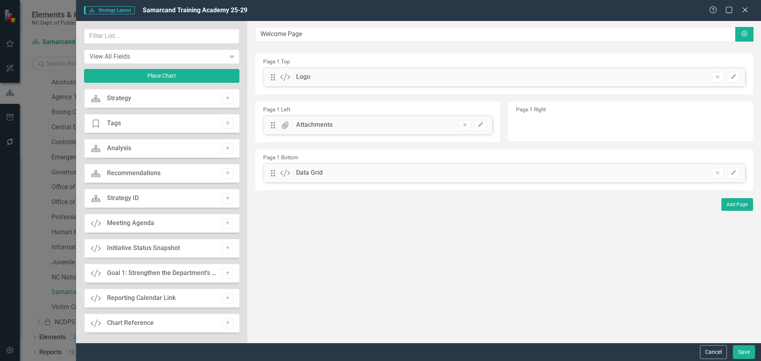
click at [467, 125] on icon "Remove" at bounding box center [465, 125] width 6 height 5
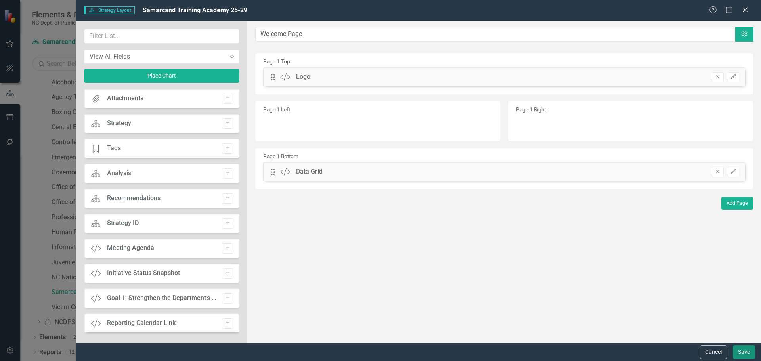
click at [742, 352] on button "Save" at bounding box center [744, 352] width 22 height 14
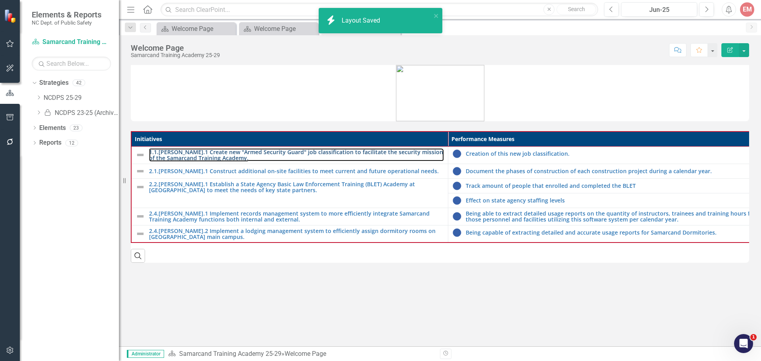
click at [352, 155] on link "1.1.[PERSON_NAME].1 Create new "Armed Security Guard" job classification to fac…" at bounding box center [296, 155] width 295 height 12
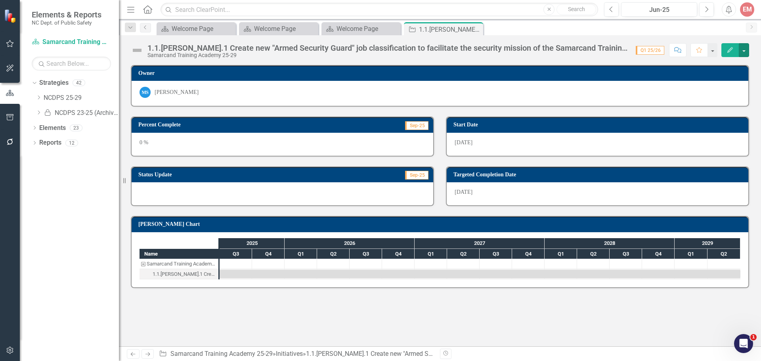
click at [747, 51] on button "button" at bounding box center [744, 50] width 10 height 14
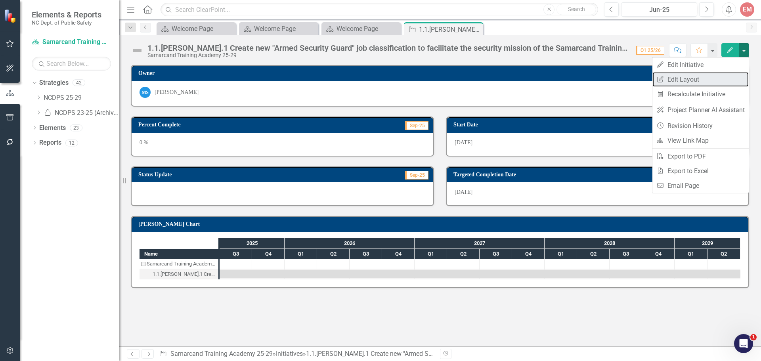
click at [725, 78] on link "Edit Report Edit Layout" at bounding box center [701, 79] width 96 height 15
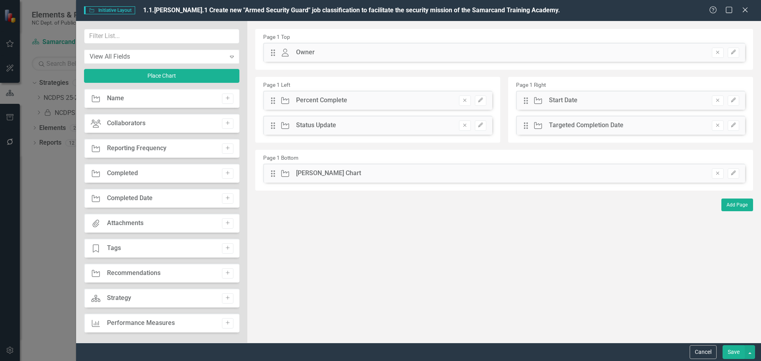
click at [225, 321] on icon "Add" at bounding box center [228, 323] width 6 height 5
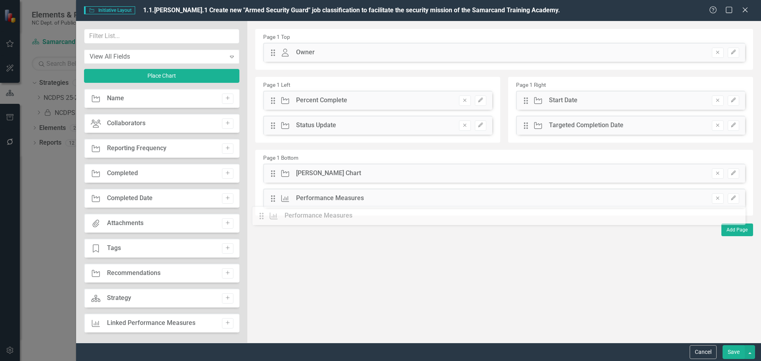
drag, startPoint x: 273, startPoint y: 52, endPoint x: 267, endPoint y: 216, distance: 163.4
click at [733, 354] on button "Save" at bounding box center [734, 352] width 22 height 14
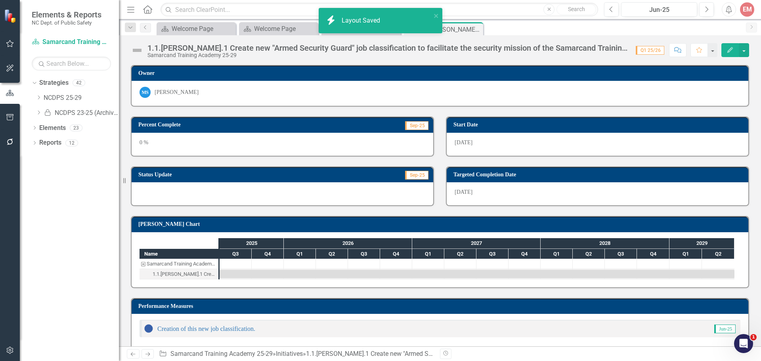
click at [0, 0] on icon "Close" at bounding box center [0, 0] width 0 height 0
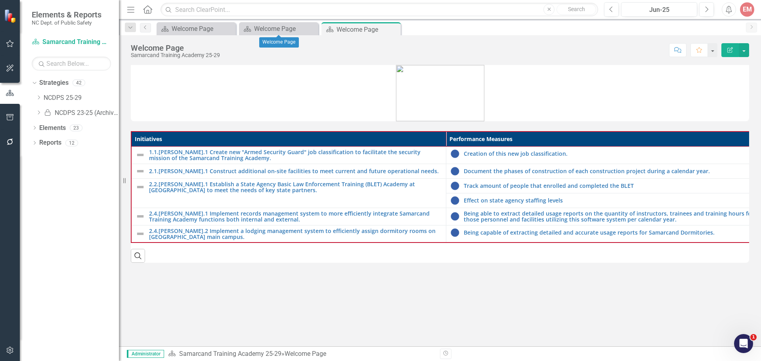
click at [0, 0] on icon at bounding box center [0, 0] width 0 height 0
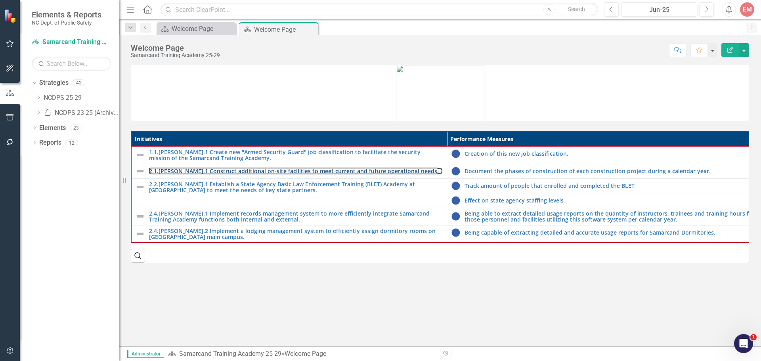
click at [278, 168] on link "2.1.[PERSON_NAME].1 Construct additional on-site facilities to meet current and…" at bounding box center [296, 171] width 294 height 6
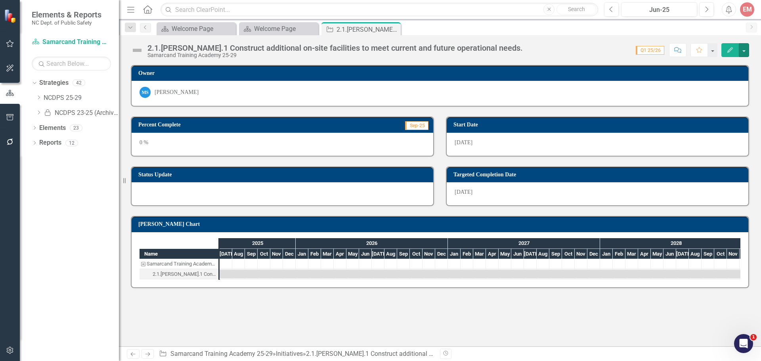
click at [744, 54] on button "button" at bounding box center [744, 50] width 10 height 14
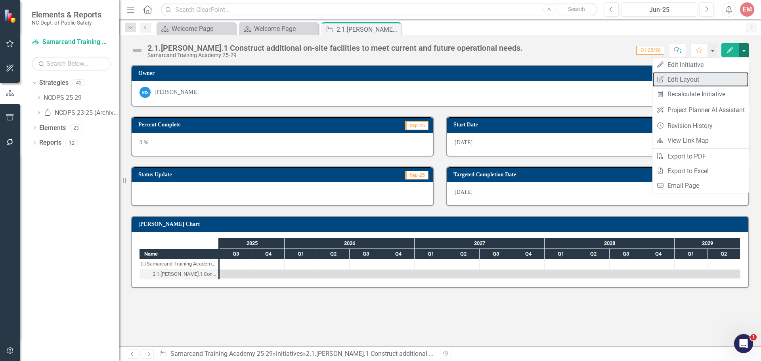
click at [708, 84] on link "Edit Report Edit Layout" at bounding box center [701, 79] width 96 height 15
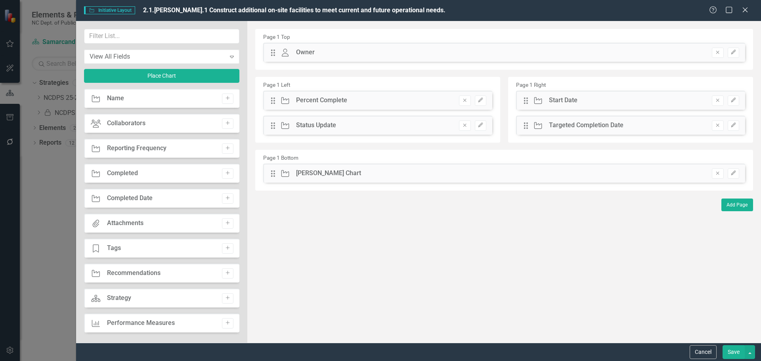
click at [225, 323] on icon "Add" at bounding box center [228, 323] width 6 height 5
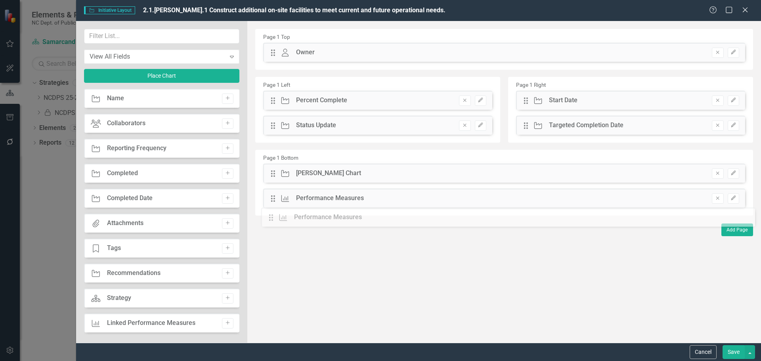
drag, startPoint x: 275, startPoint y: 50, endPoint x: 279, endPoint y: 215, distance: 165.0
click at [737, 352] on button "Save" at bounding box center [734, 352] width 22 height 14
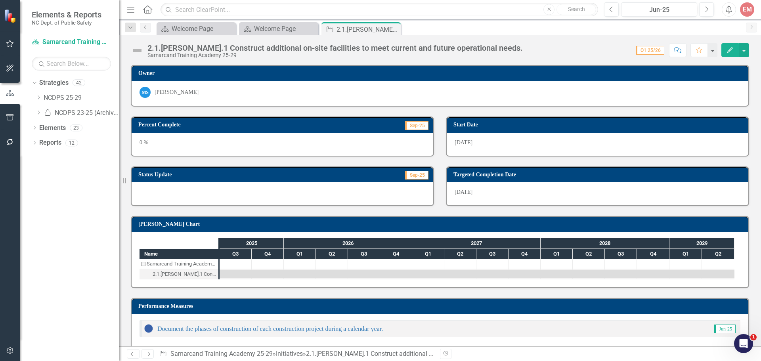
click at [0, 0] on icon "Close" at bounding box center [0, 0] width 0 height 0
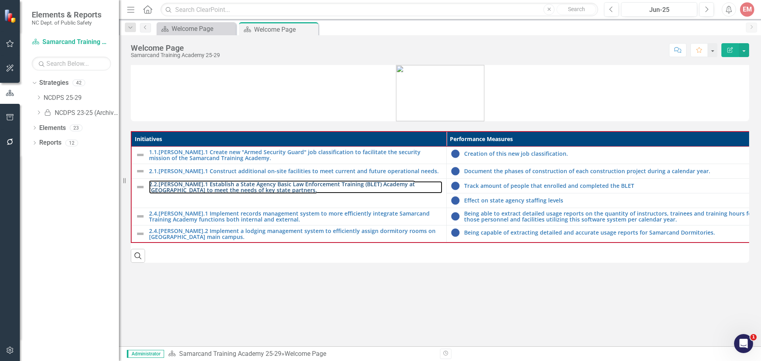
click at [263, 188] on link "2.2.[PERSON_NAME].1 Establish a State Agency Basic Law Enforcement Training (BL…" at bounding box center [295, 187] width 293 height 12
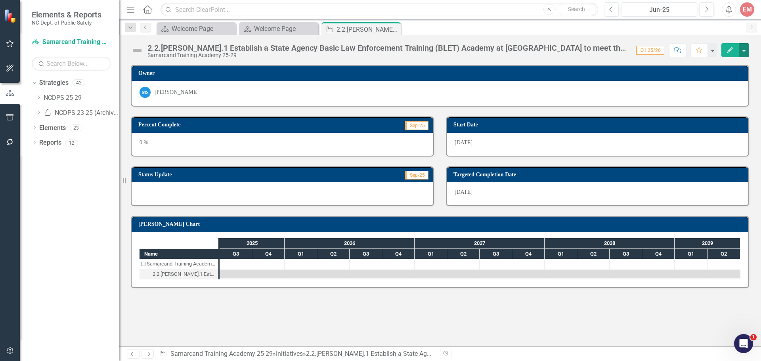
click at [743, 46] on button "button" at bounding box center [744, 50] width 10 height 14
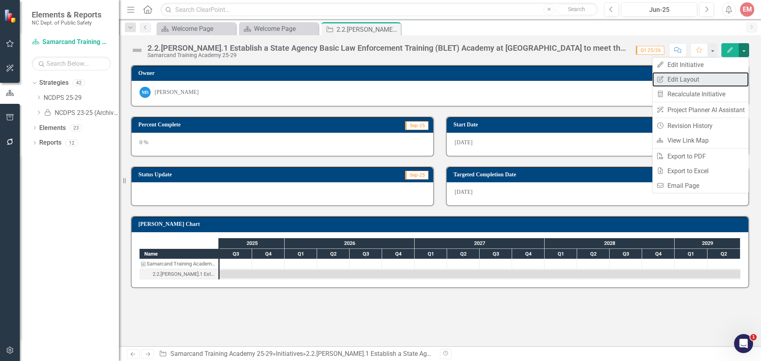
click at [693, 78] on link "Edit Report Edit Layout" at bounding box center [701, 79] width 96 height 15
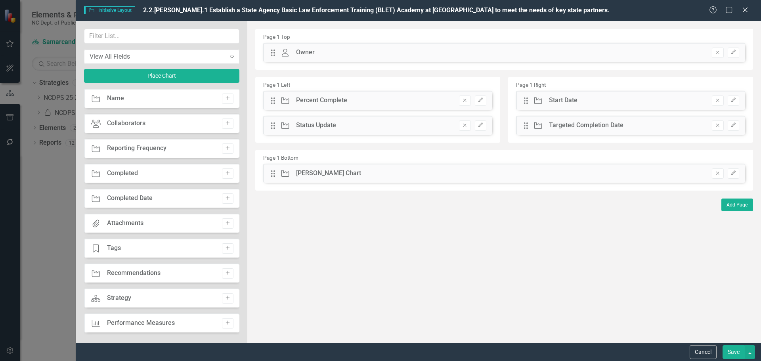
click at [222, 320] on button "Add" at bounding box center [227, 323] width 11 height 10
drag, startPoint x: 276, startPoint y: 54, endPoint x: 283, endPoint y: 212, distance: 158.7
click at [738, 355] on button "Save" at bounding box center [734, 352] width 22 height 14
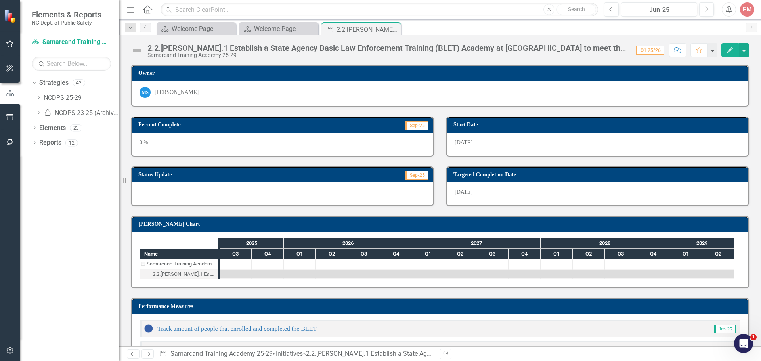
click at [0, 0] on icon "Close" at bounding box center [0, 0] width 0 height 0
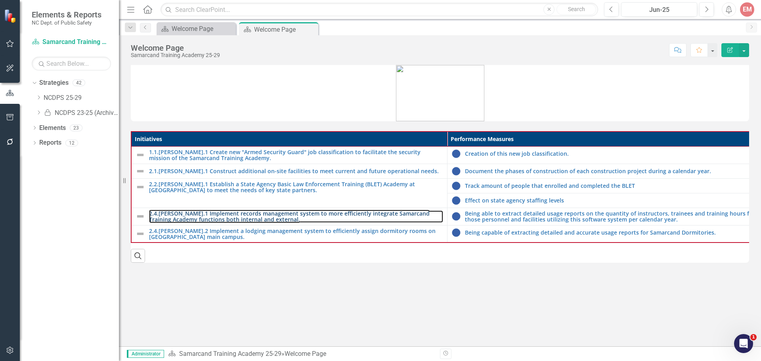
click at [262, 213] on link "2.4.[PERSON_NAME].1 Implement records management system to more efficiently int…" at bounding box center [296, 217] width 294 height 12
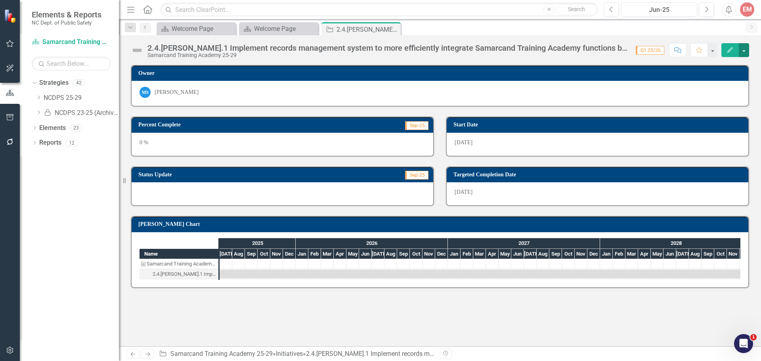
click at [745, 54] on button "button" at bounding box center [744, 50] width 10 height 14
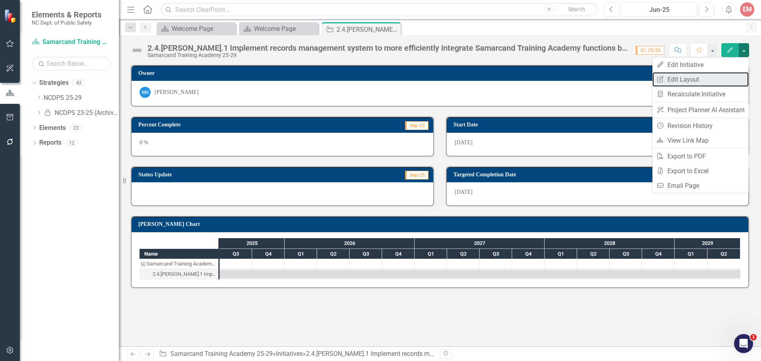
click at [707, 77] on link "Edit Report Edit Layout" at bounding box center [701, 79] width 96 height 15
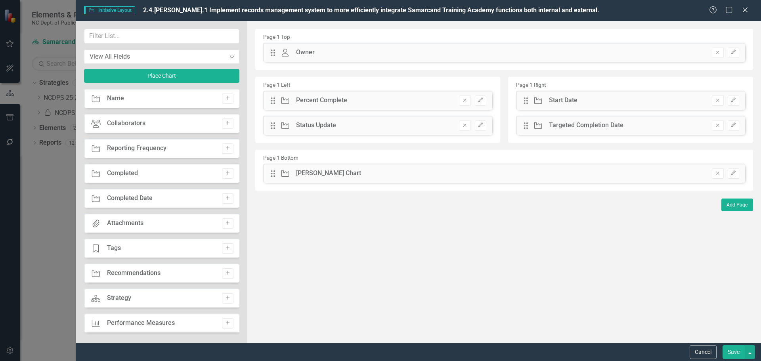
click at [229, 326] on button "Add" at bounding box center [227, 323] width 11 height 10
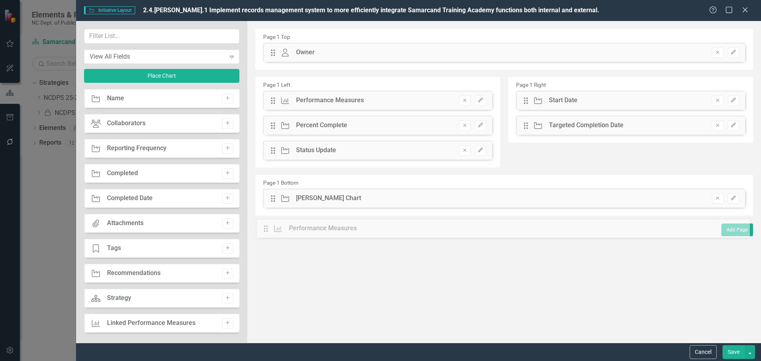
drag, startPoint x: 275, startPoint y: 55, endPoint x: 274, endPoint y: 231, distance: 176.0
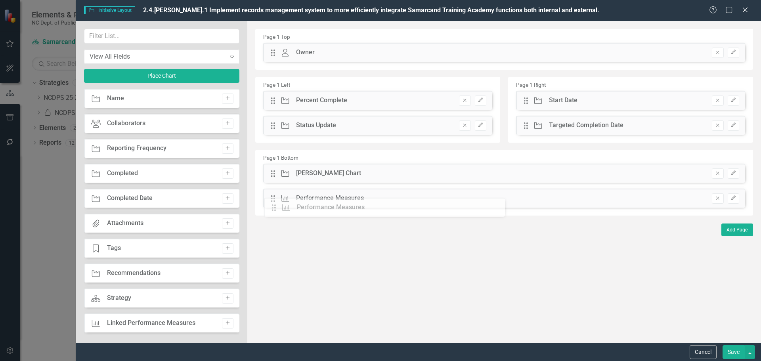
drag, startPoint x: 272, startPoint y: 100, endPoint x: 278, endPoint y: 207, distance: 107.3
click at [728, 356] on button "Save" at bounding box center [734, 352] width 22 height 14
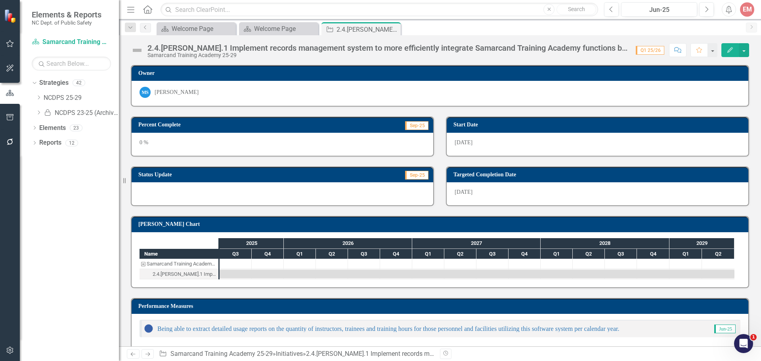
click at [0, 0] on icon "Close" at bounding box center [0, 0] width 0 height 0
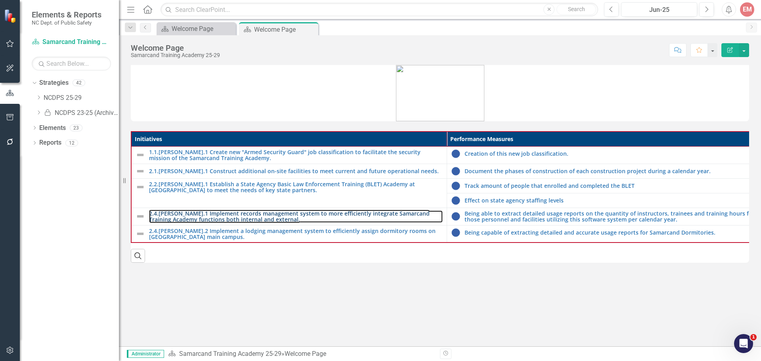
click at [309, 220] on link "2.4.[PERSON_NAME].1 Implement records management system to more efficiently int…" at bounding box center [296, 217] width 294 height 12
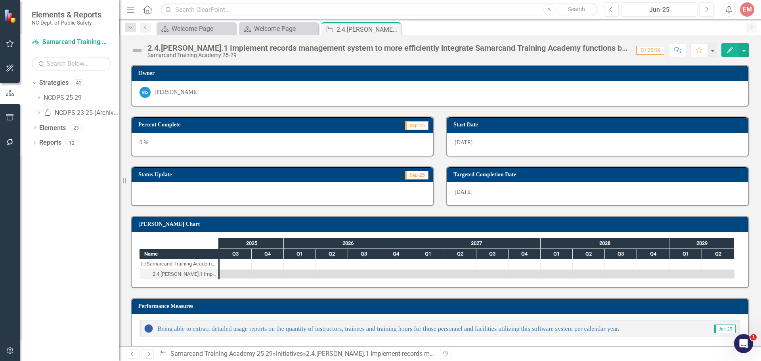
click at [0, 0] on icon "Close" at bounding box center [0, 0] width 0 height 0
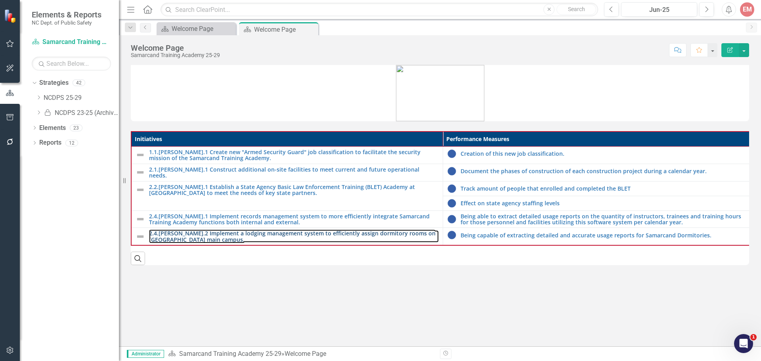
click at [326, 232] on link "2.4.[PERSON_NAME].2 Implement a lodging management system to efficiently assign…" at bounding box center [294, 236] width 290 height 12
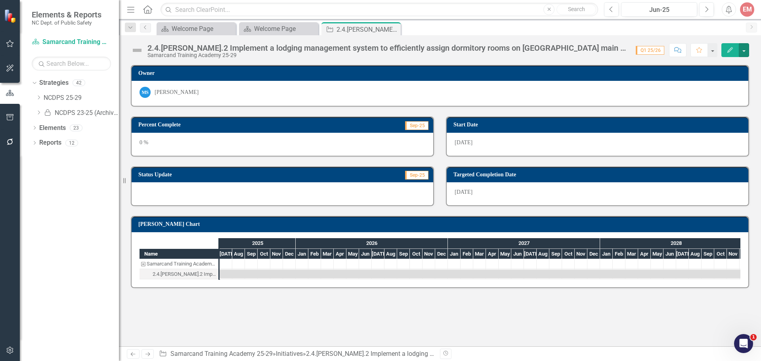
click at [747, 51] on button "button" at bounding box center [744, 50] width 10 height 14
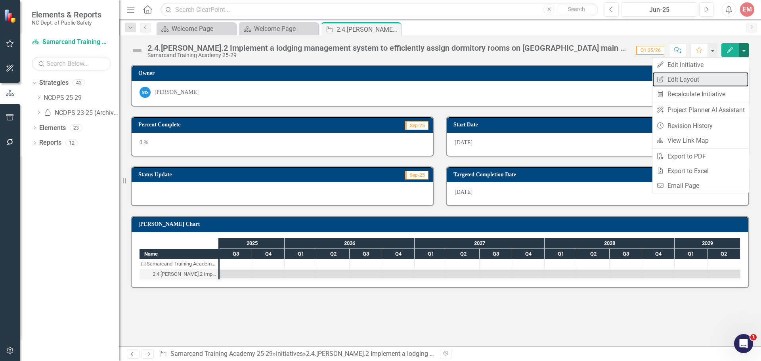
click at [704, 76] on link "Edit Report Edit Layout" at bounding box center [701, 79] width 96 height 15
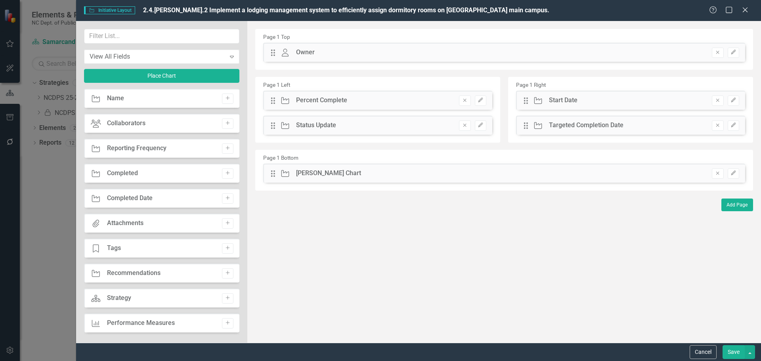
click at [225, 325] on icon "Add" at bounding box center [228, 323] width 6 height 5
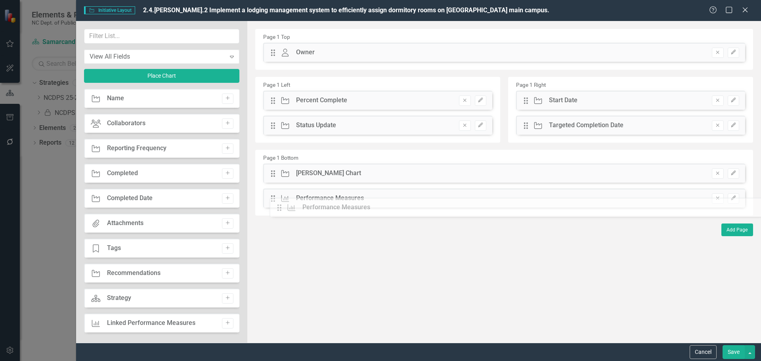
drag, startPoint x: 273, startPoint y: 54, endPoint x: 285, endPoint y: 209, distance: 155.5
click at [729, 347] on button "Save" at bounding box center [734, 352] width 22 height 14
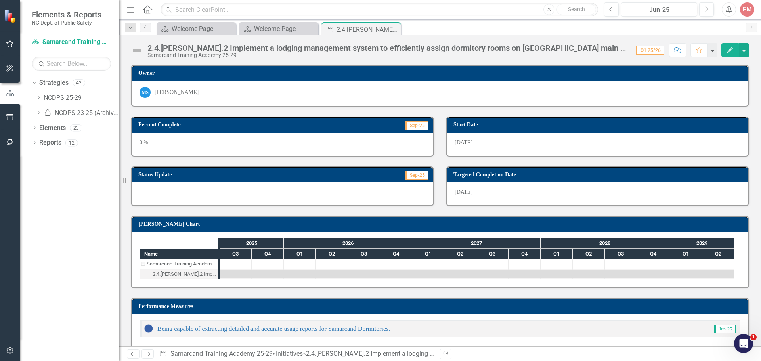
click at [0, 0] on icon "Close" at bounding box center [0, 0] width 0 height 0
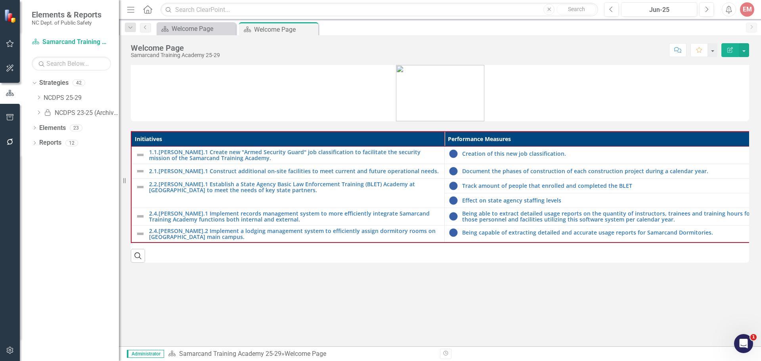
click at [0, 0] on icon "Close" at bounding box center [0, 0] width 0 height 0
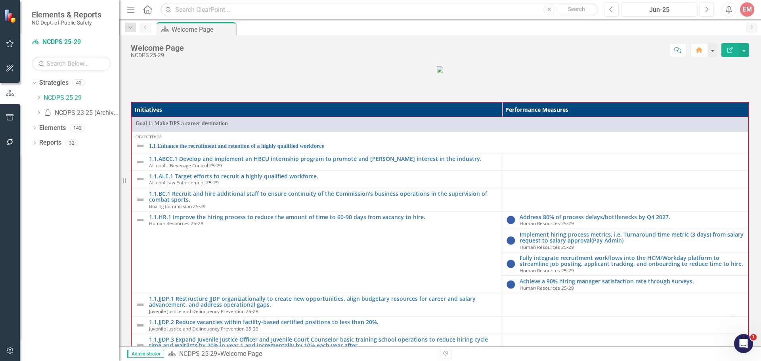
click at [40, 98] on icon "Dropdown" at bounding box center [39, 97] width 6 height 5
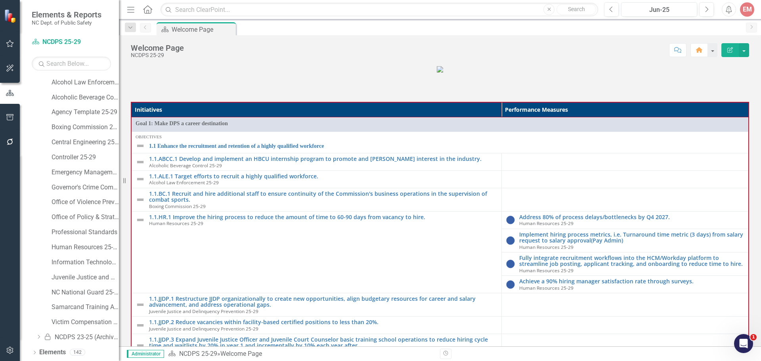
scroll to position [46, 0]
click at [72, 307] on link "Victim Compensation Services 25-29" at bounding box center [85, 307] width 67 height 9
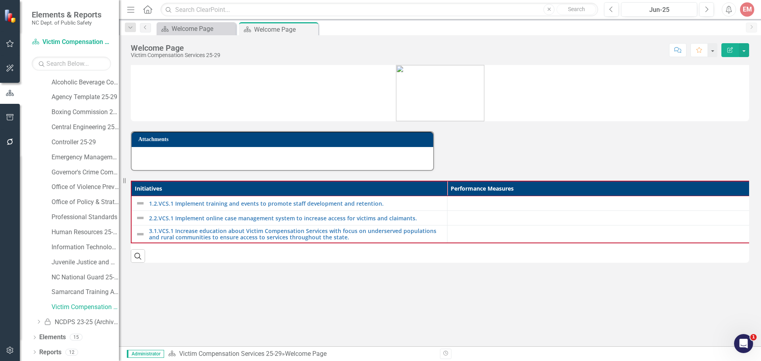
click at [730, 48] on icon "Edit Report" at bounding box center [730, 50] width 7 height 6
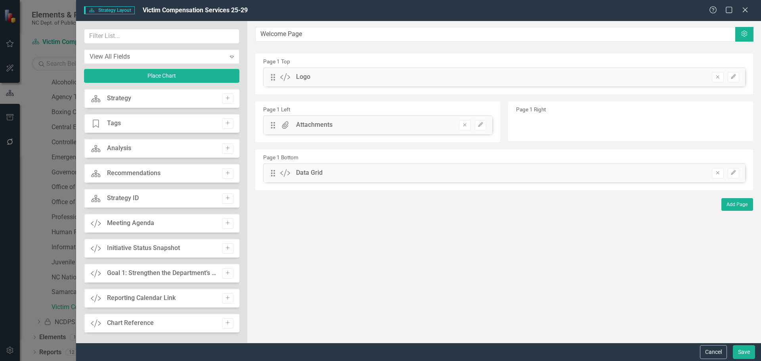
click at [467, 124] on icon "Remove" at bounding box center [465, 125] width 6 height 5
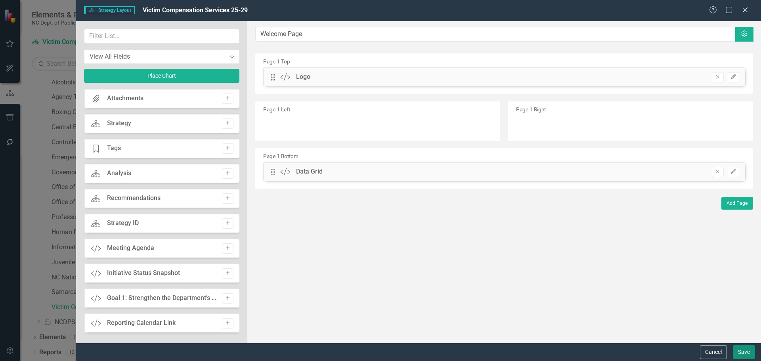
click at [744, 347] on button "Save" at bounding box center [744, 352] width 22 height 14
